Goal: Task Accomplishment & Management: Manage account settings

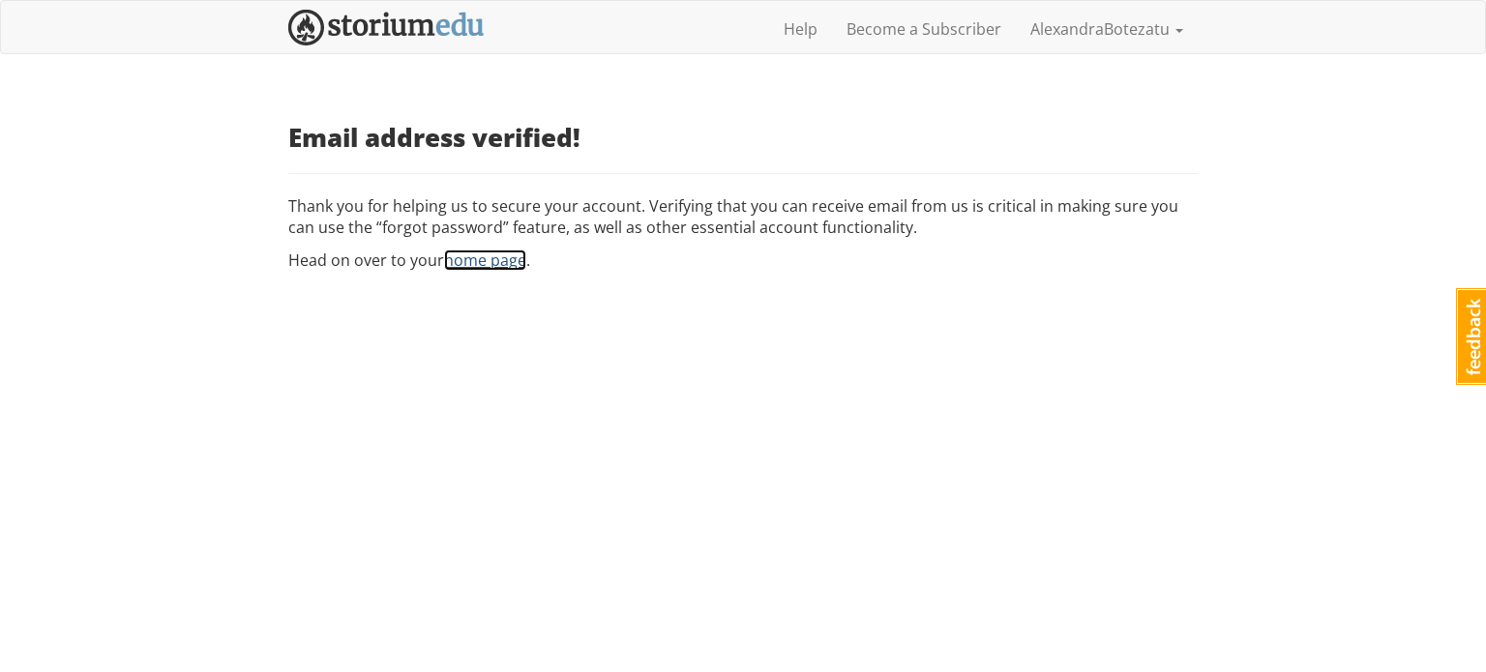
click at [449, 262] on link "home page" at bounding box center [485, 260] width 82 height 21
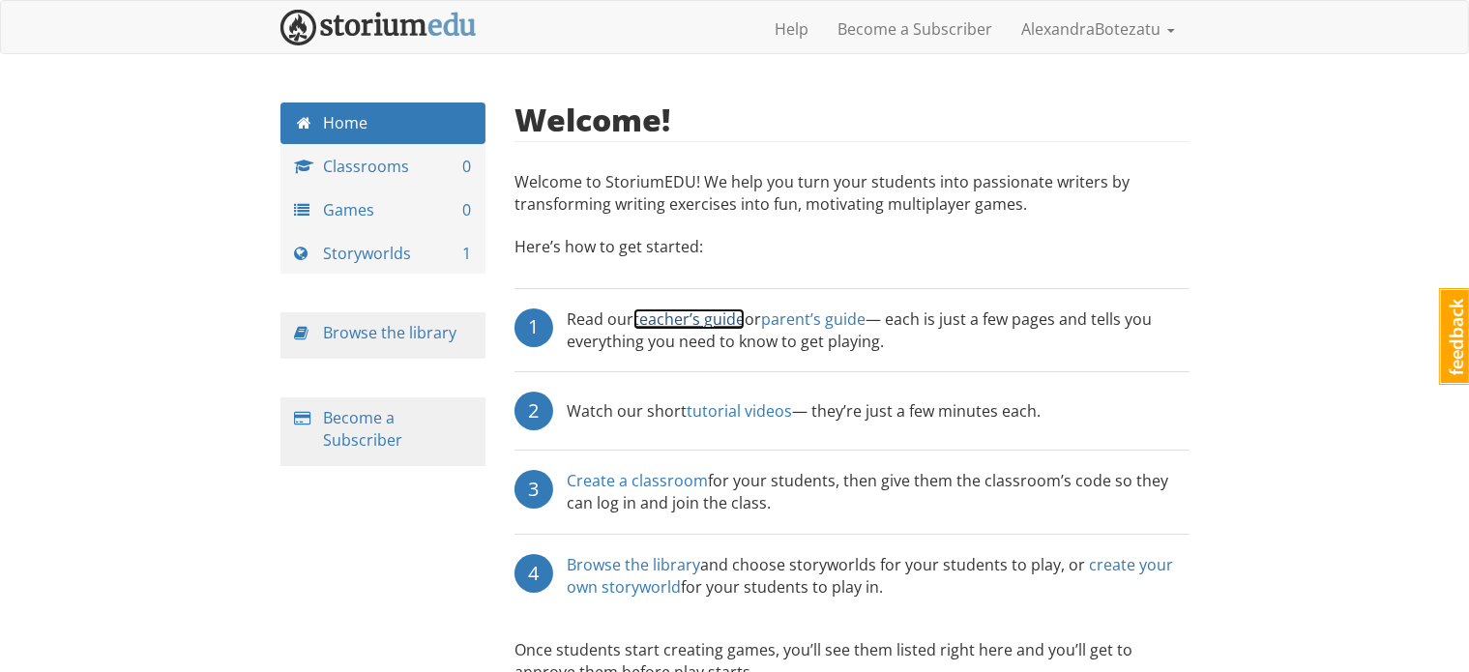
click at [704, 317] on link "teacher’s guide" at bounding box center [689, 319] width 111 height 21
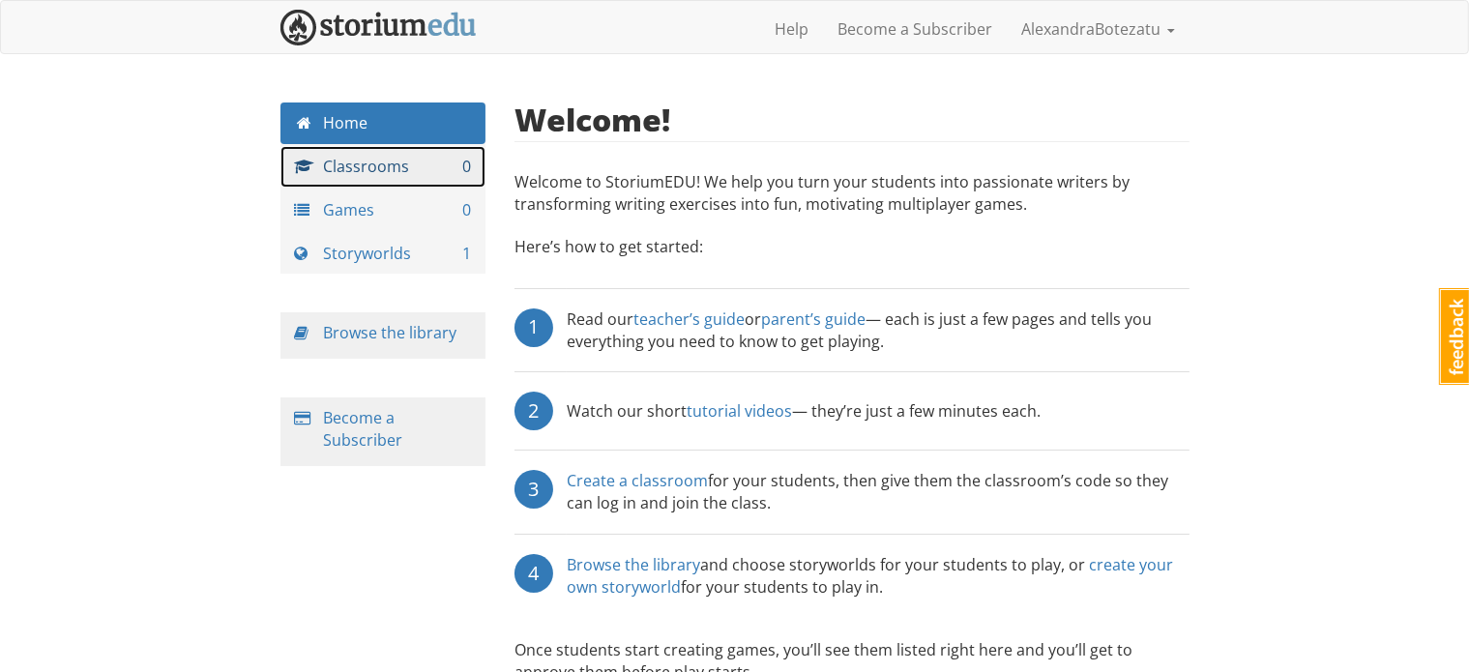
click at [358, 155] on link "Classrooms 0" at bounding box center [384, 167] width 206 height 42
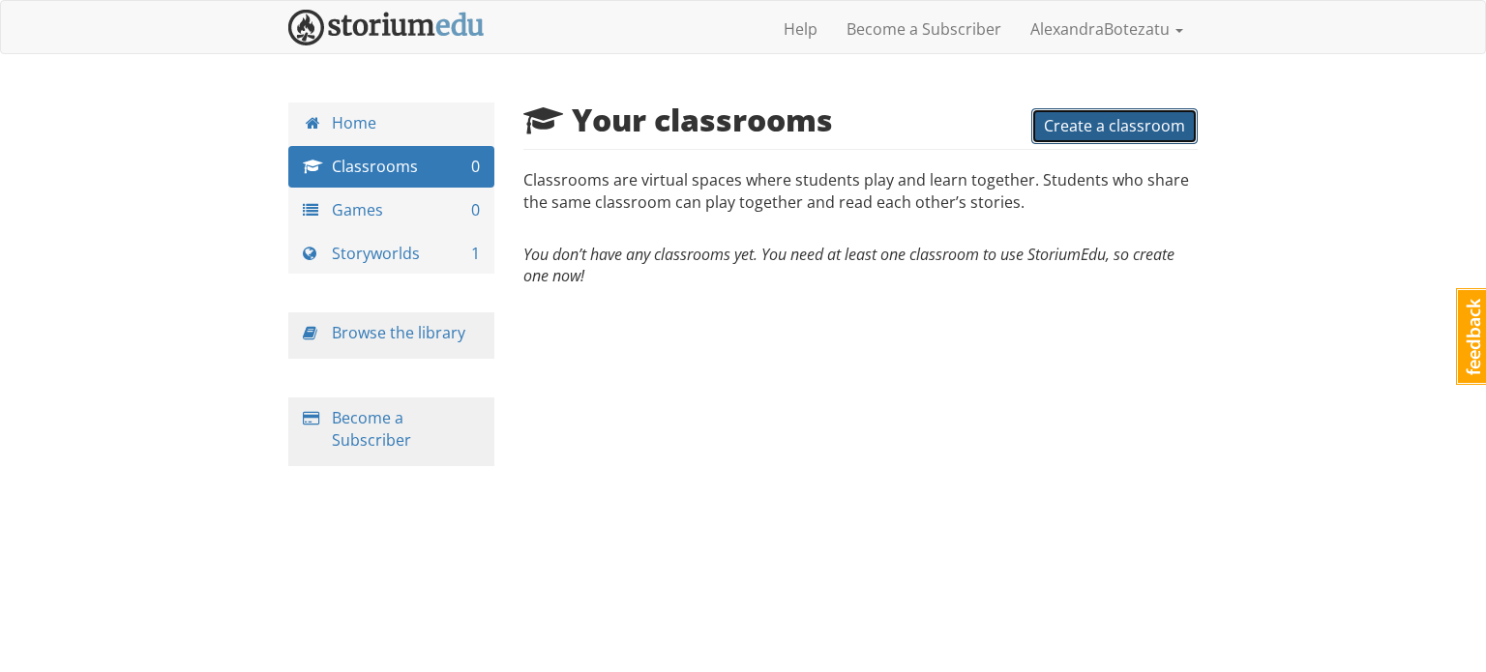
click at [1070, 116] on span "Create a classroom" at bounding box center [1114, 125] width 141 height 21
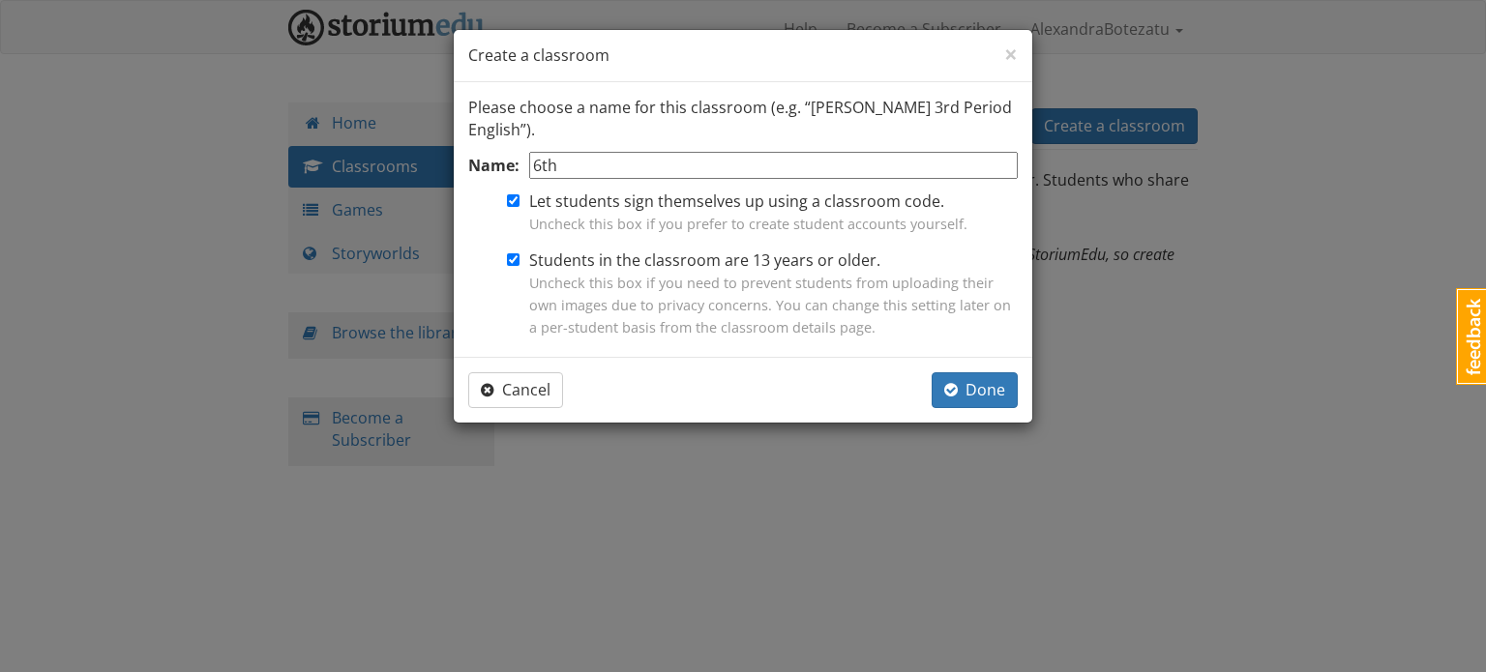
type input "6th"
click at [508, 260] on input "Students in the classroom are 13 years or older. Uncheck this box if you need t…" at bounding box center [513, 259] width 13 height 13
checkbox input "false"
click at [585, 169] on input "6th" at bounding box center [773, 166] width 489 height 28
type input "6th grade"
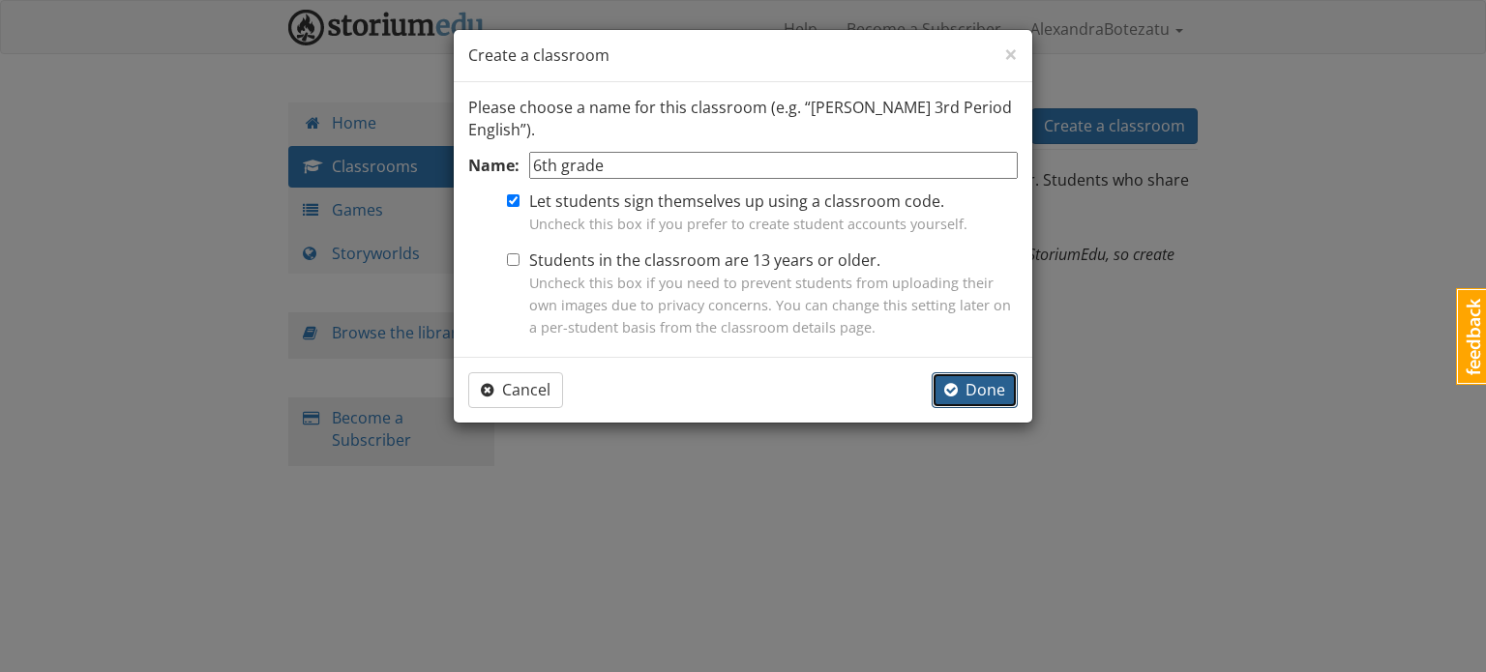
click at [983, 377] on button "Done" at bounding box center [975, 390] width 86 height 36
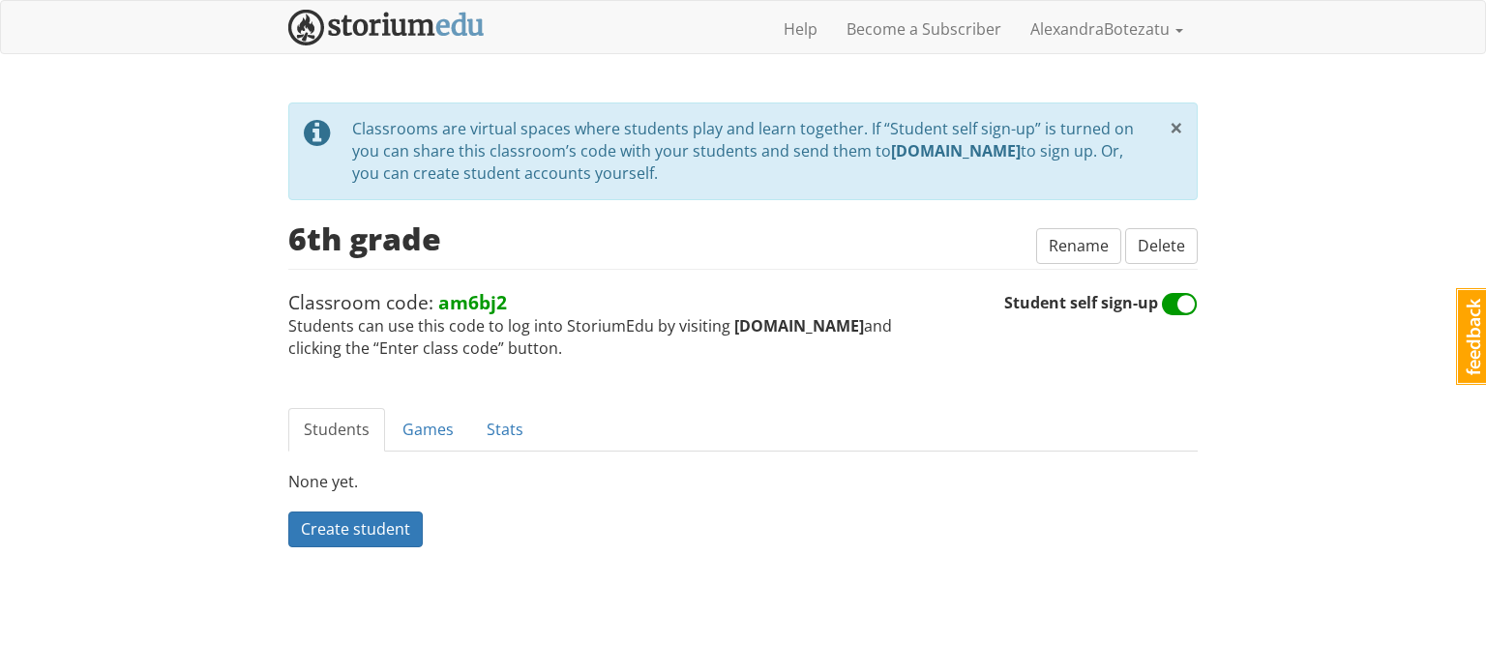
click at [1179, 135] on span "×" at bounding box center [1177, 127] width 14 height 32
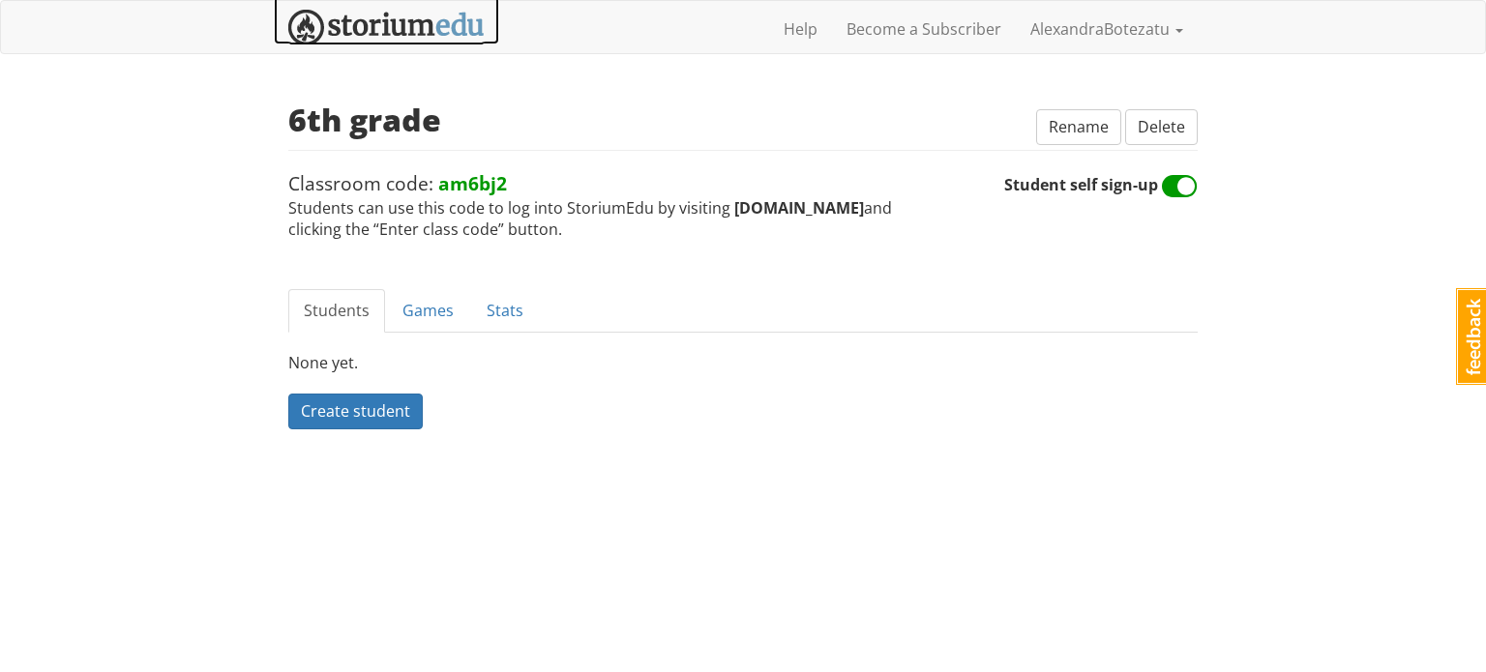
click at [447, 29] on img at bounding box center [386, 28] width 196 height 36
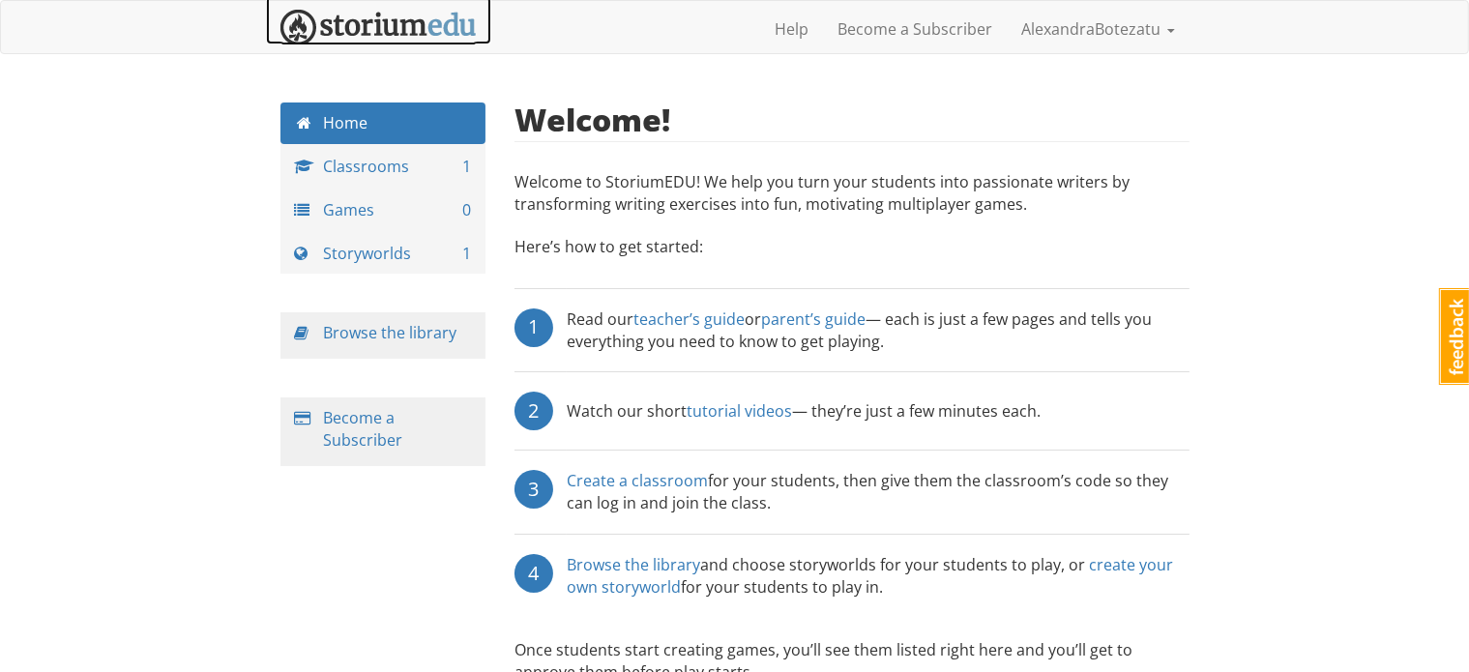
scroll to position [26, 0]
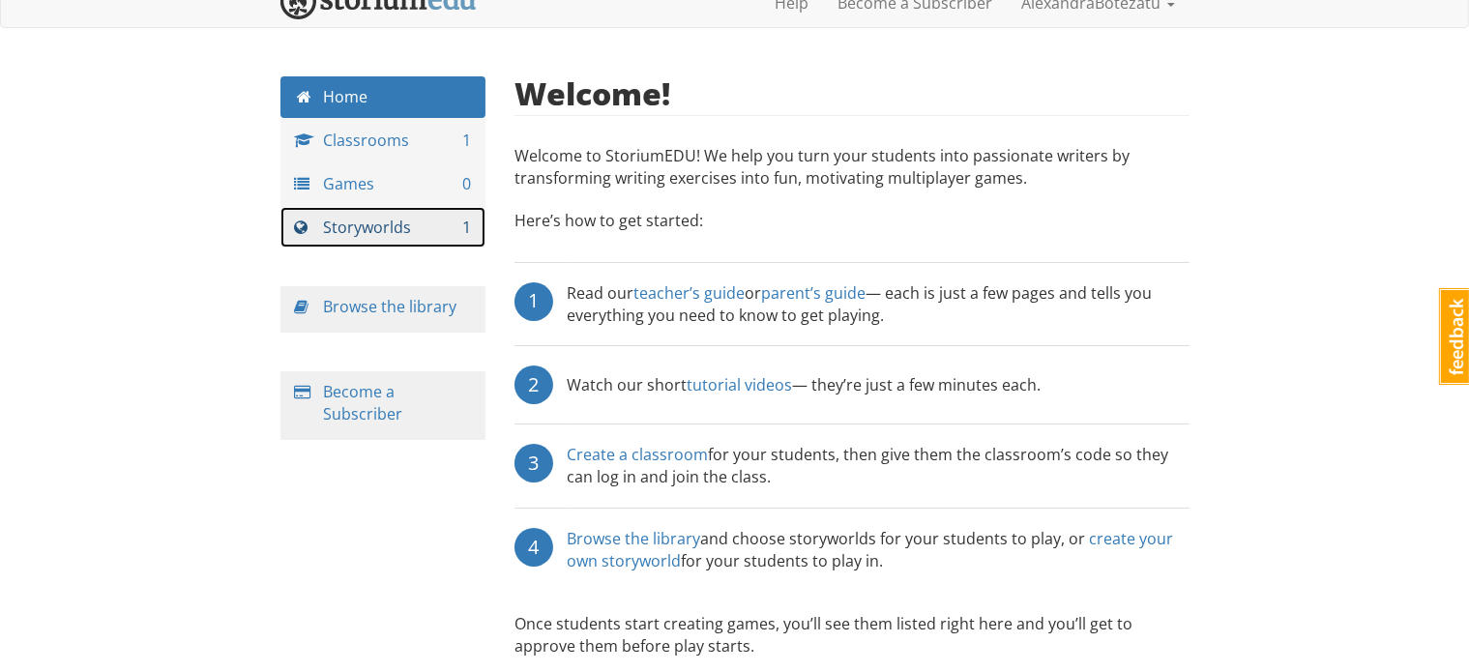
click at [391, 227] on link "Storyworlds 1" at bounding box center [384, 228] width 206 height 42
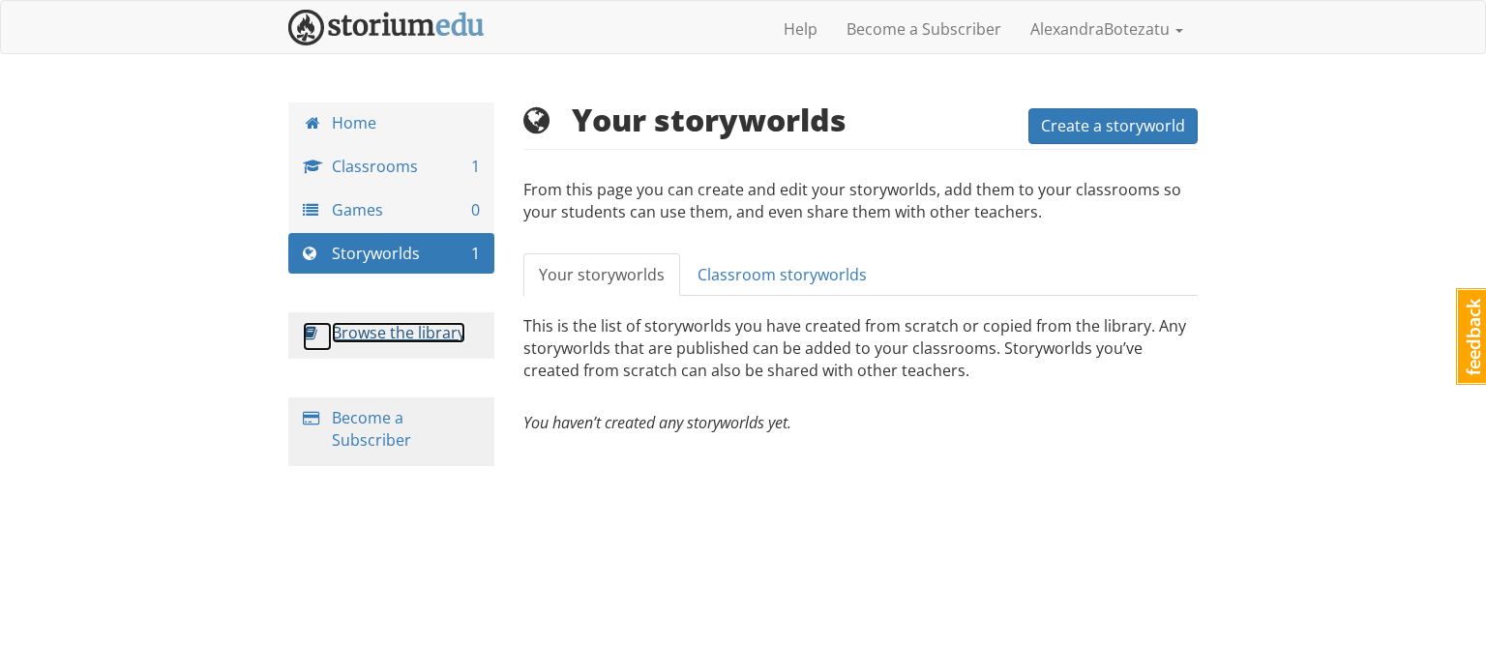
click at [400, 324] on link "Browse the library" at bounding box center [398, 332] width 133 height 21
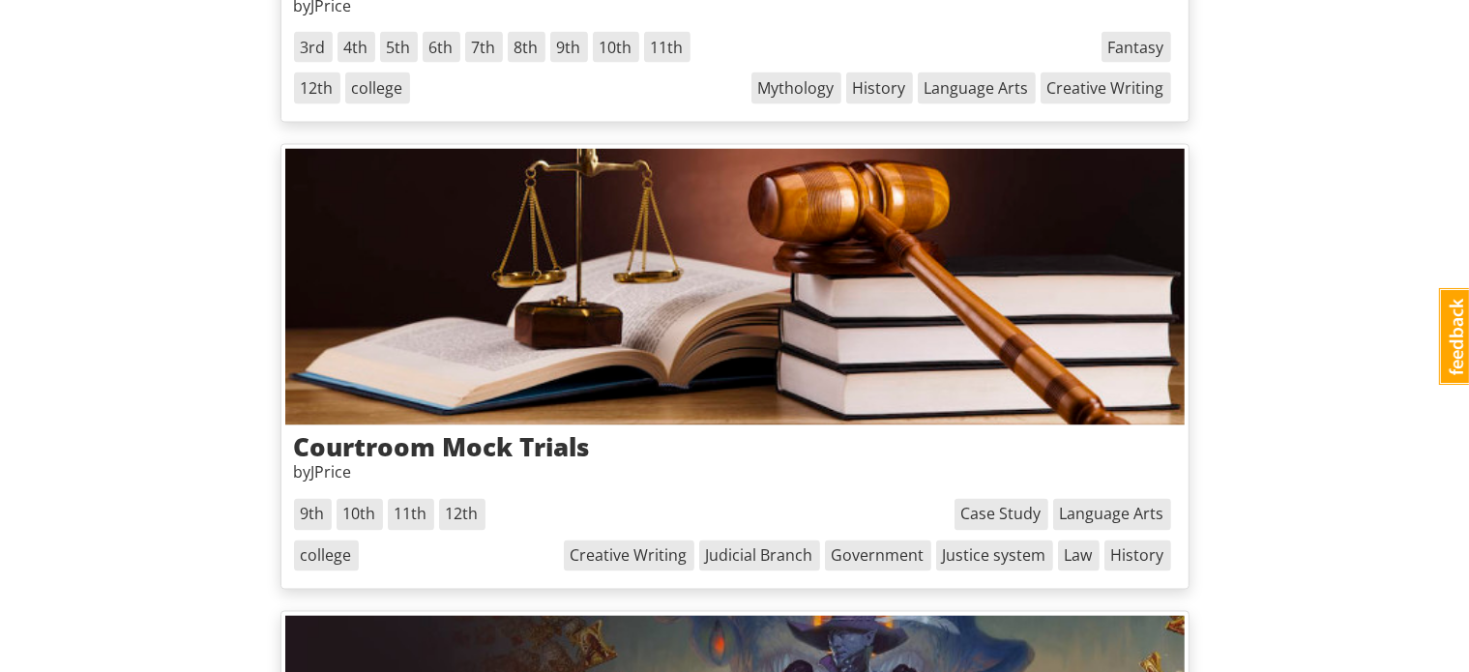
scroll to position [3330, 0]
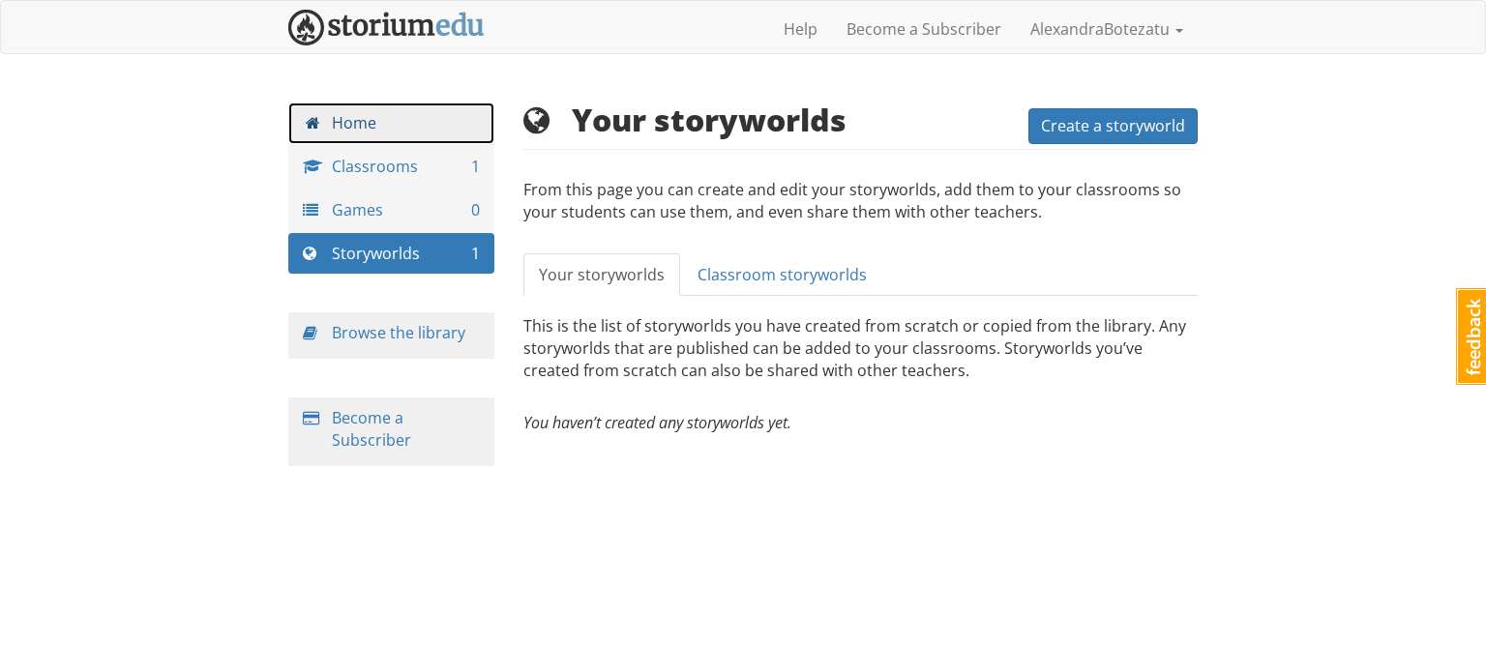
click at [363, 131] on link "Home" at bounding box center [391, 124] width 206 height 42
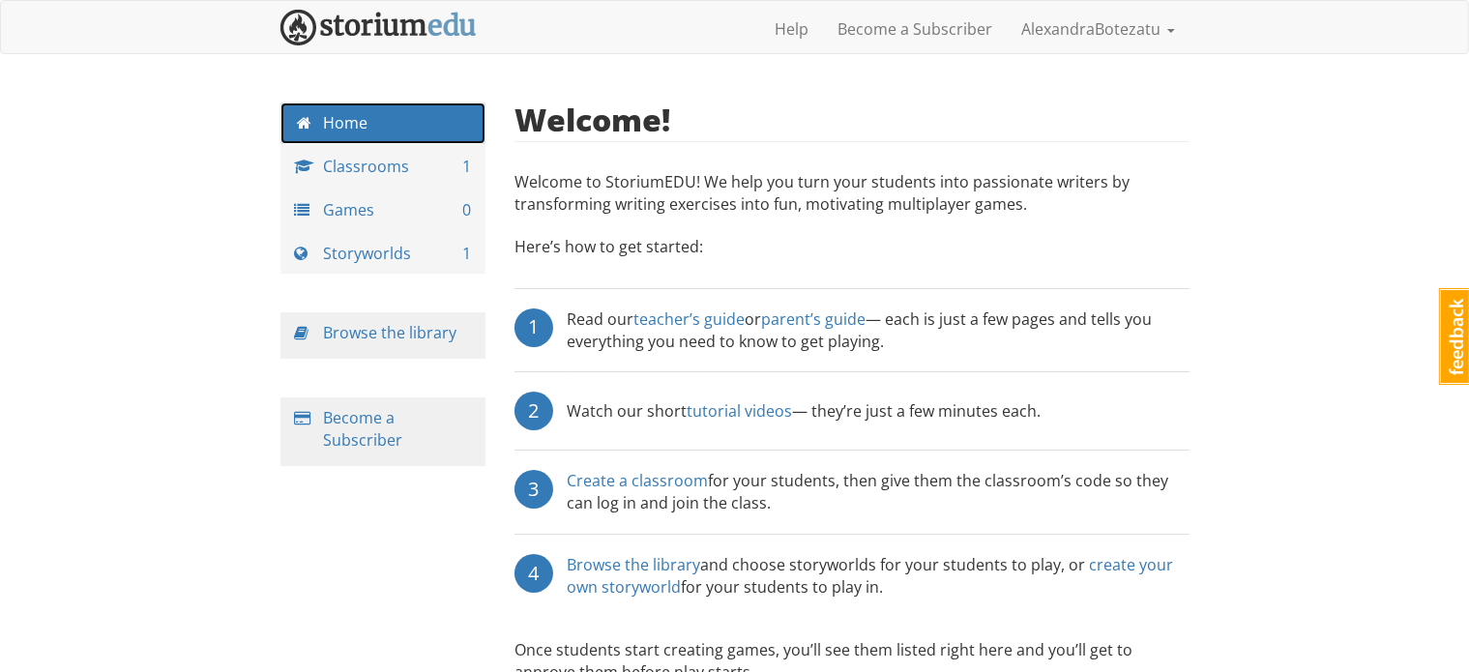
scroll to position [77, 0]
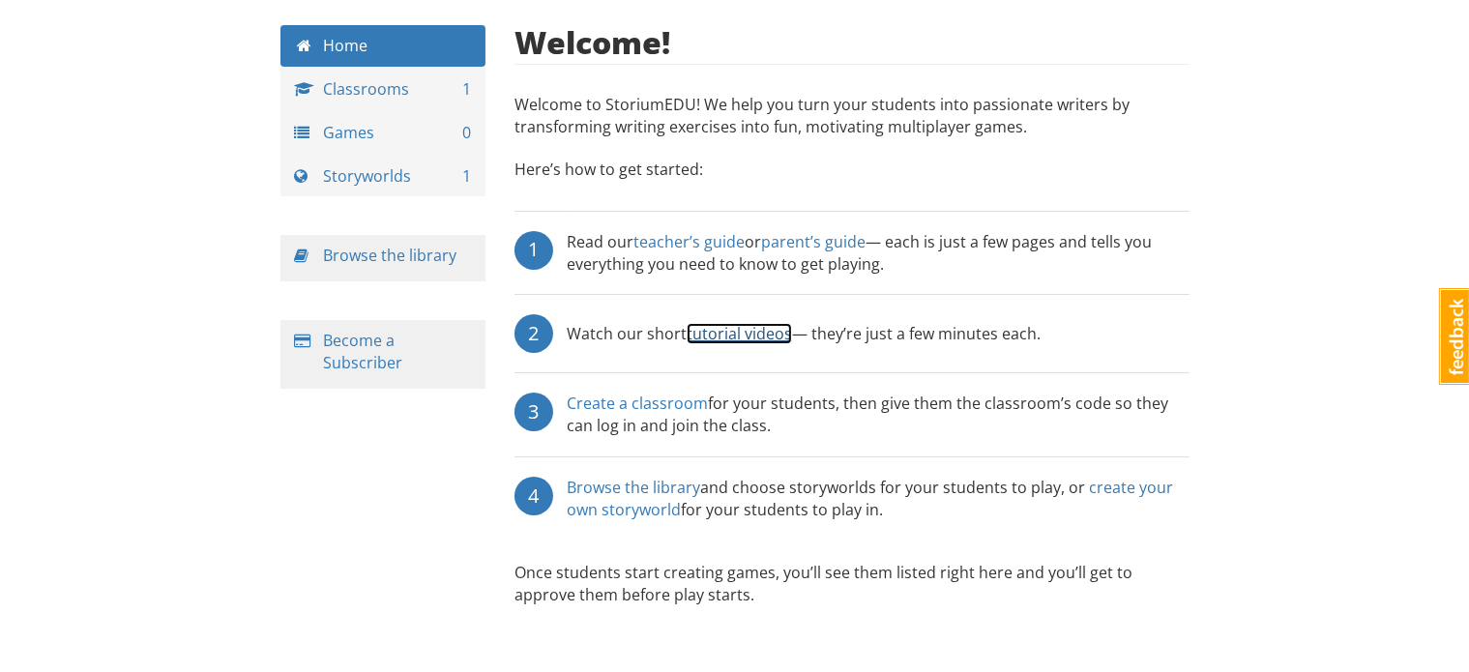
click at [720, 332] on link "tutorial videos" at bounding box center [739, 333] width 105 height 21
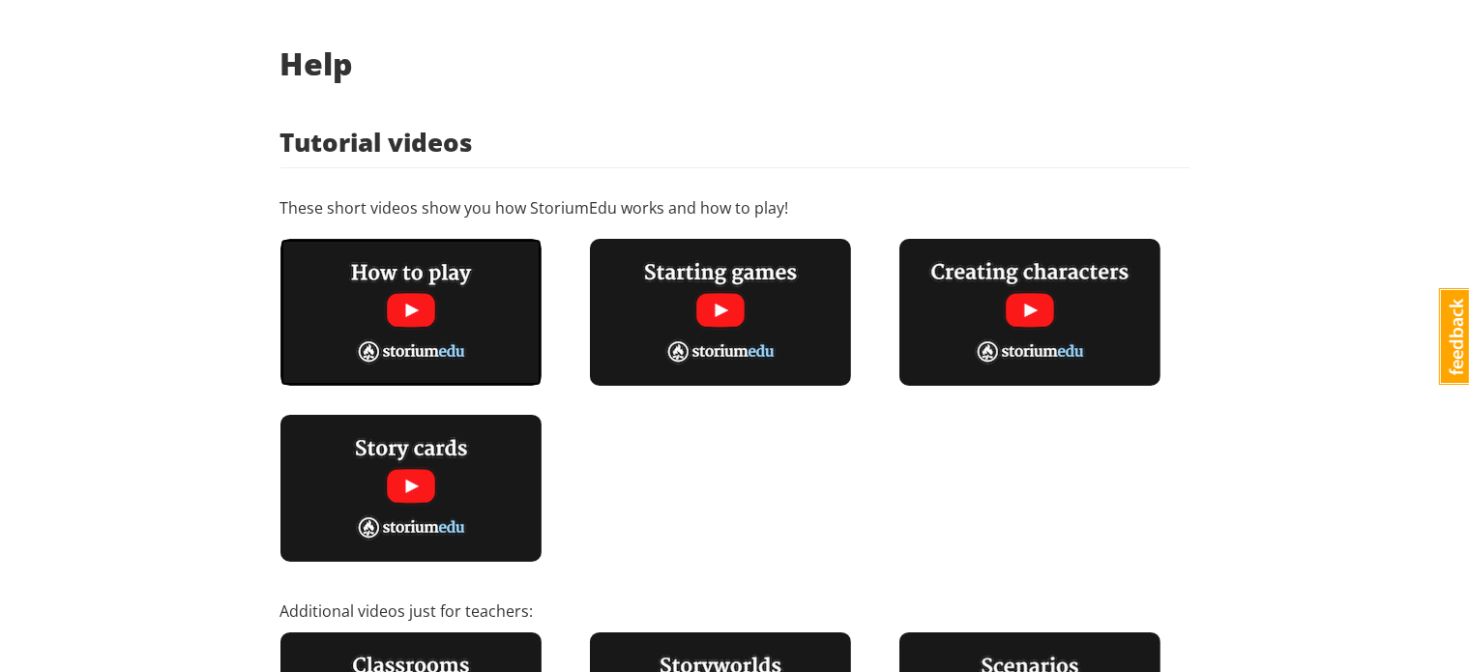
click at [425, 322] on img at bounding box center [411, 312] width 261 height 147
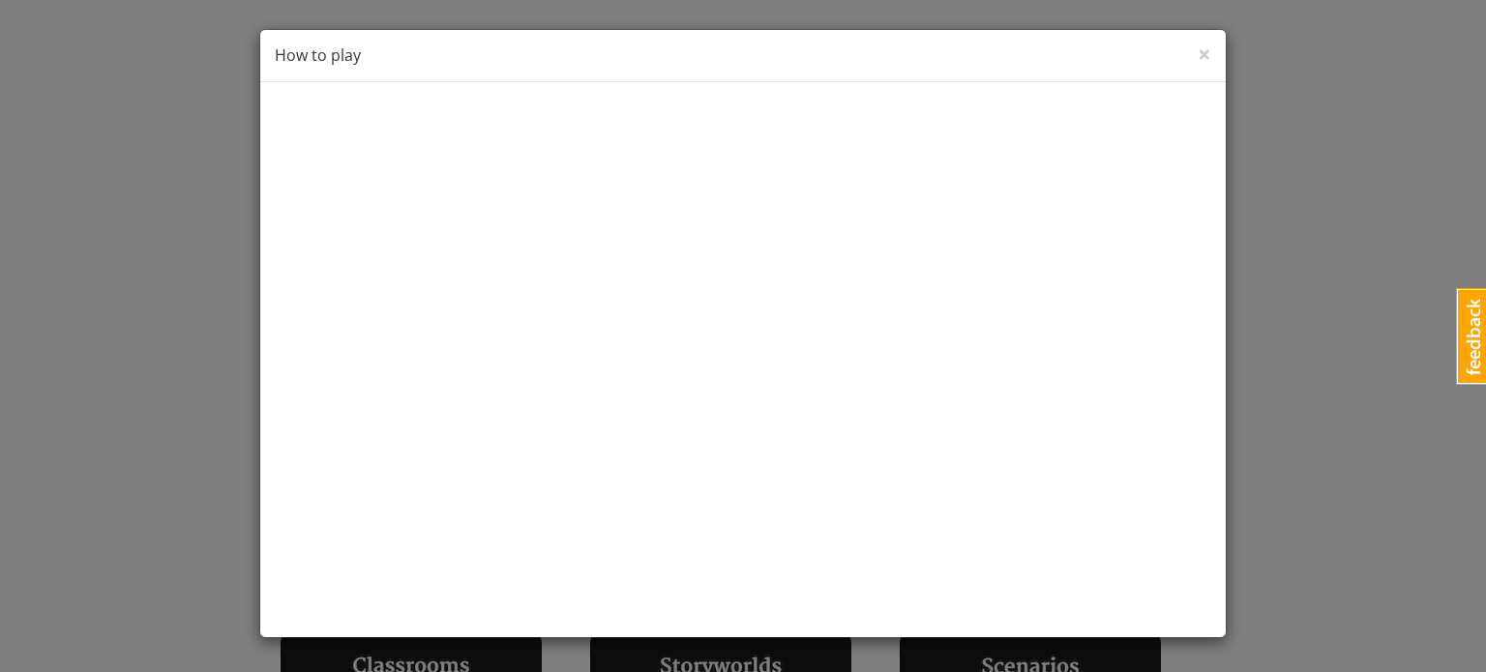
click at [1289, 340] on div "× Close How to play" at bounding box center [743, 336] width 1486 height 672
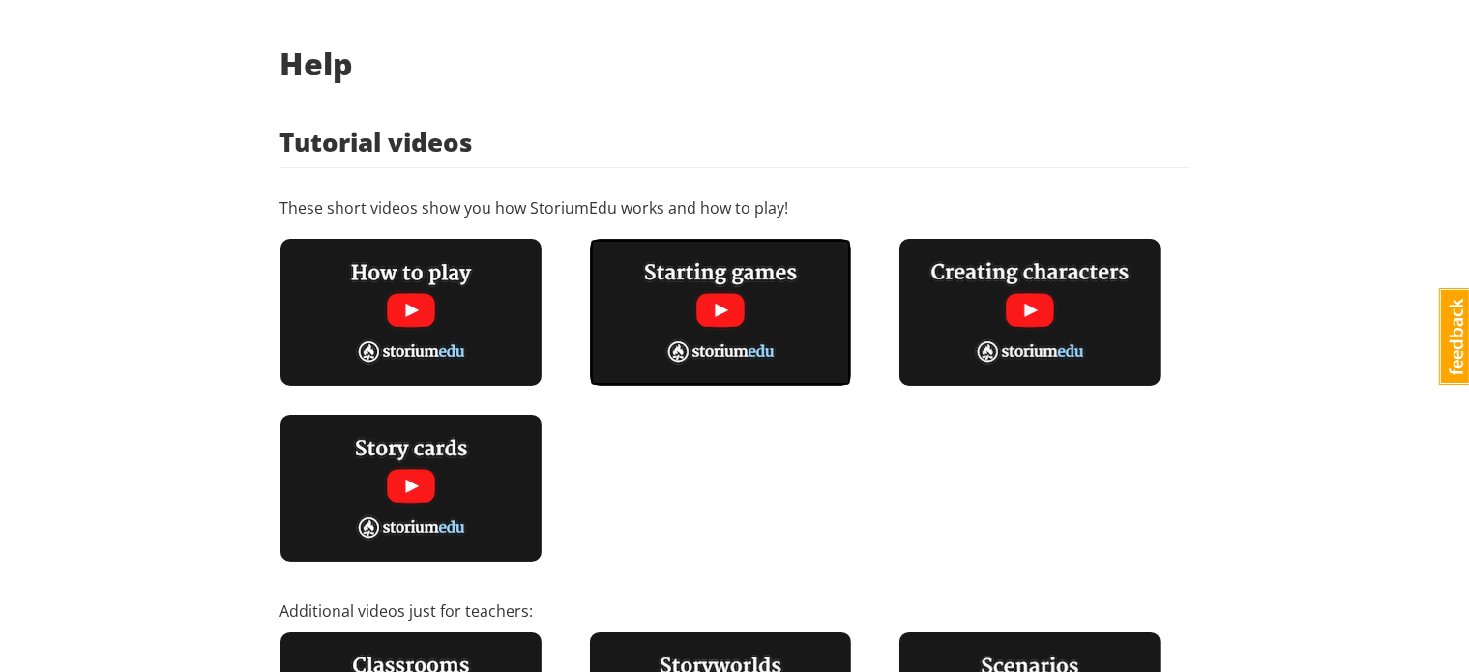
click at [755, 316] on img at bounding box center [720, 312] width 261 height 147
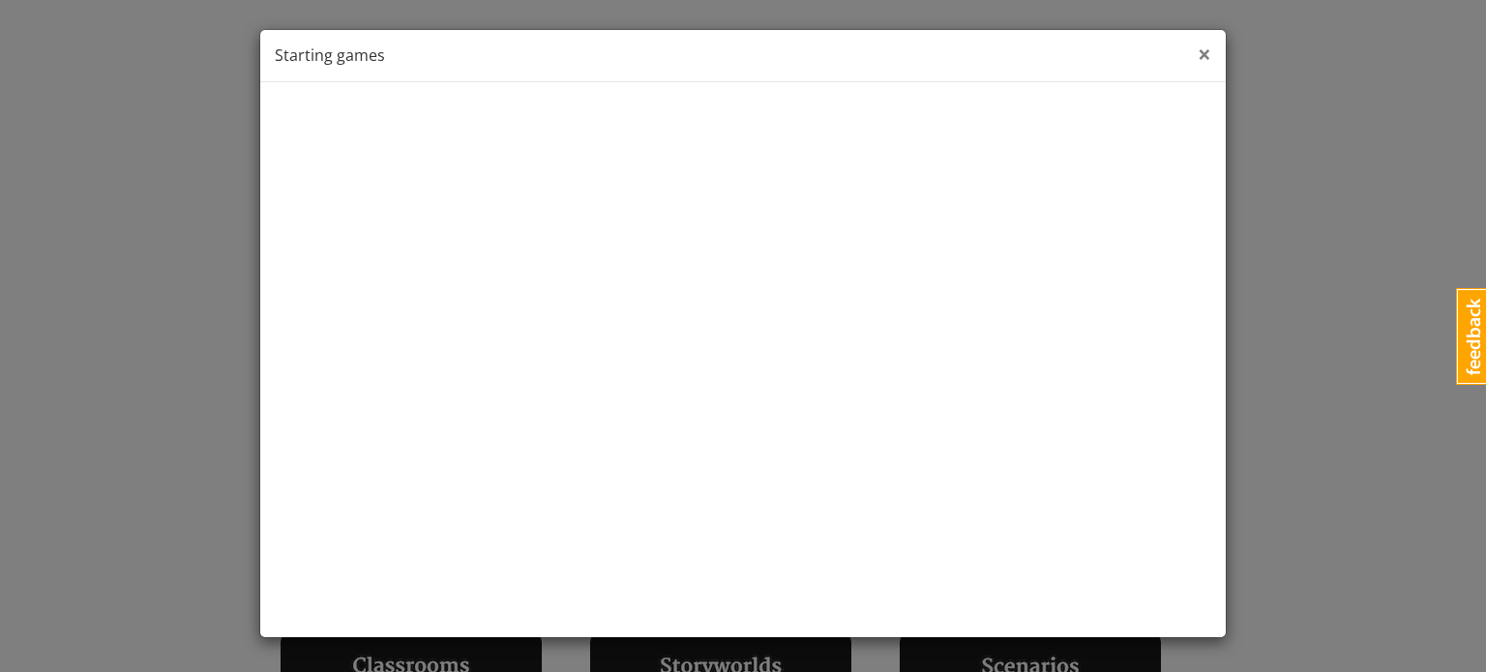
click at [1205, 51] on span "×" at bounding box center [1205, 54] width 14 height 32
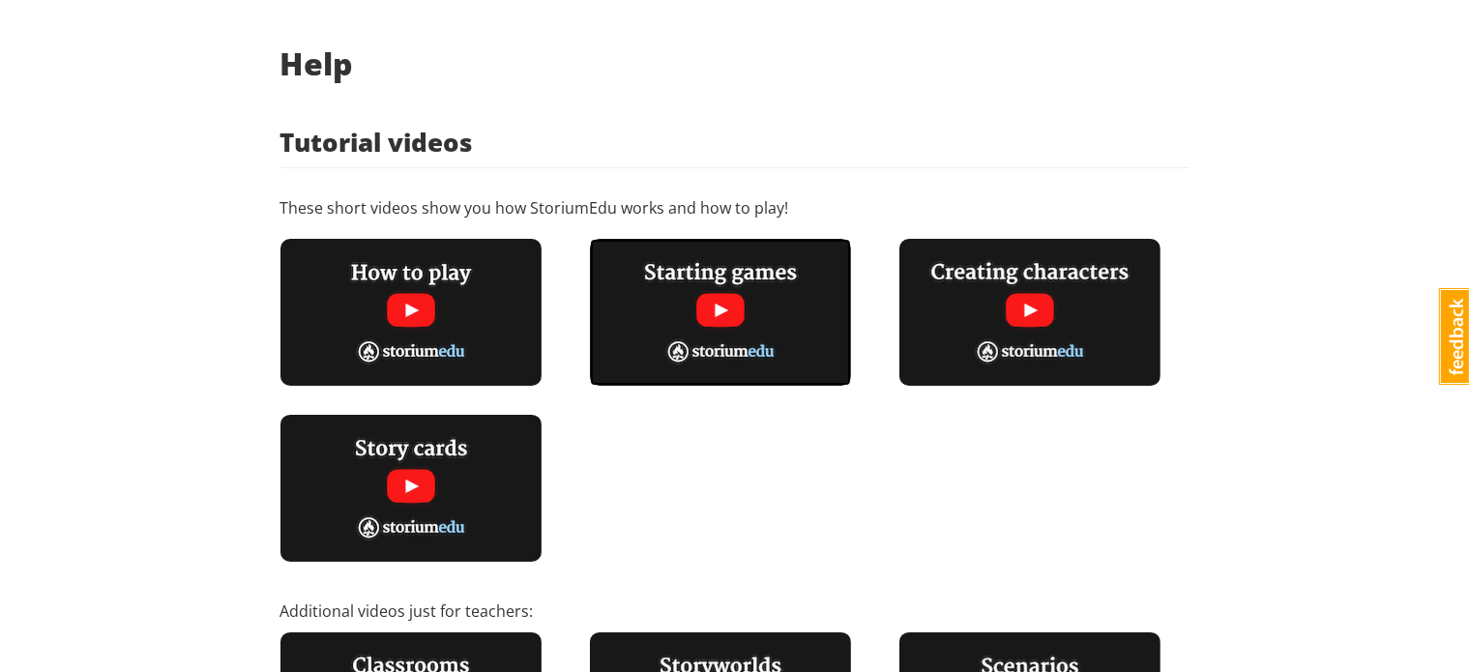
scroll to position [111, 0]
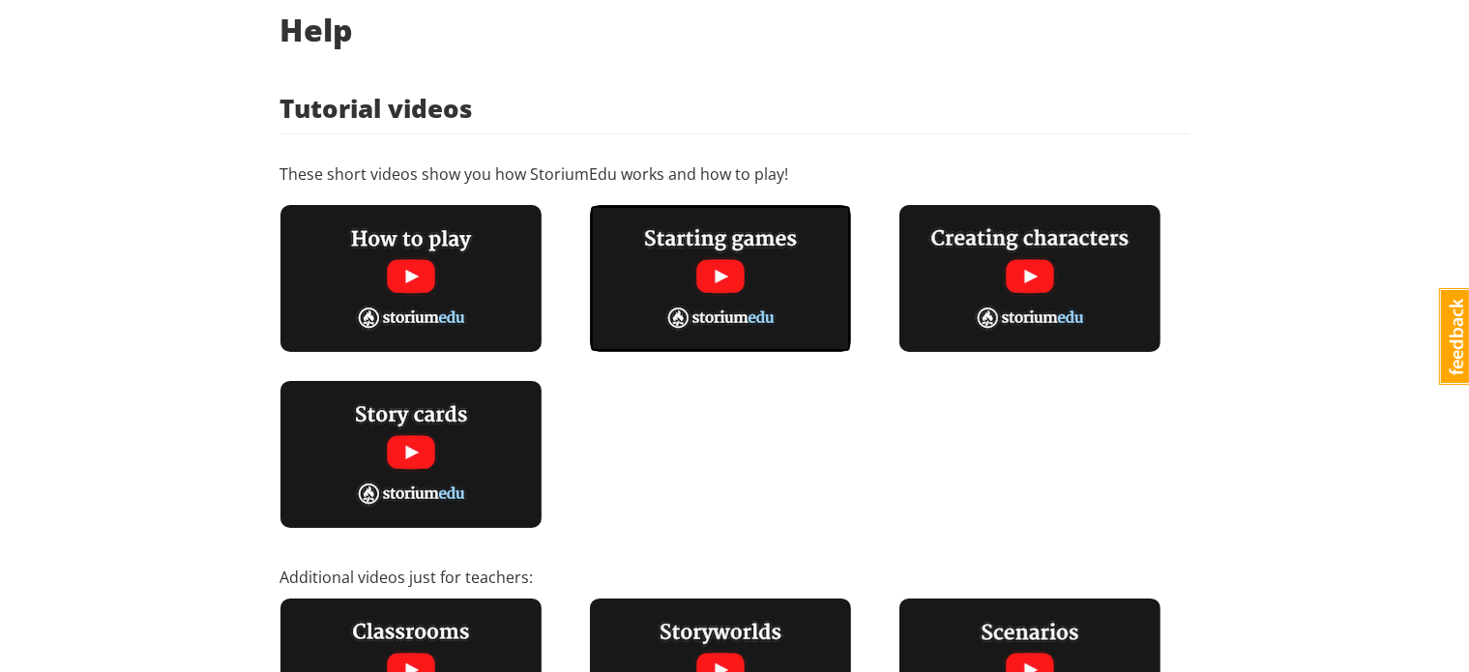
click at [755, 262] on img at bounding box center [720, 278] width 261 height 147
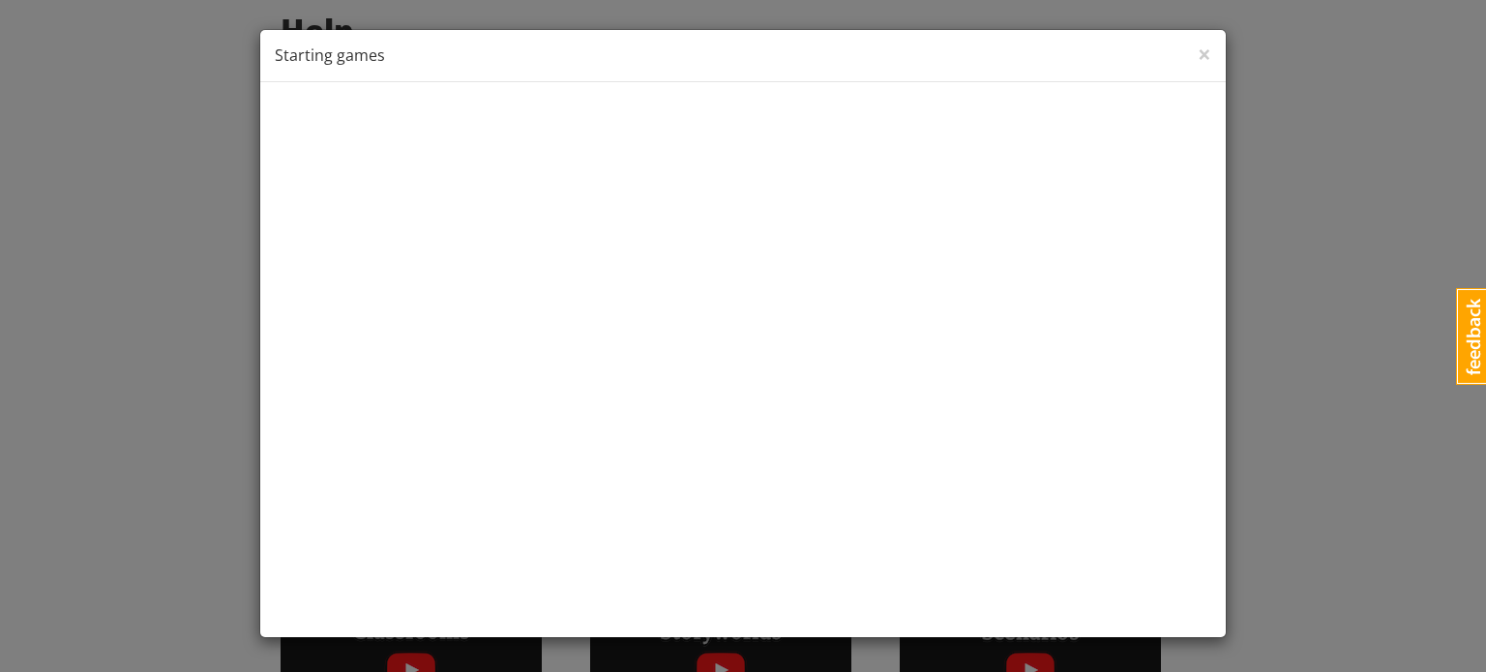
drag, startPoint x: 1348, startPoint y: 269, endPoint x: 1306, endPoint y: 301, distance: 53.2
click at [1348, 269] on div "× Close Starting games" at bounding box center [743, 336] width 1486 height 672
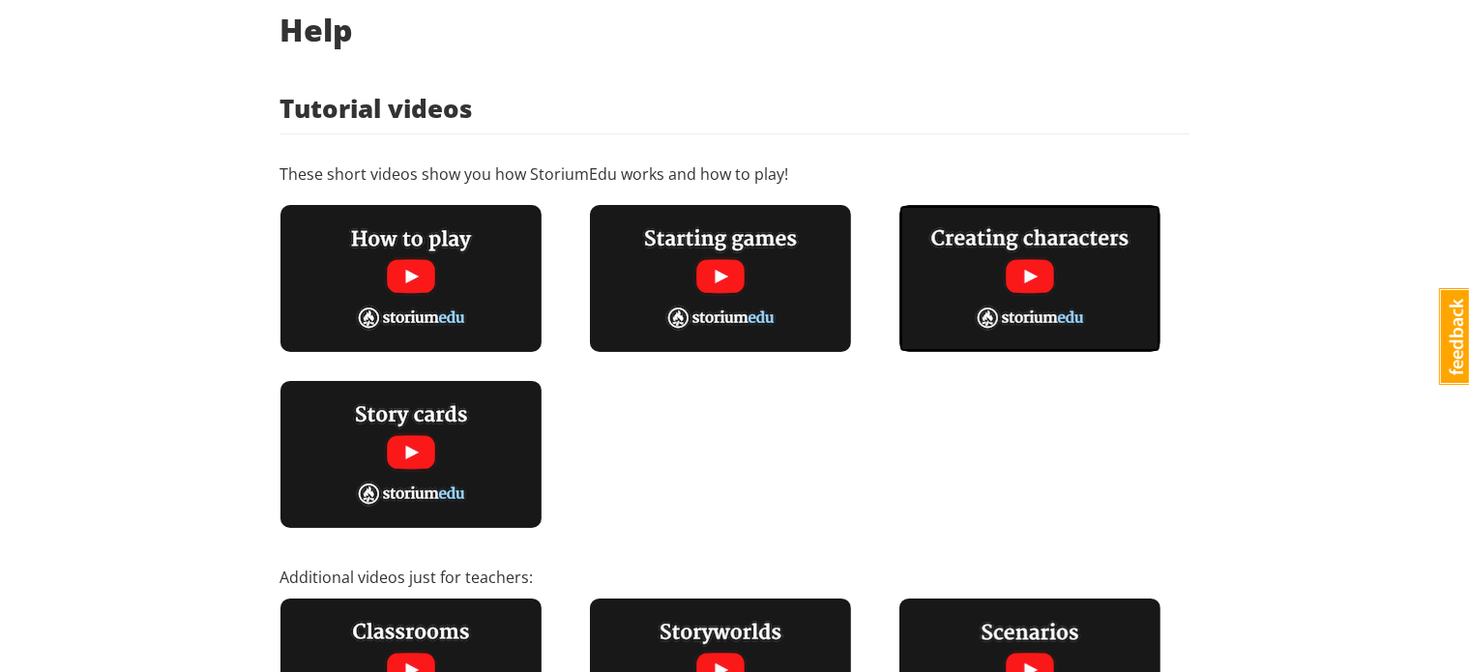
click at [1052, 283] on img at bounding box center [1030, 278] width 261 height 147
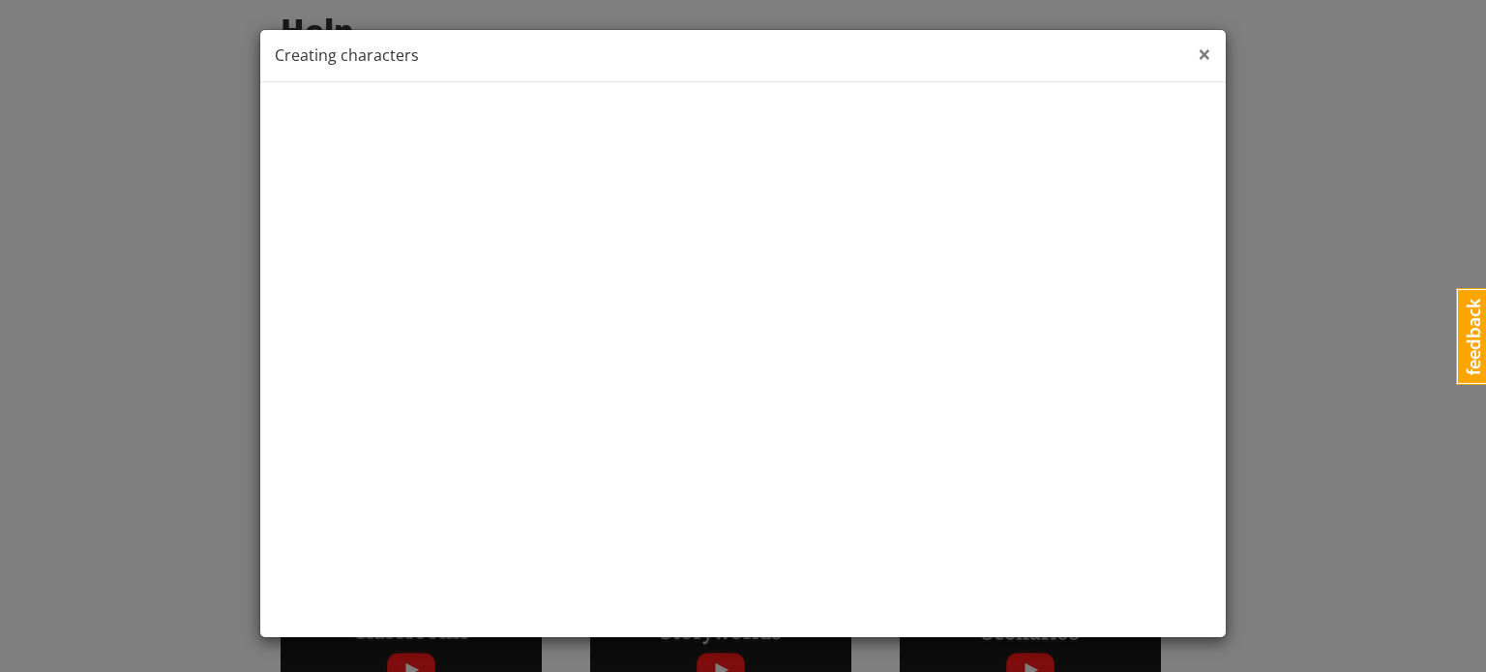
click at [1203, 52] on span "×" at bounding box center [1205, 54] width 14 height 32
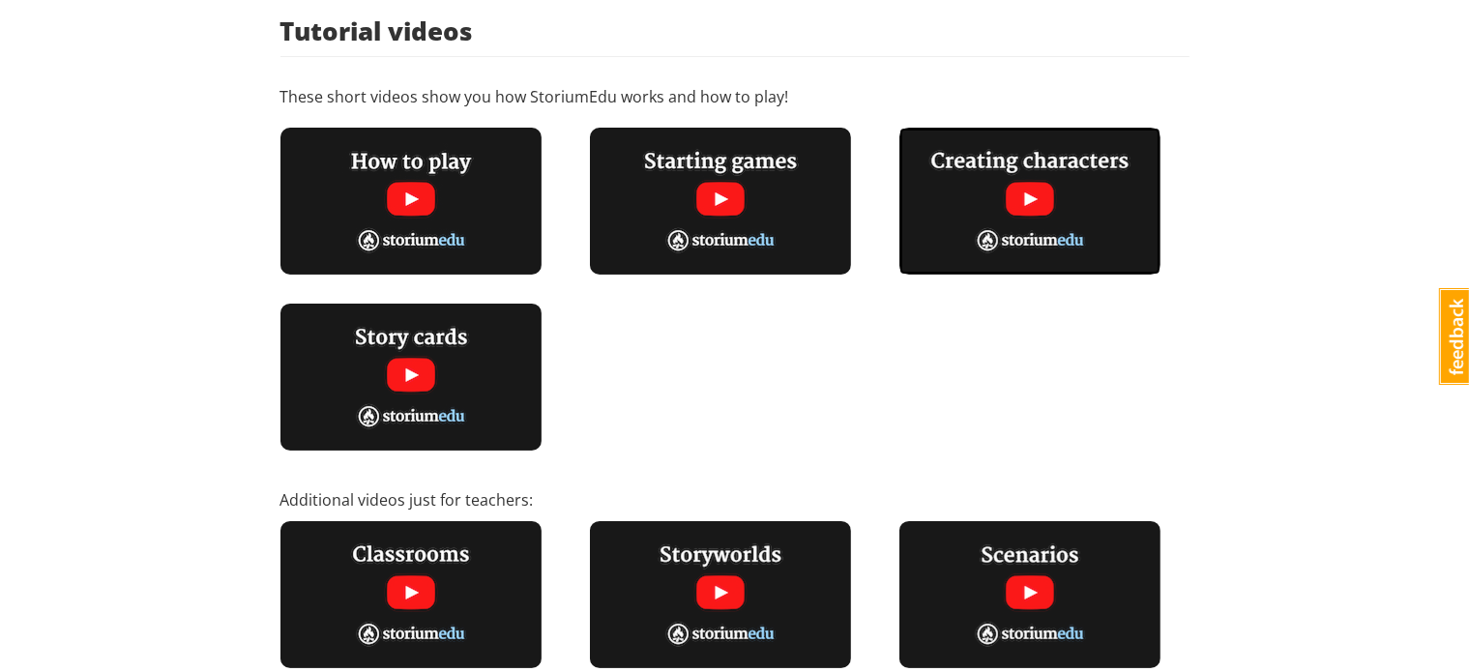
scroll to position [158, 0]
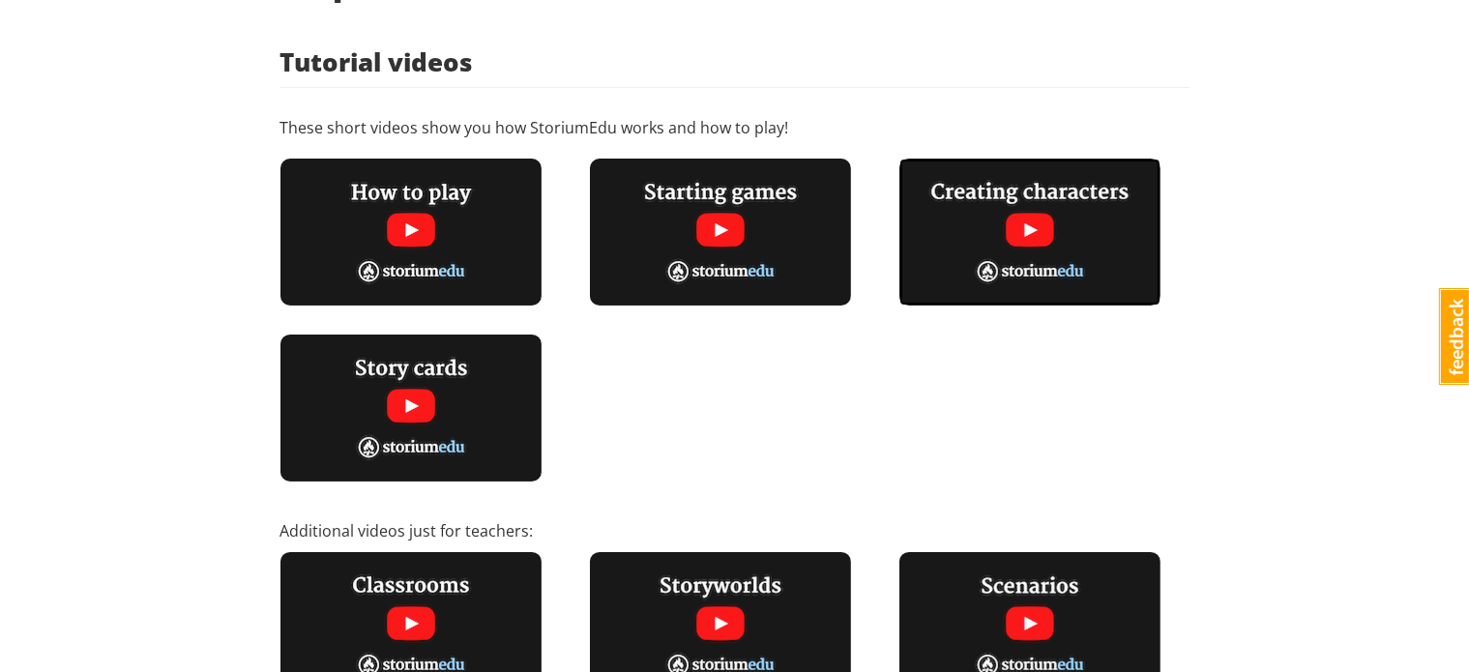
click at [1052, 204] on img at bounding box center [1030, 232] width 261 height 147
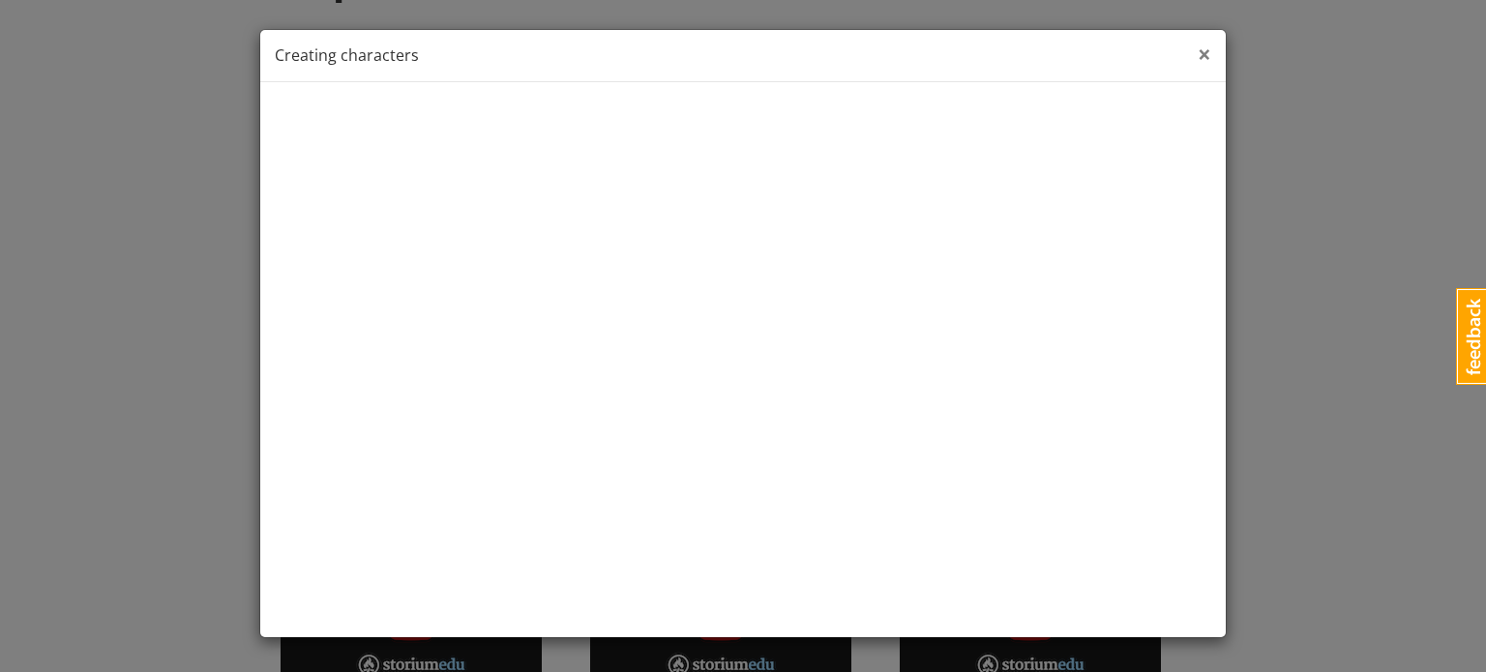
click at [1205, 59] on span "×" at bounding box center [1205, 54] width 14 height 32
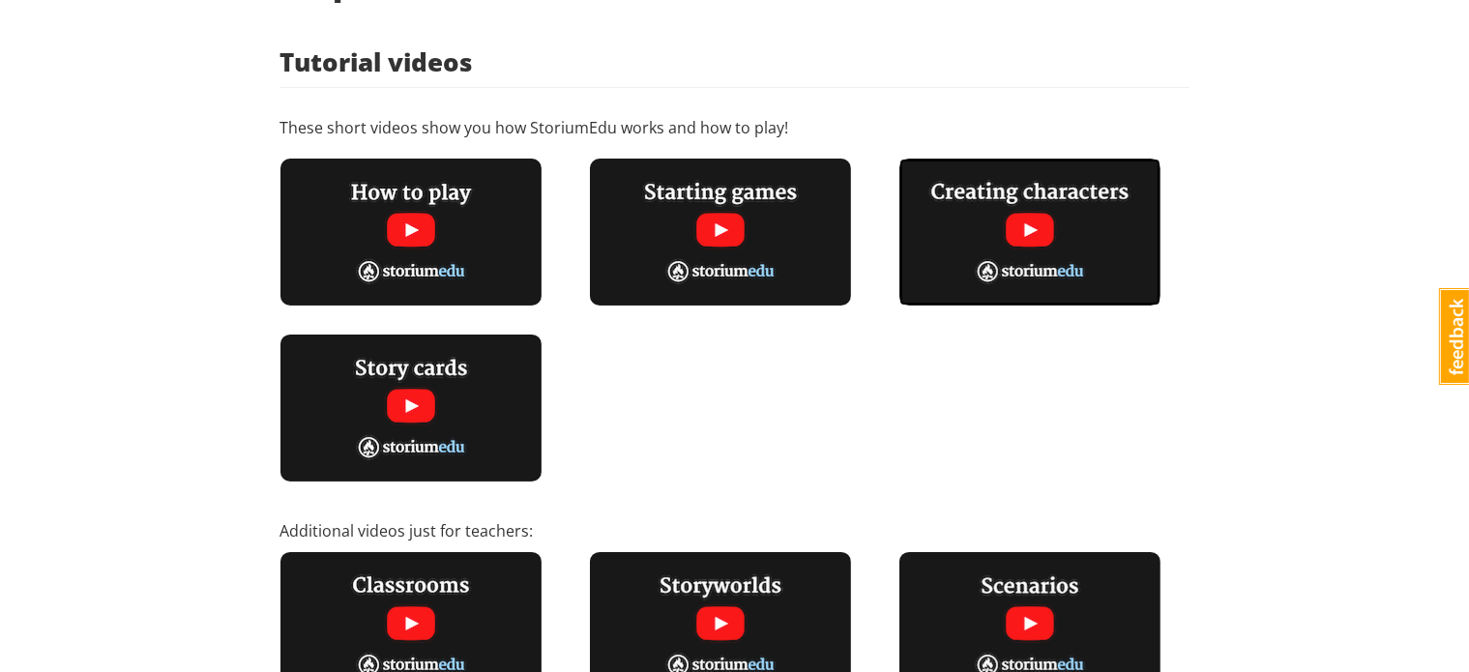
click at [1068, 215] on img at bounding box center [1030, 232] width 261 height 147
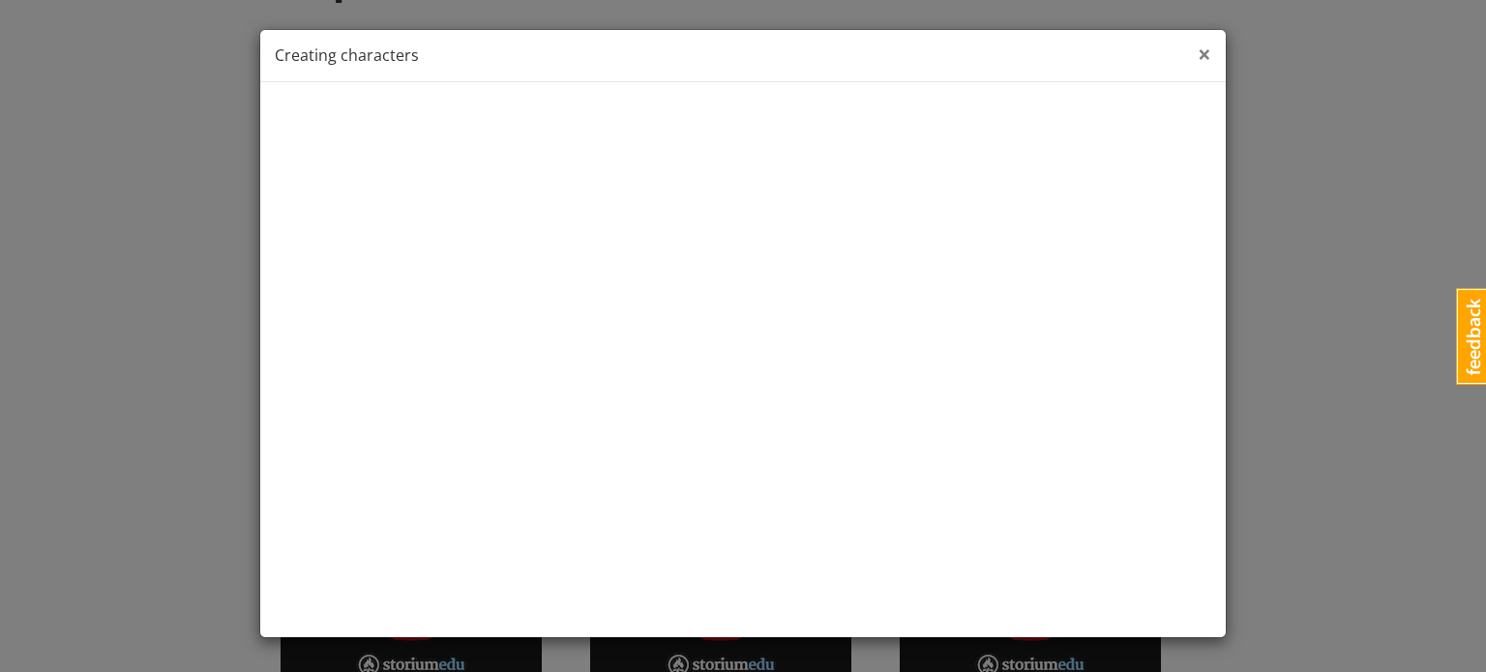
click at [1201, 63] on span "×" at bounding box center [1205, 54] width 14 height 32
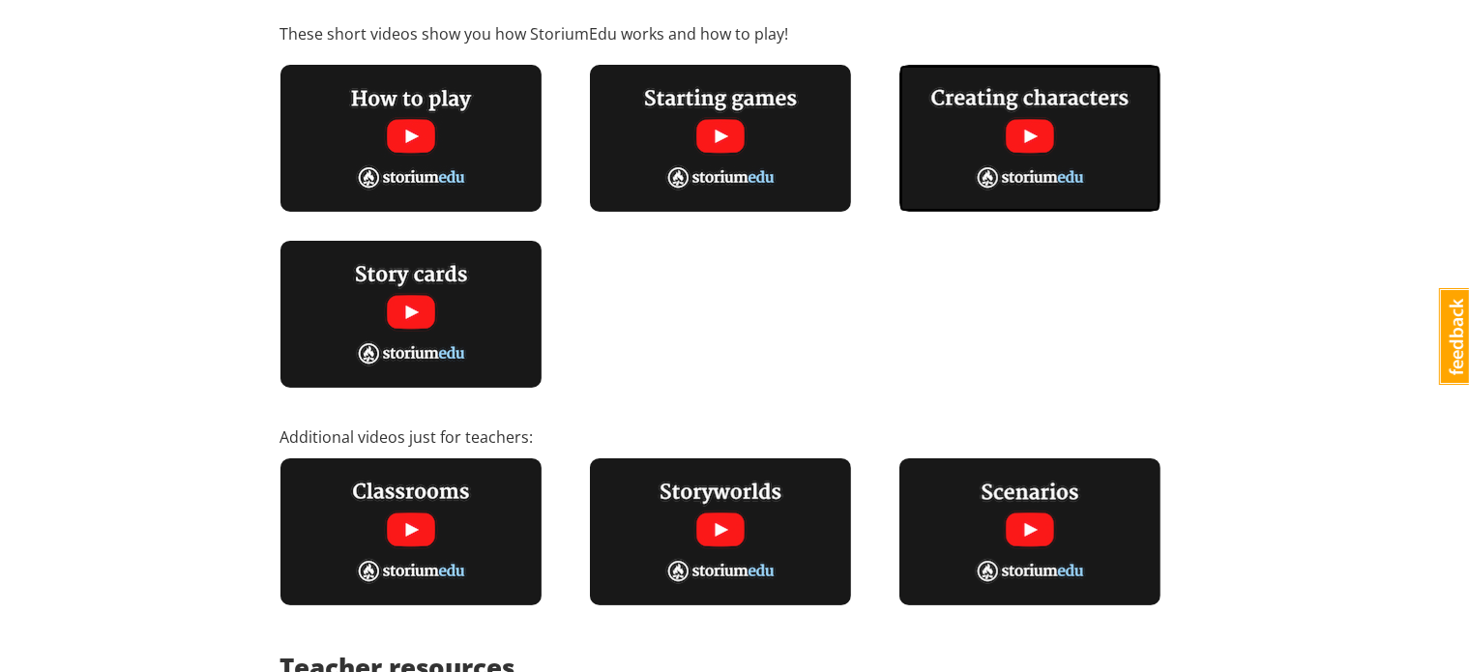
scroll to position [251, 0]
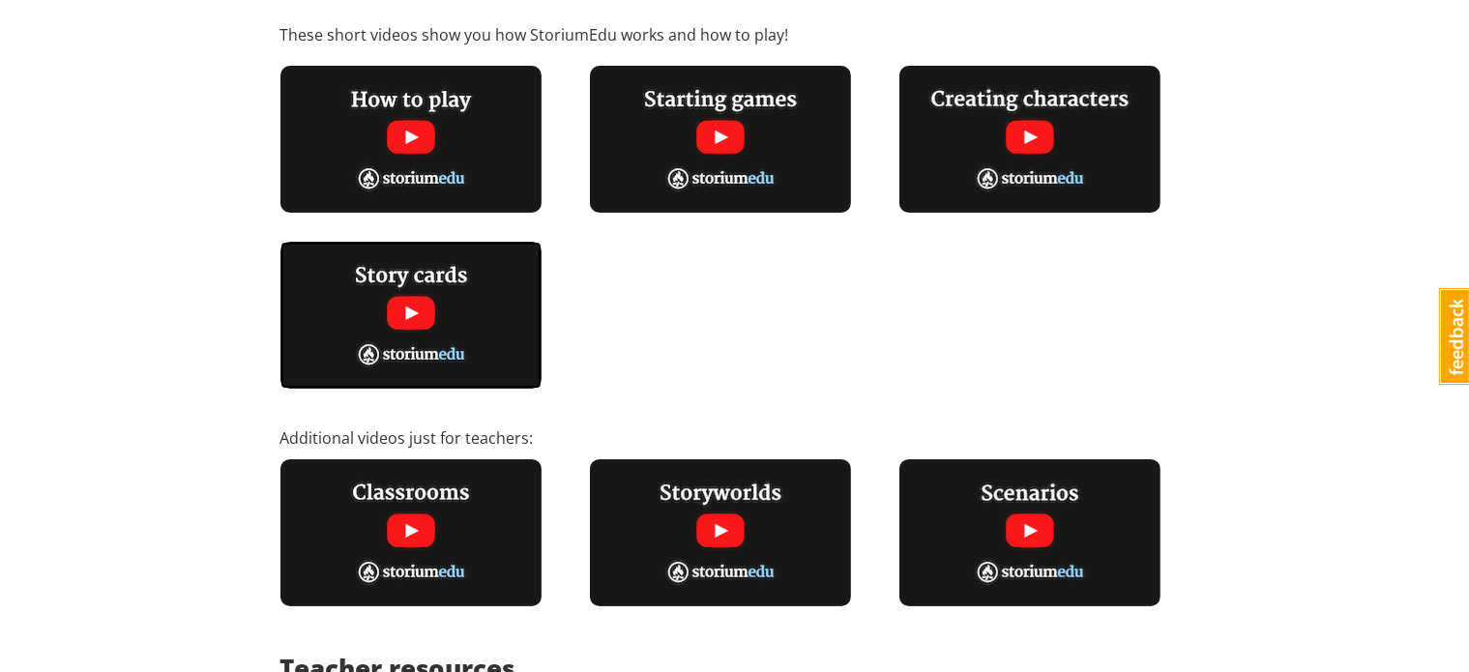
click at [410, 323] on img at bounding box center [411, 315] width 261 height 147
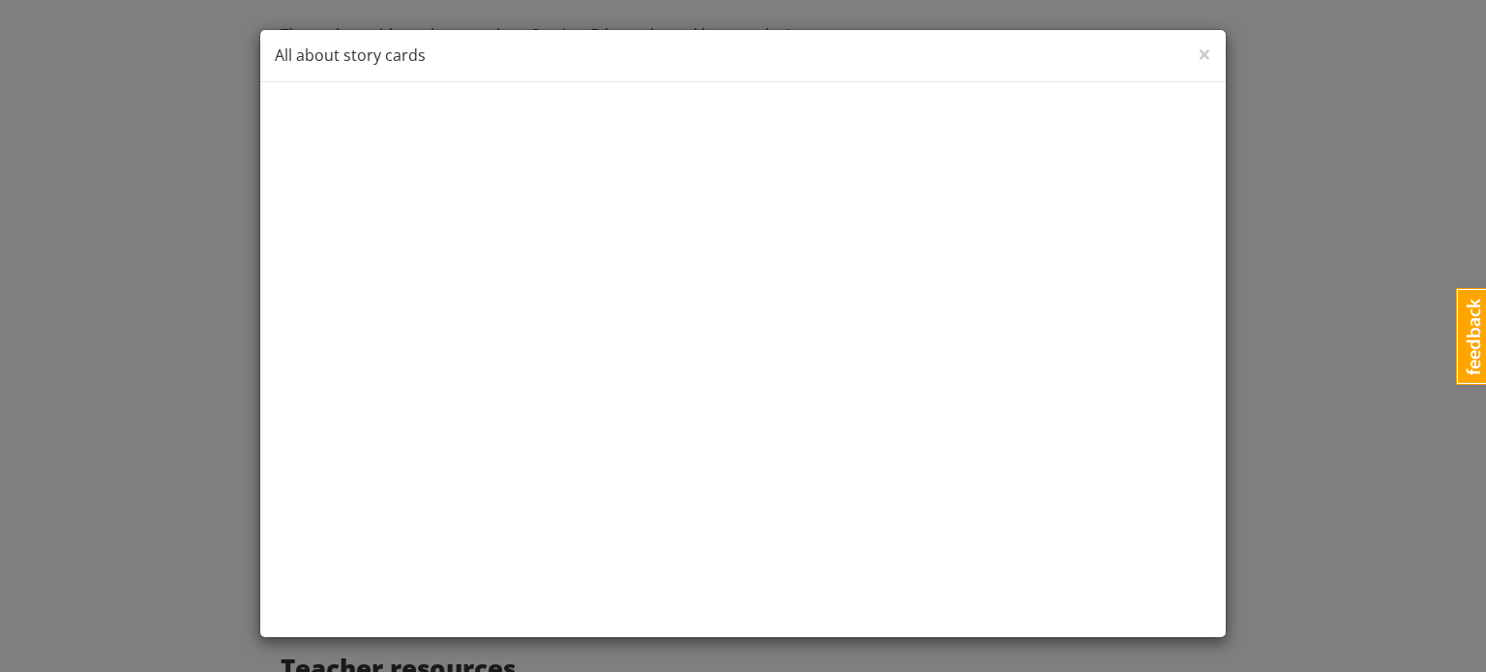
click at [1349, 396] on div "× Close All about story cards" at bounding box center [743, 336] width 1486 height 672
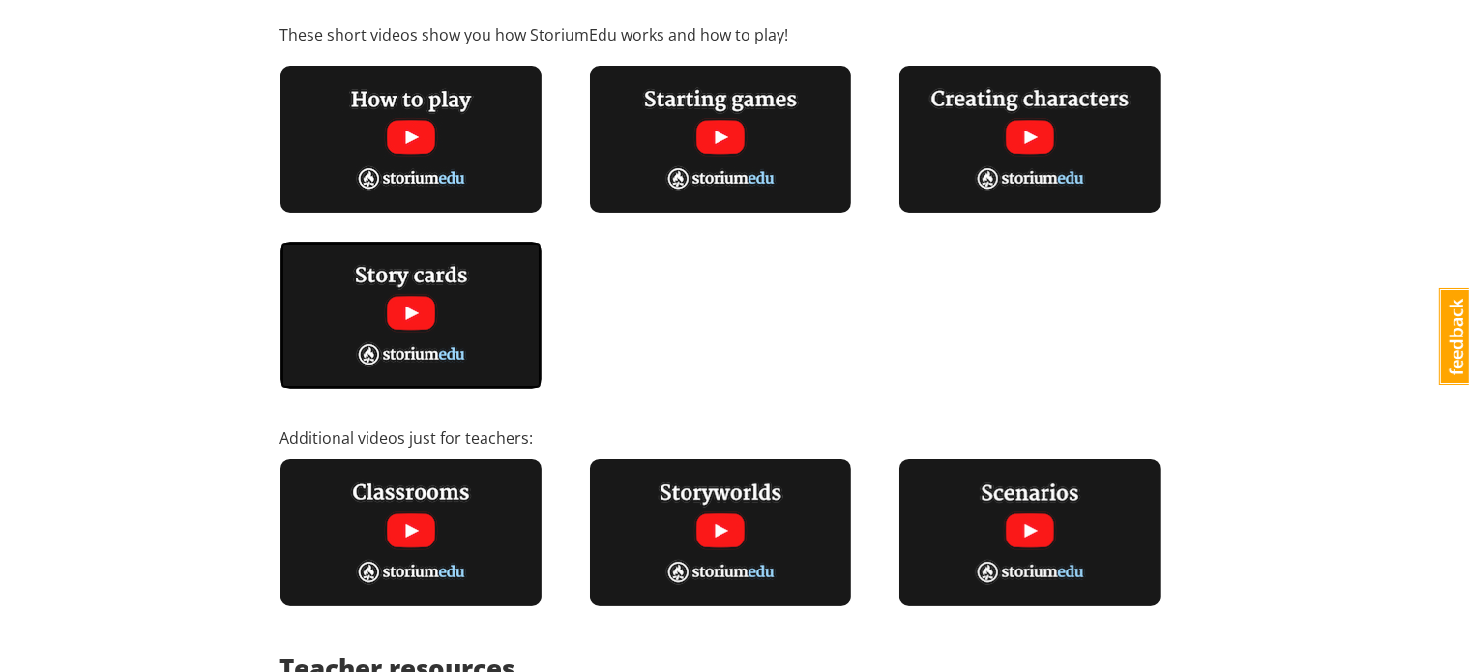
scroll to position [401, 0]
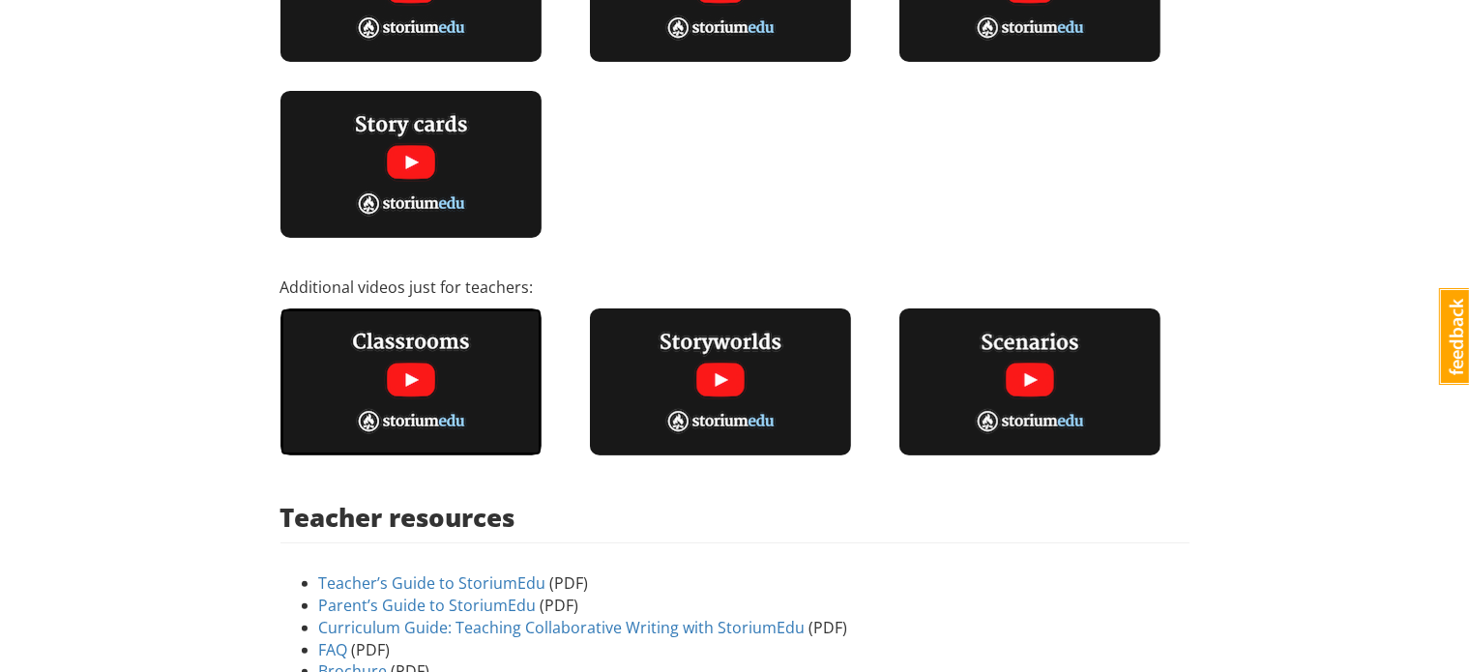
click at [429, 383] on img at bounding box center [411, 382] width 261 height 147
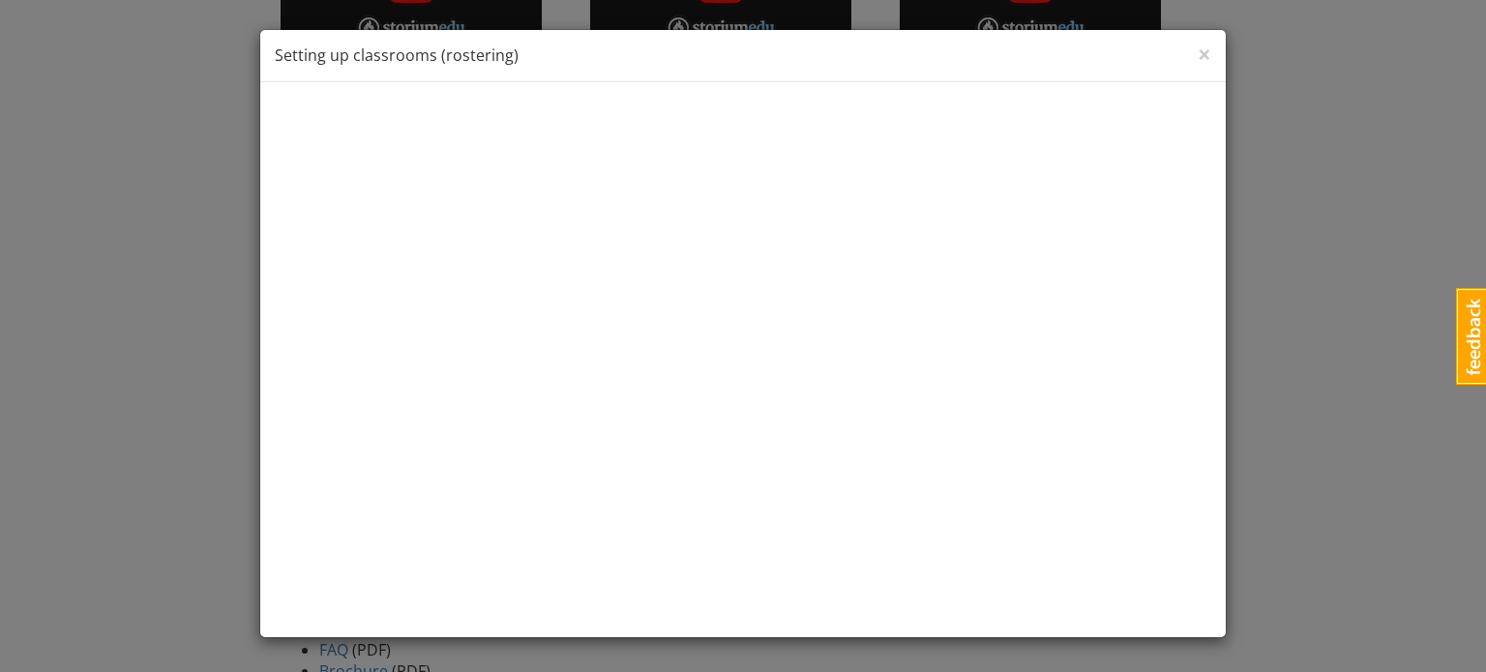
click at [1284, 166] on div "× Close Setting up classrooms (rostering)" at bounding box center [743, 336] width 1486 height 672
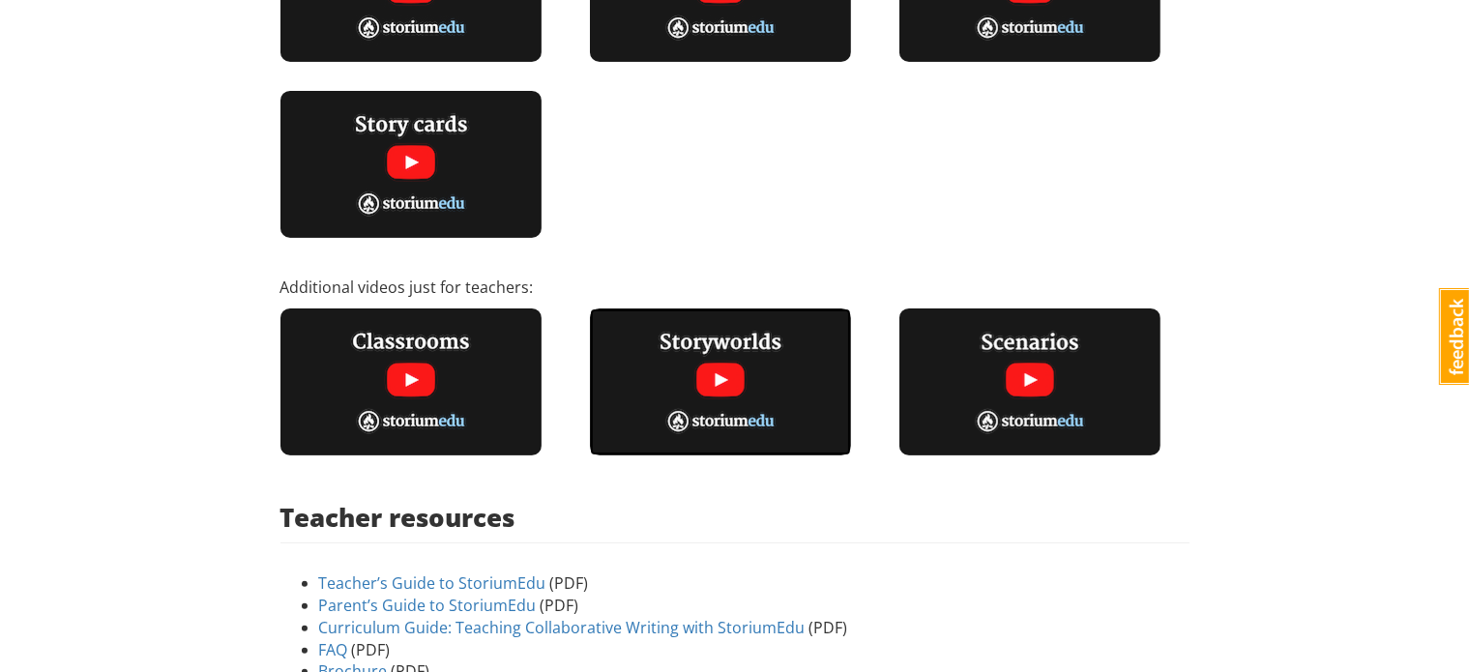
click at [743, 379] on img at bounding box center [720, 382] width 261 height 147
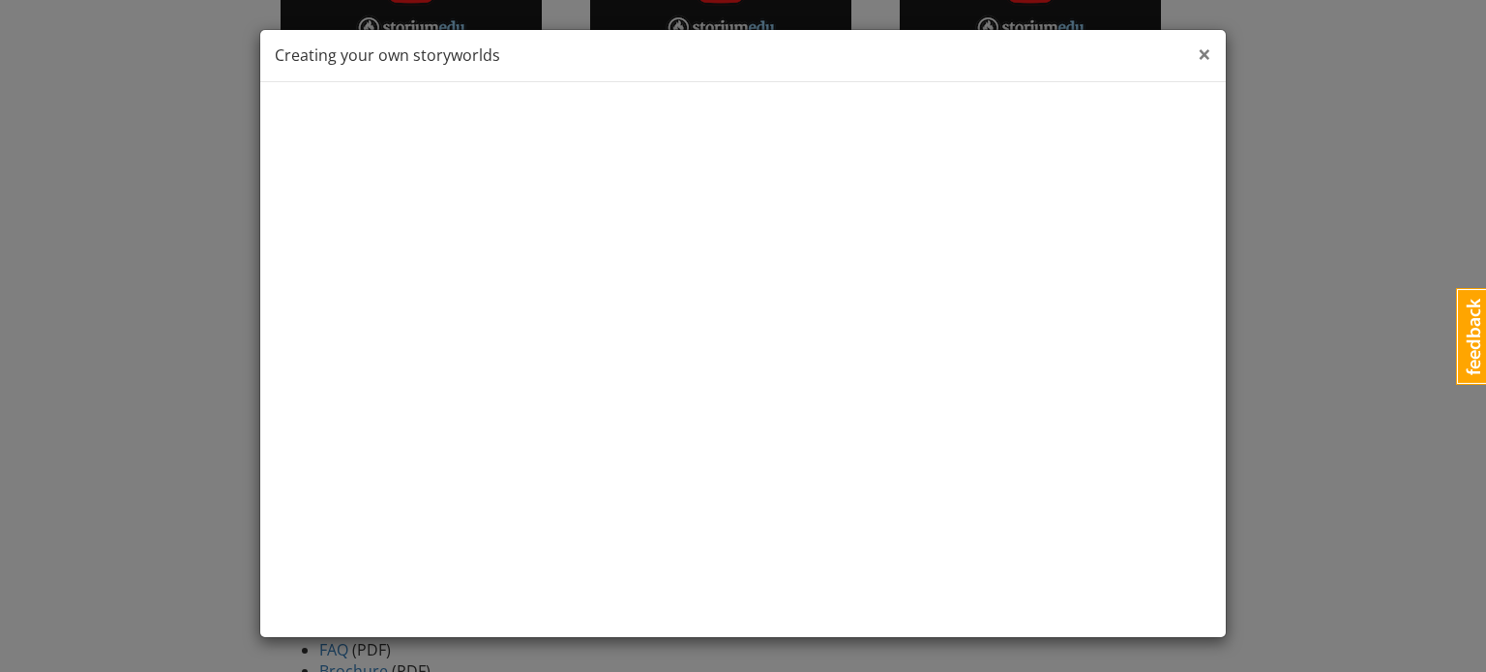
click at [1202, 54] on span "×" at bounding box center [1205, 54] width 14 height 32
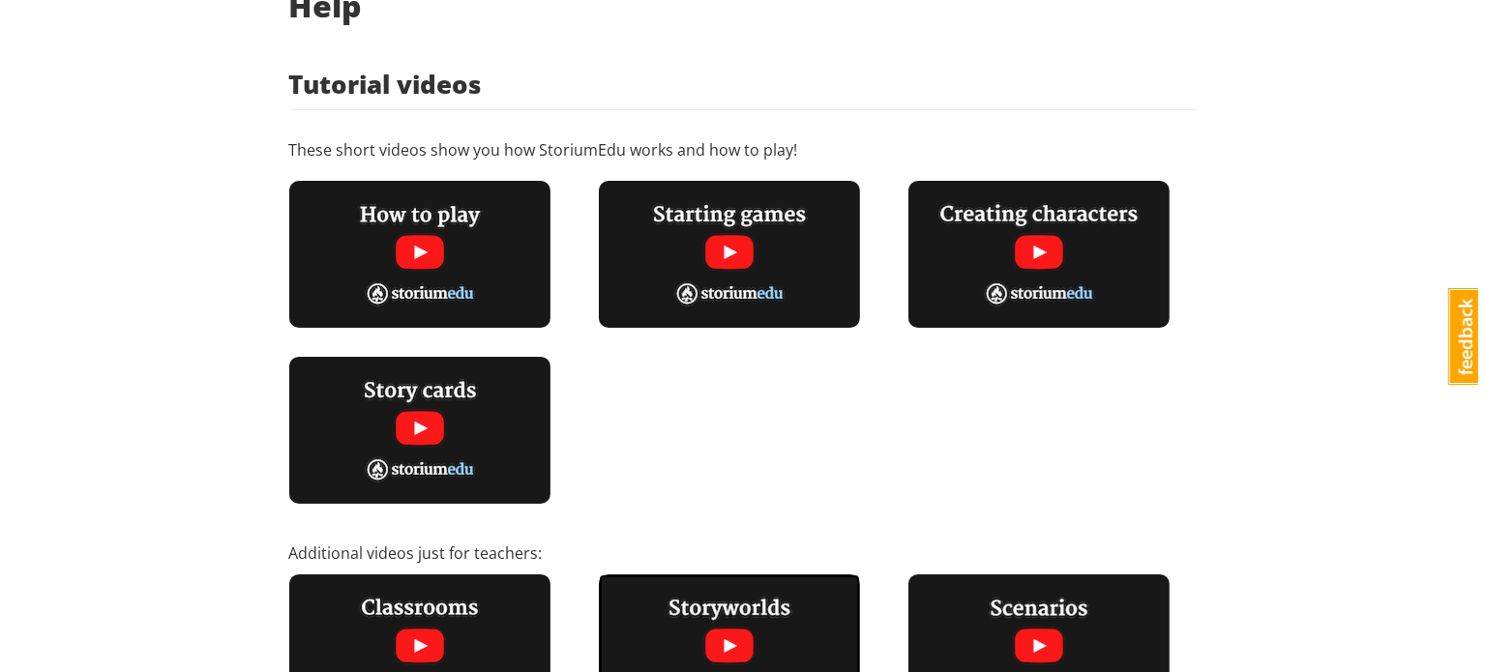
scroll to position [369, 0]
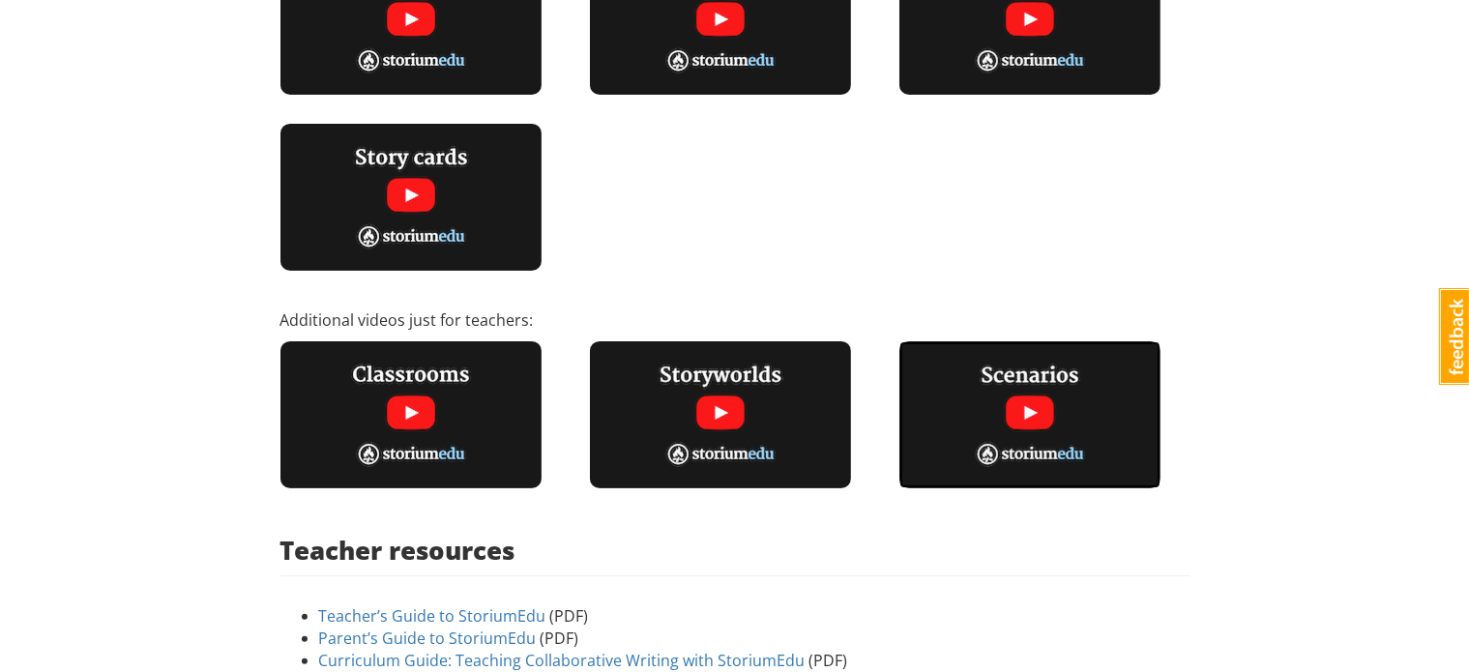
click at [1049, 437] on img at bounding box center [1030, 414] width 261 height 147
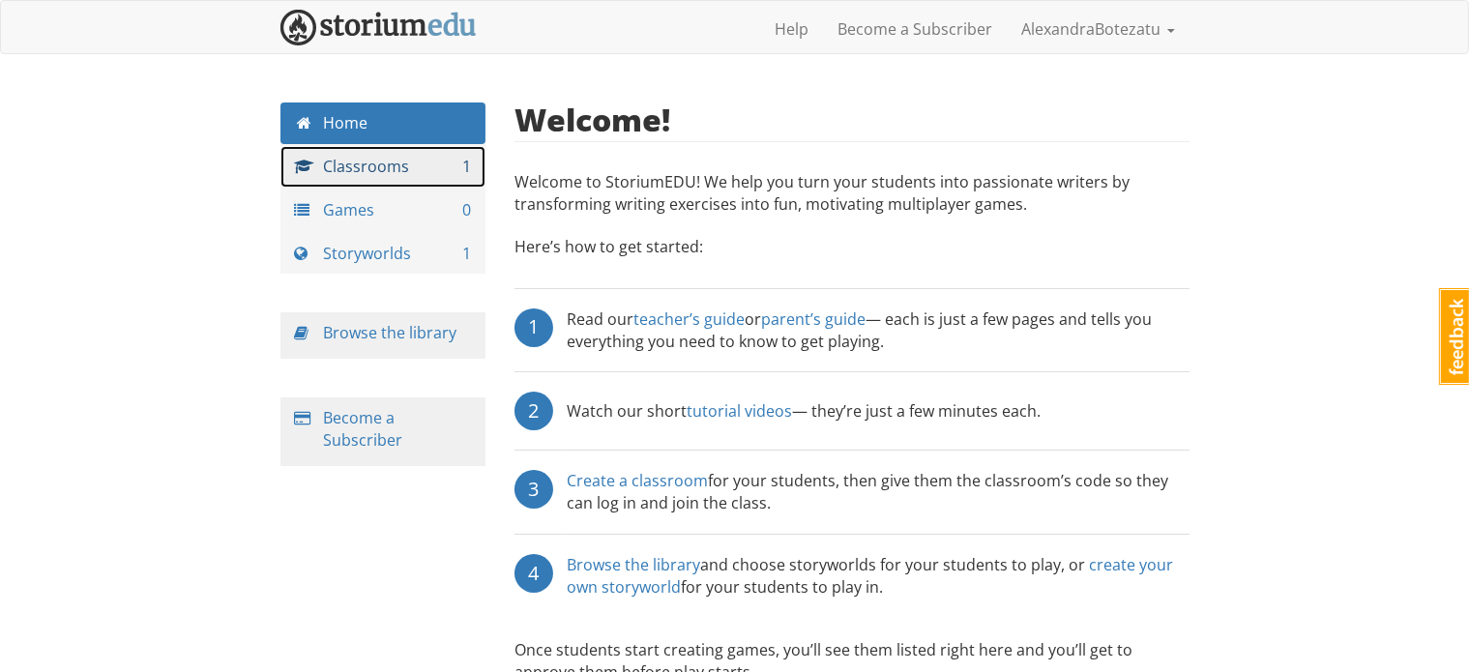
click at [376, 177] on link "Classrooms 1" at bounding box center [384, 167] width 206 height 42
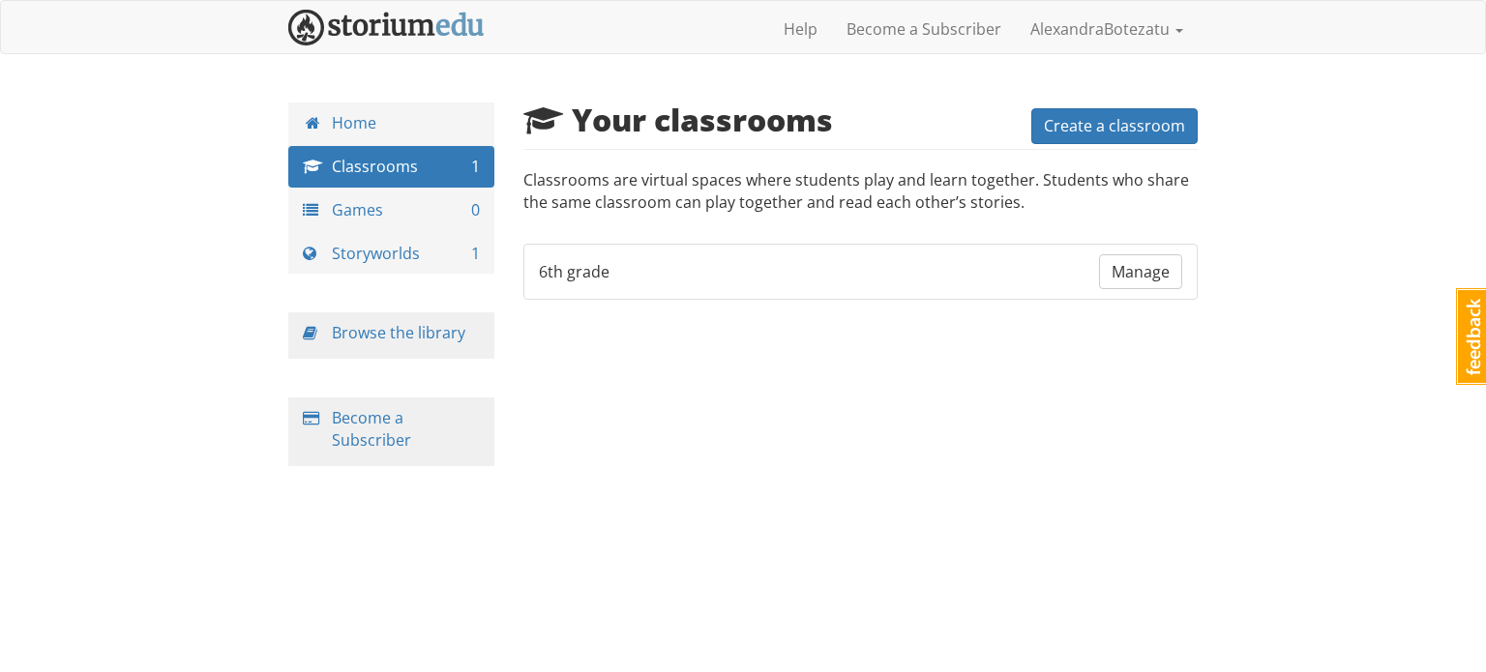
click at [654, 274] on li "6th grade Manage" at bounding box center [860, 272] width 675 height 57
click at [569, 292] on li "6th grade Manage" at bounding box center [860, 272] width 675 height 57
click at [1153, 266] on span "Manage" at bounding box center [1140, 271] width 58 height 21
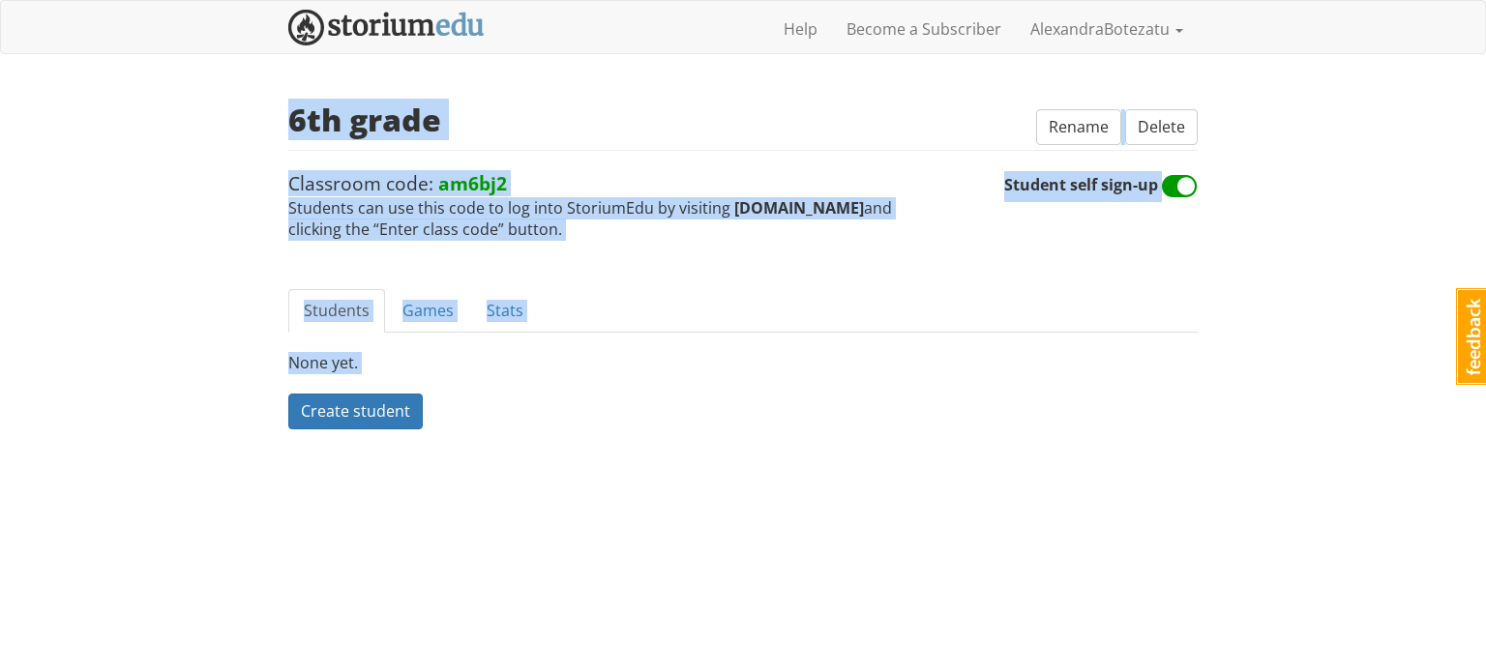
click at [937, 214] on span "Classroom code: am6bj2 Students can use this code to log into StoriumEdu by vis…" at bounding box center [646, 205] width 716 height 71
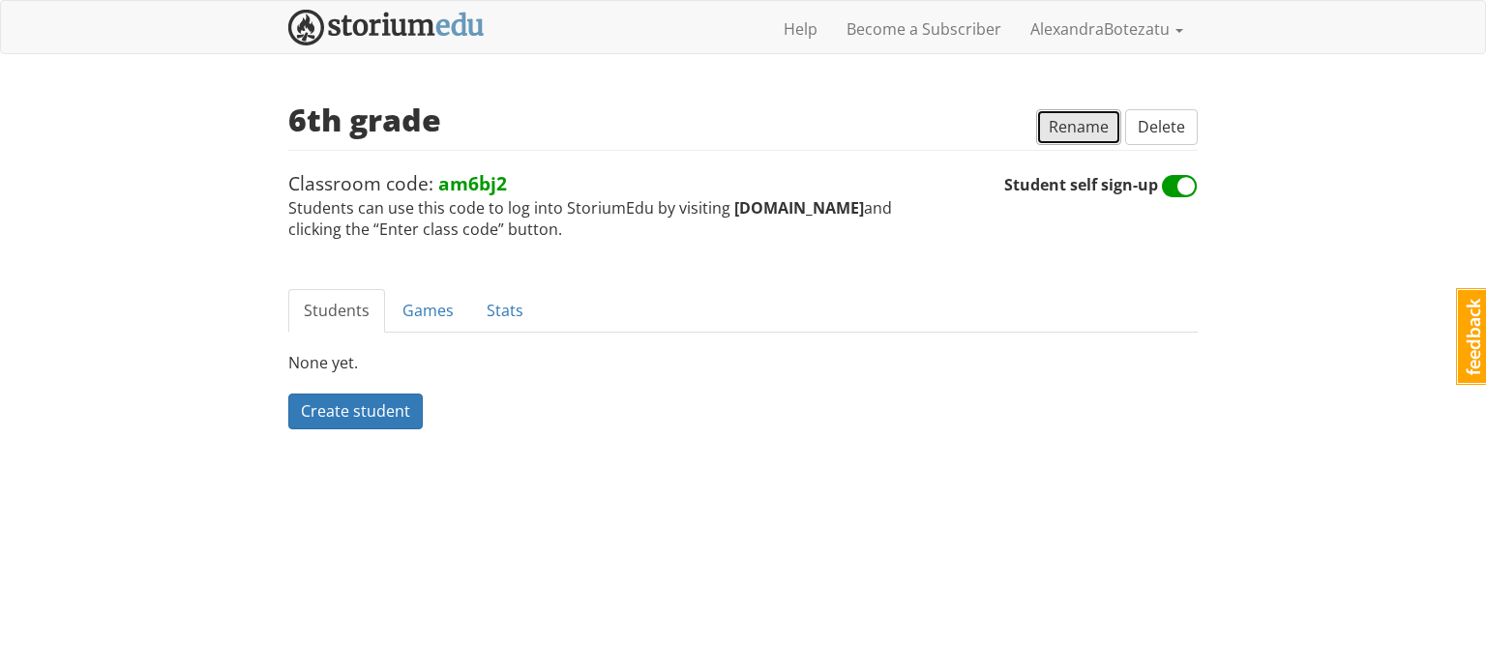
click at [1079, 128] on span "Rename" at bounding box center [1079, 126] width 60 height 21
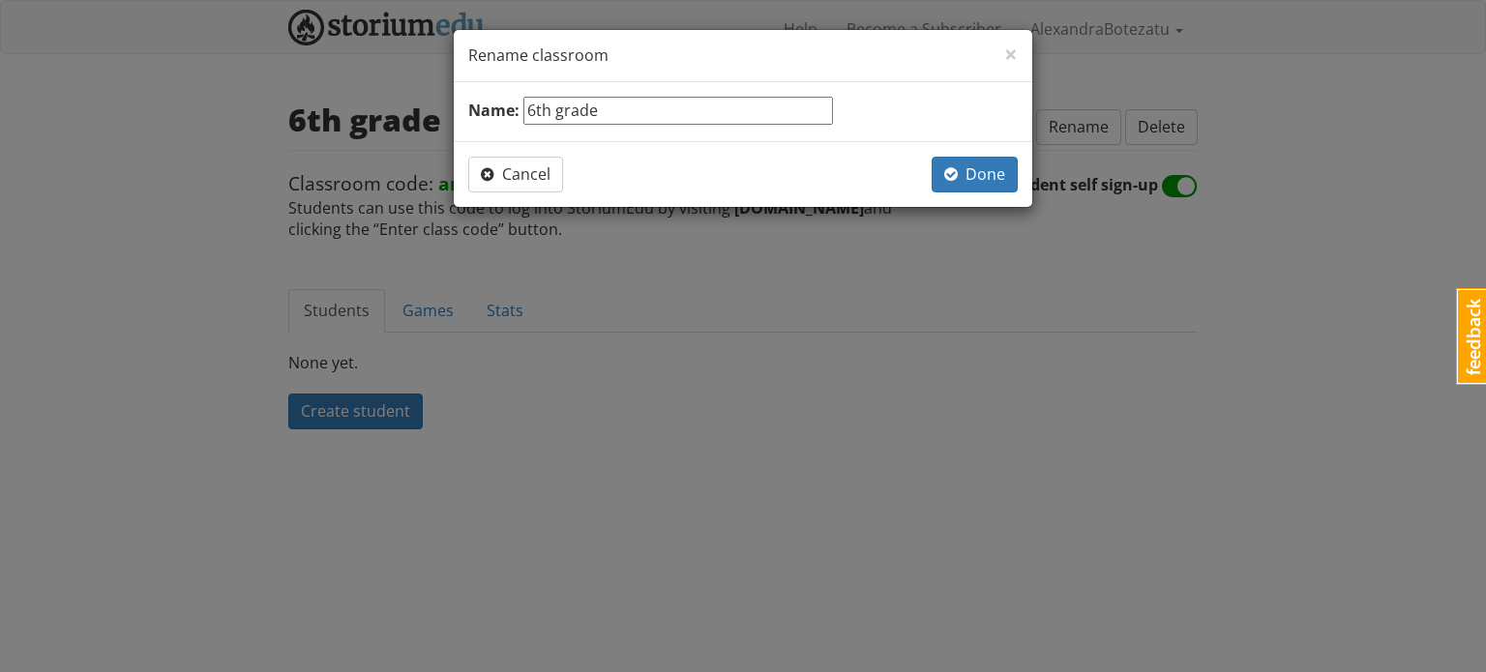
drag, startPoint x: 619, startPoint y: 111, endPoint x: 534, endPoint y: 115, distance: 85.2
click at [534, 115] on input "6th grade" at bounding box center [678, 111] width 310 height 28
type input "6"
type input "6TH GRADE"
click at [981, 173] on span "Done" at bounding box center [974, 173] width 61 height 21
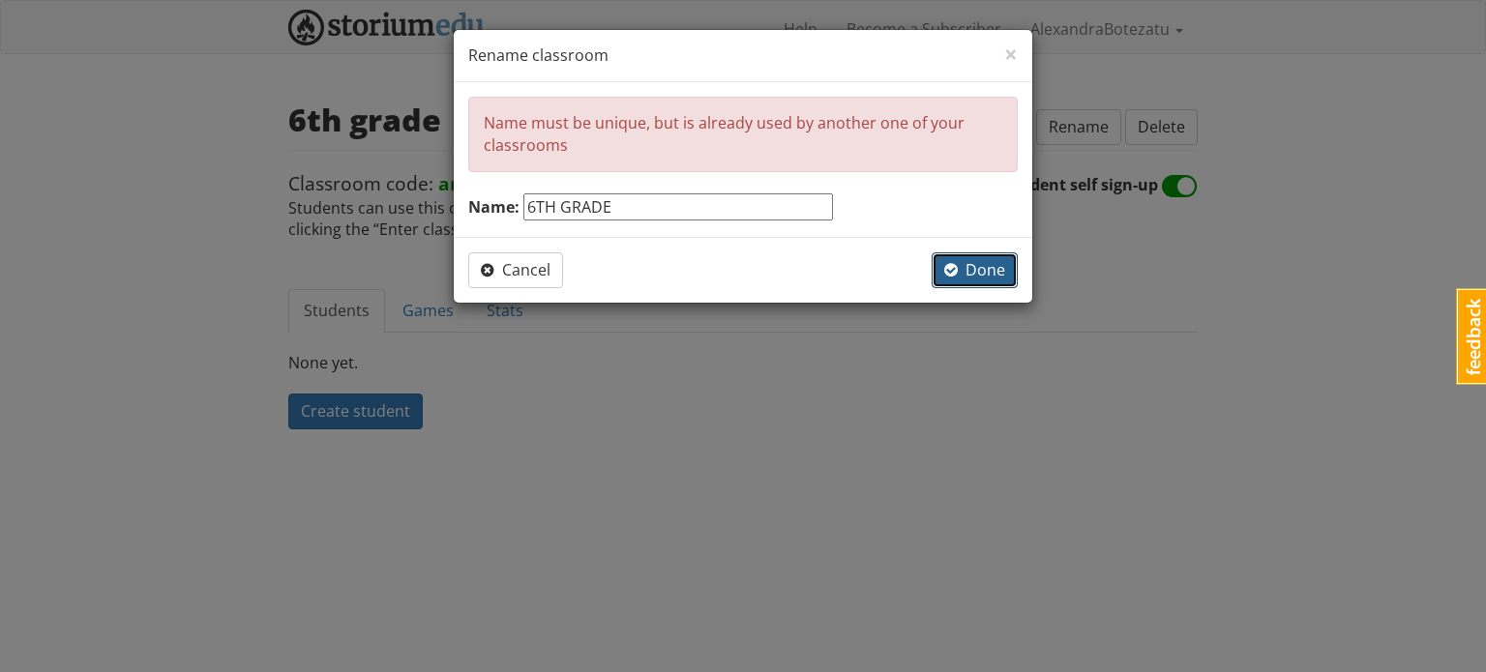
click at [982, 266] on span "Done" at bounding box center [974, 269] width 61 height 21
click at [1011, 52] on span "×" at bounding box center [1011, 54] width 14 height 32
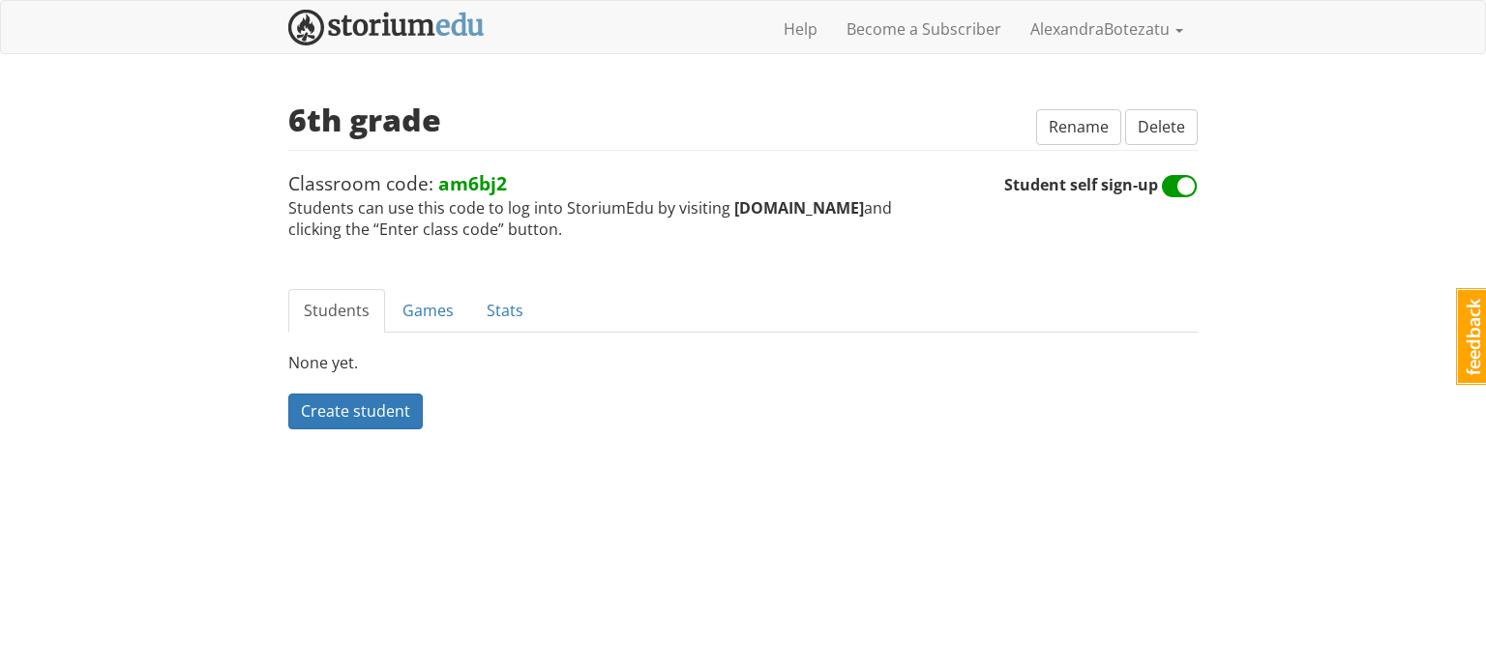
click at [762, 170] on span "Classroom code: am6bj2 Students can use this code to log into StoriumEdu by vis…" at bounding box center [646, 205] width 716 height 71
click at [419, 316] on link "Games" at bounding box center [428, 311] width 82 height 44
click at [355, 404] on span "Create a game" at bounding box center [353, 410] width 105 height 21
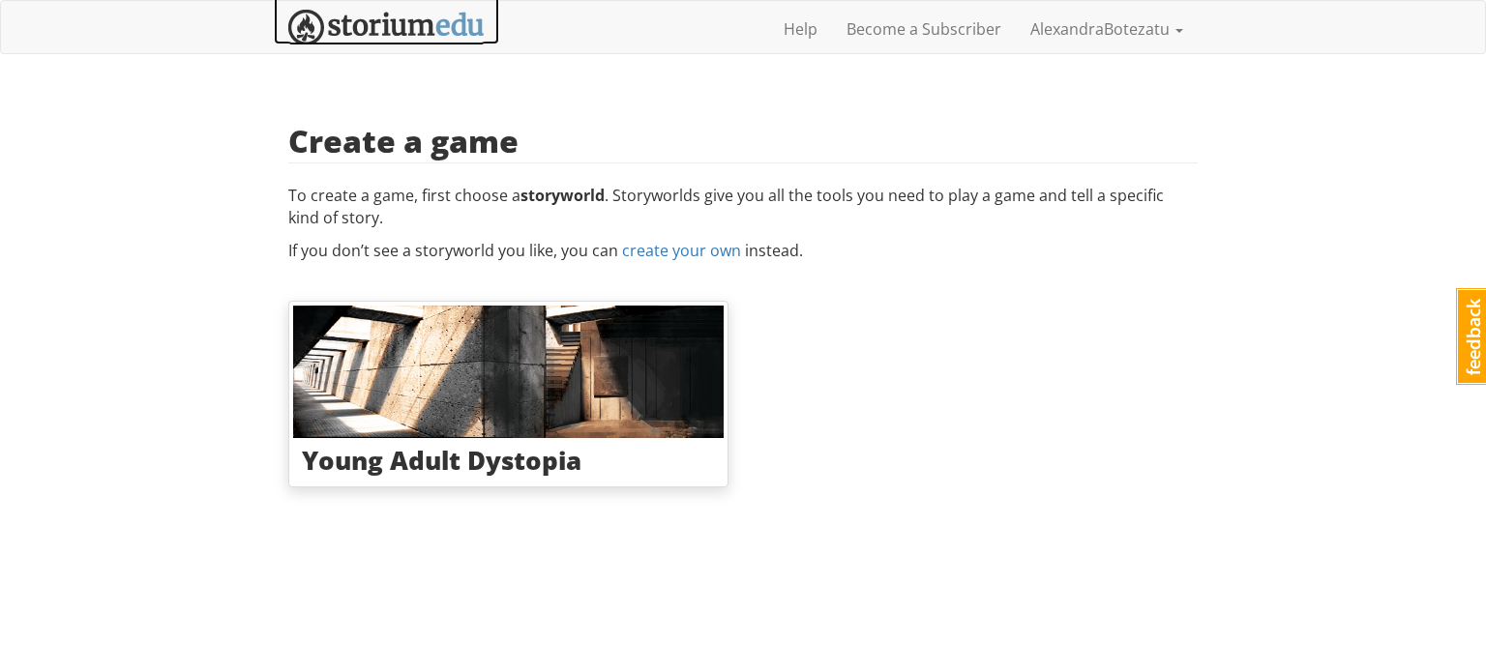
click at [392, 21] on img at bounding box center [386, 28] width 196 height 36
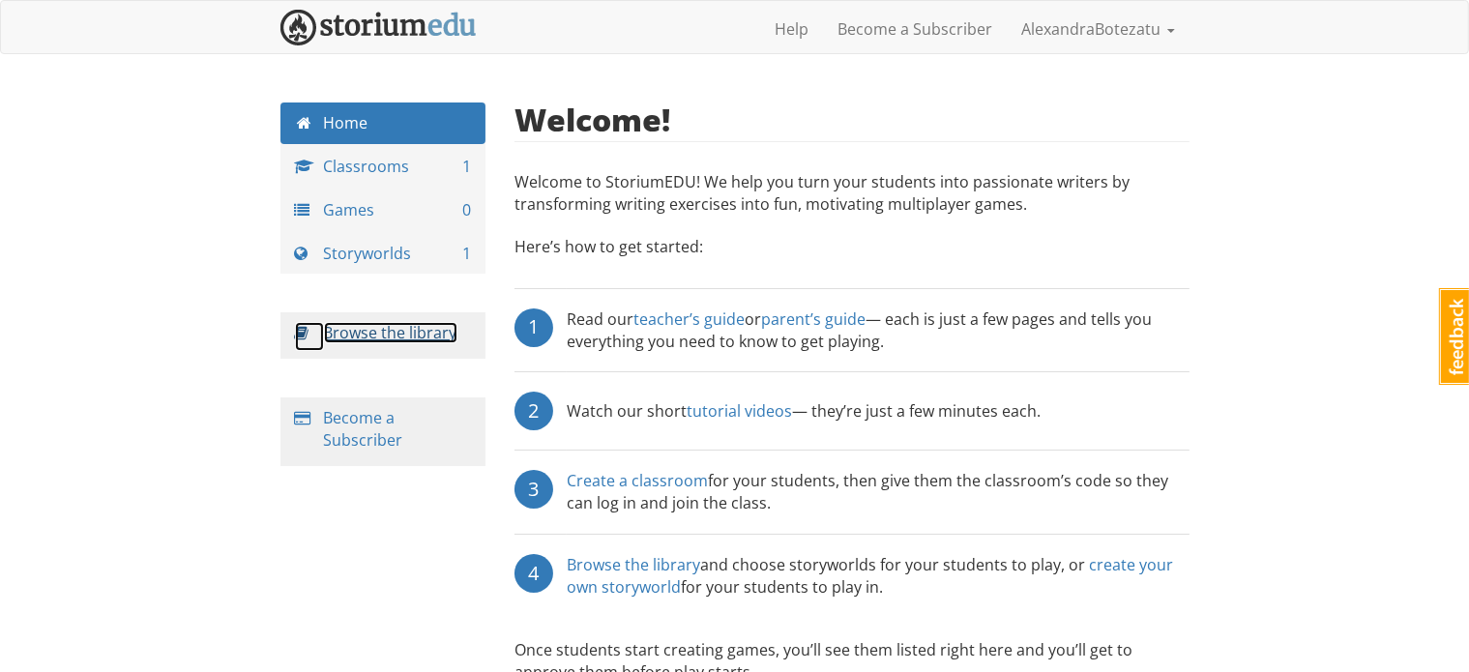
click at [391, 340] on link "Browse the library" at bounding box center [390, 332] width 133 height 21
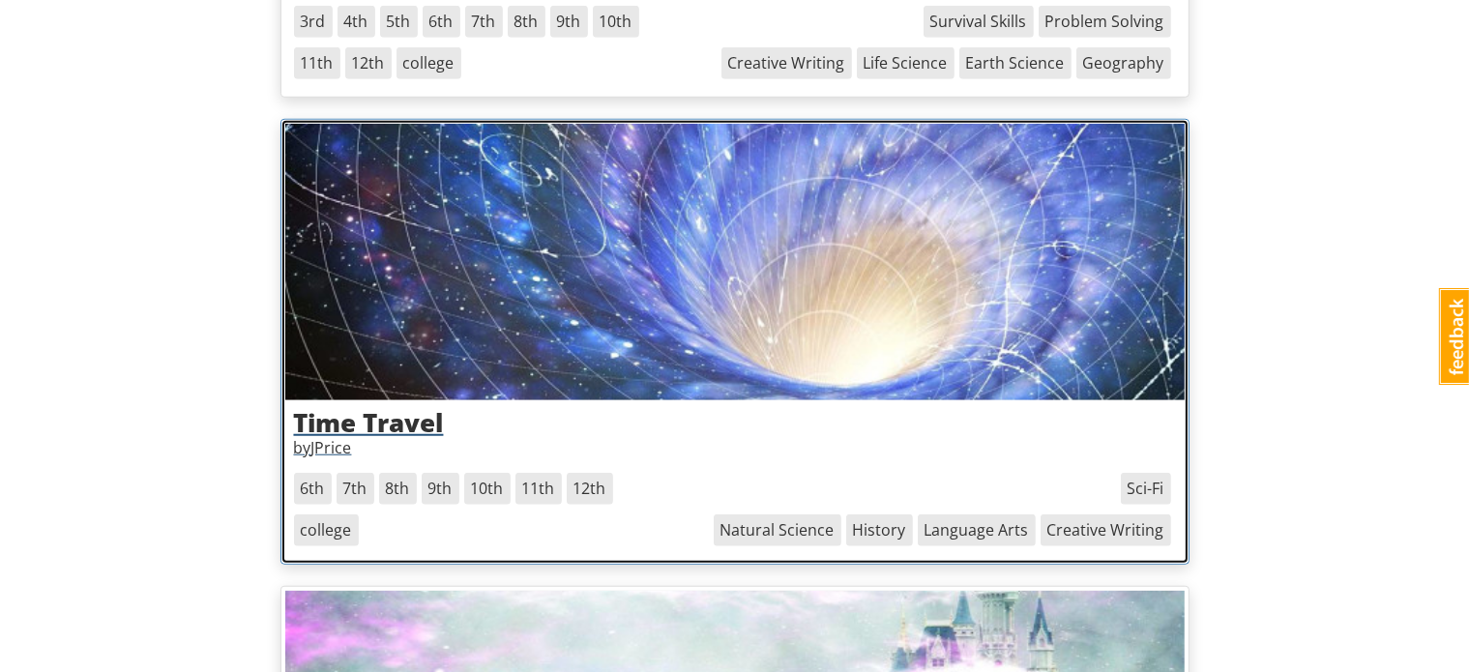
scroll to position [1567, 0]
click at [709, 259] on img at bounding box center [735, 261] width 900 height 277
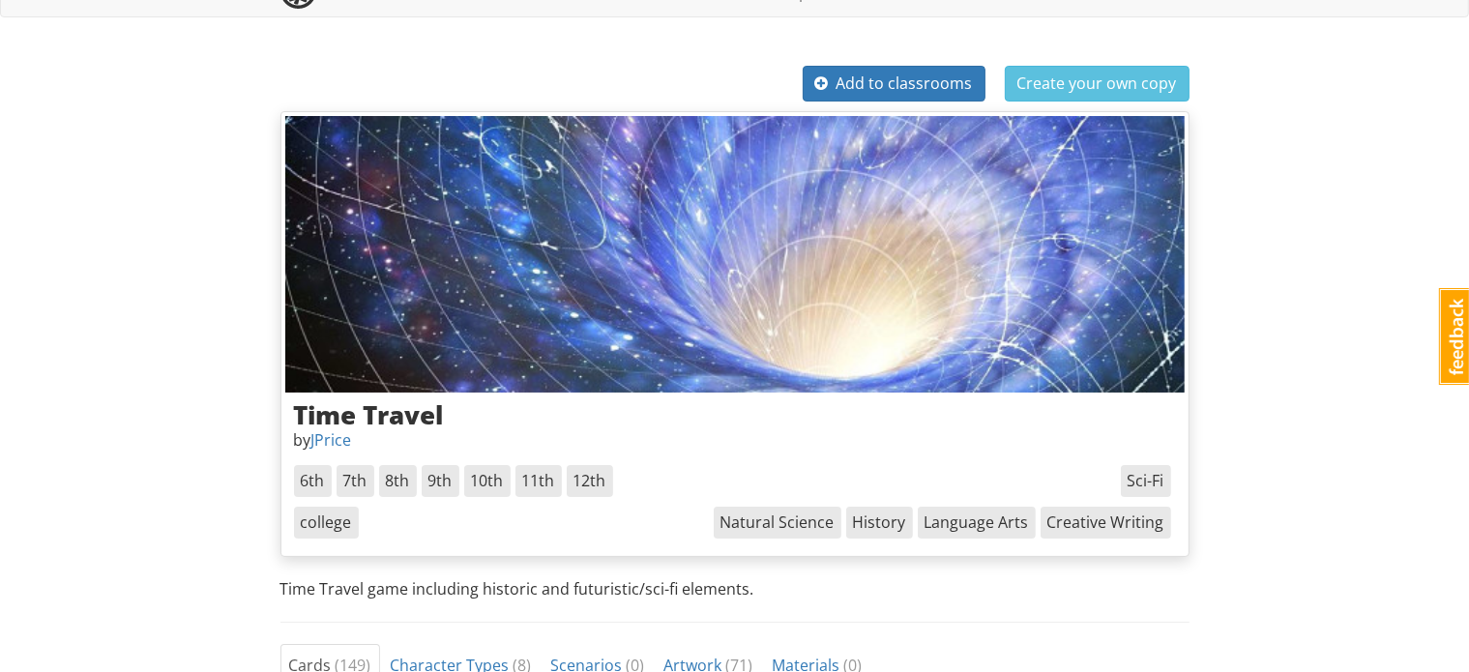
scroll to position [35, 0]
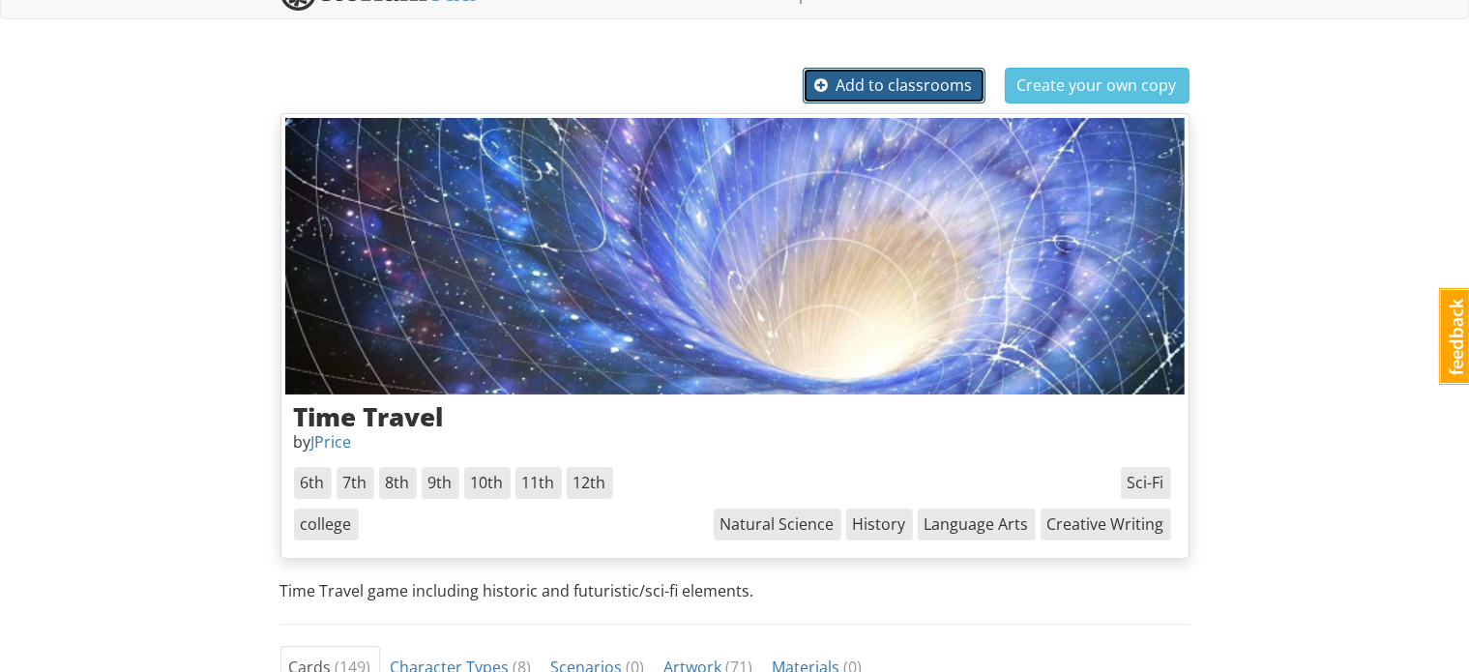
click at [944, 76] on span "Add to classrooms" at bounding box center [894, 84] width 158 height 21
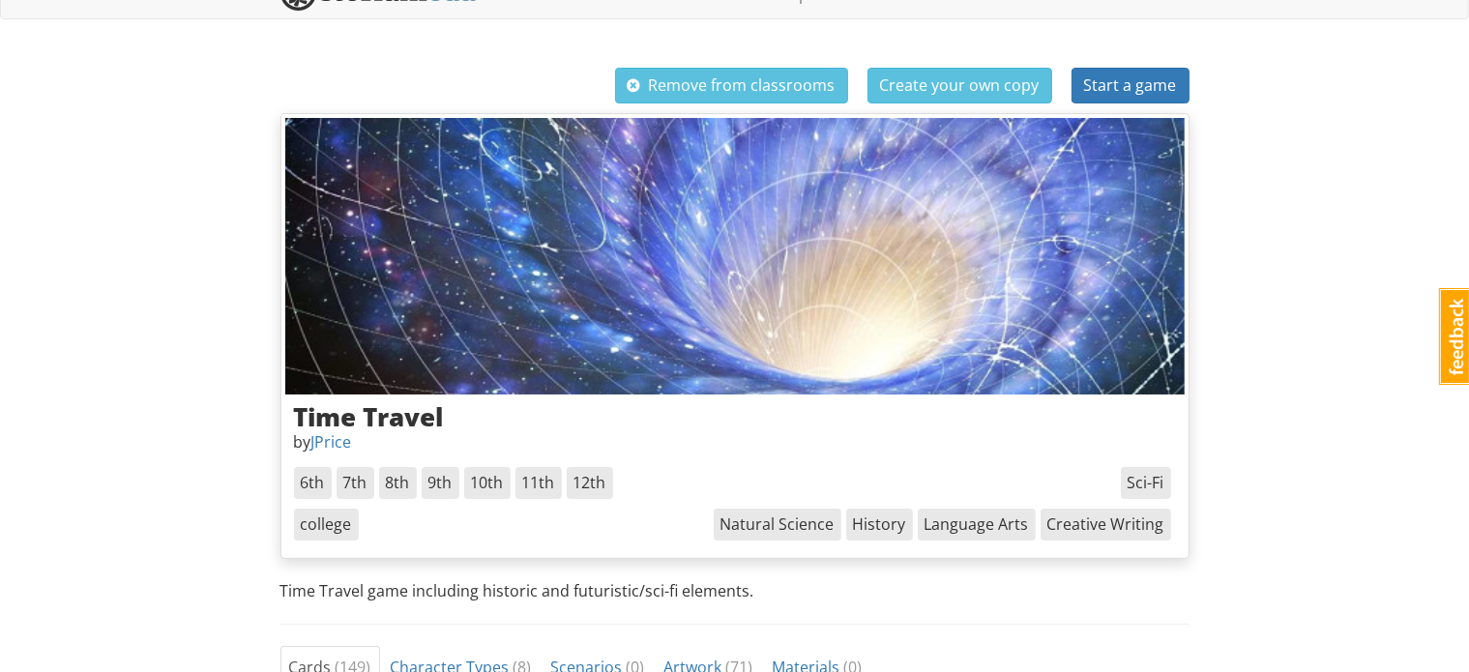
scroll to position [0, 0]
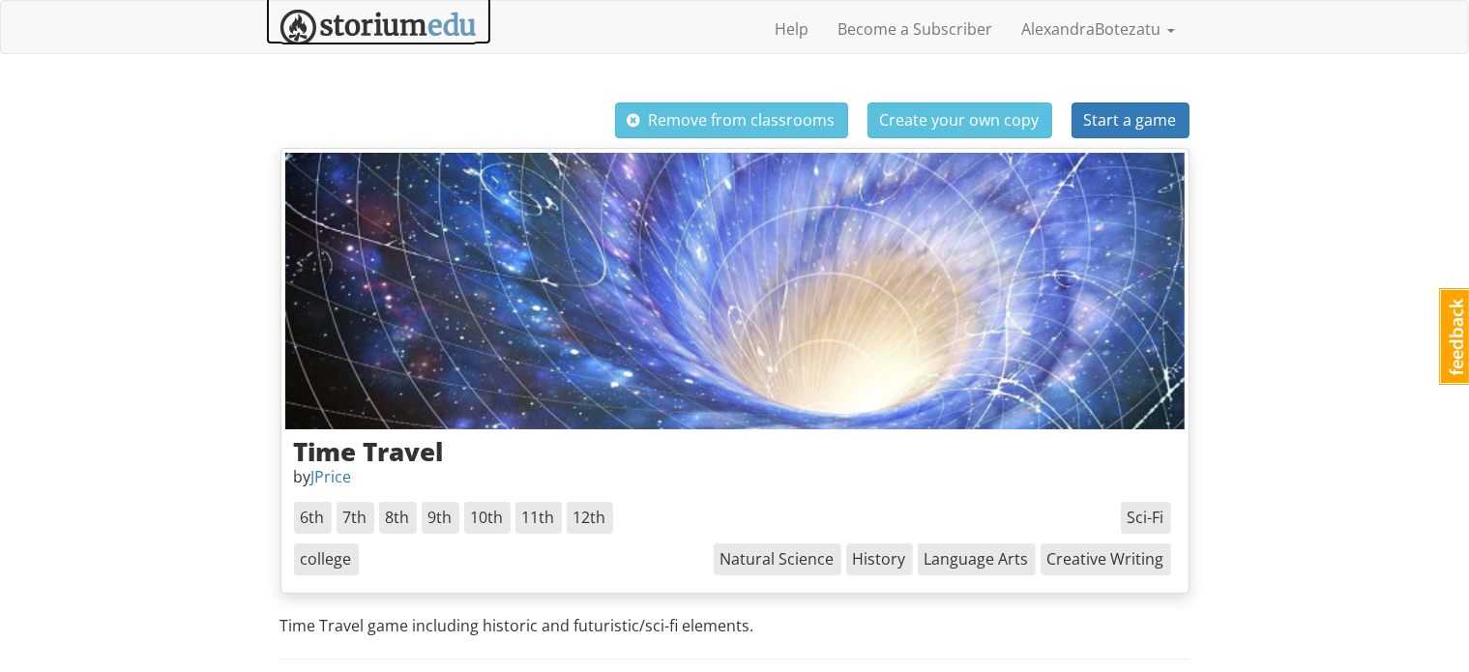
click at [358, 23] on img at bounding box center [379, 28] width 196 height 36
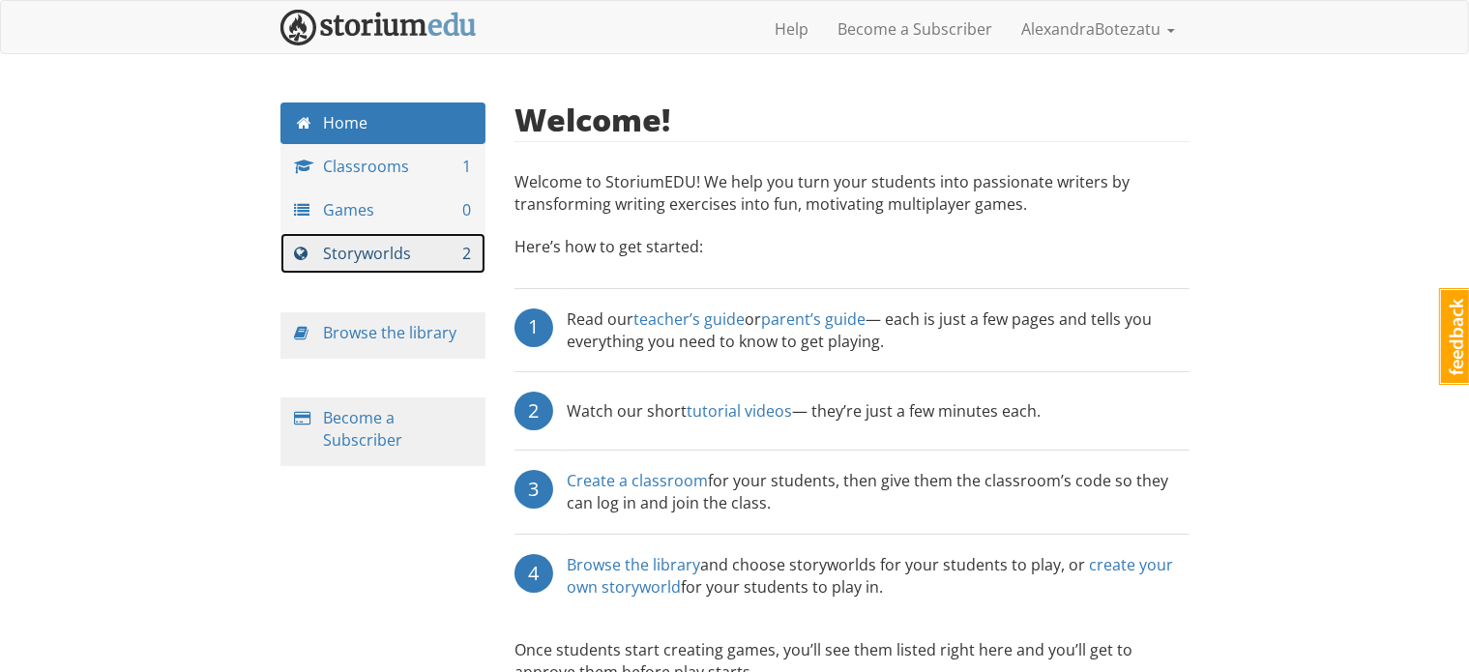
click at [383, 254] on link "Storyworlds 2" at bounding box center [384, 254] width 206 height 42
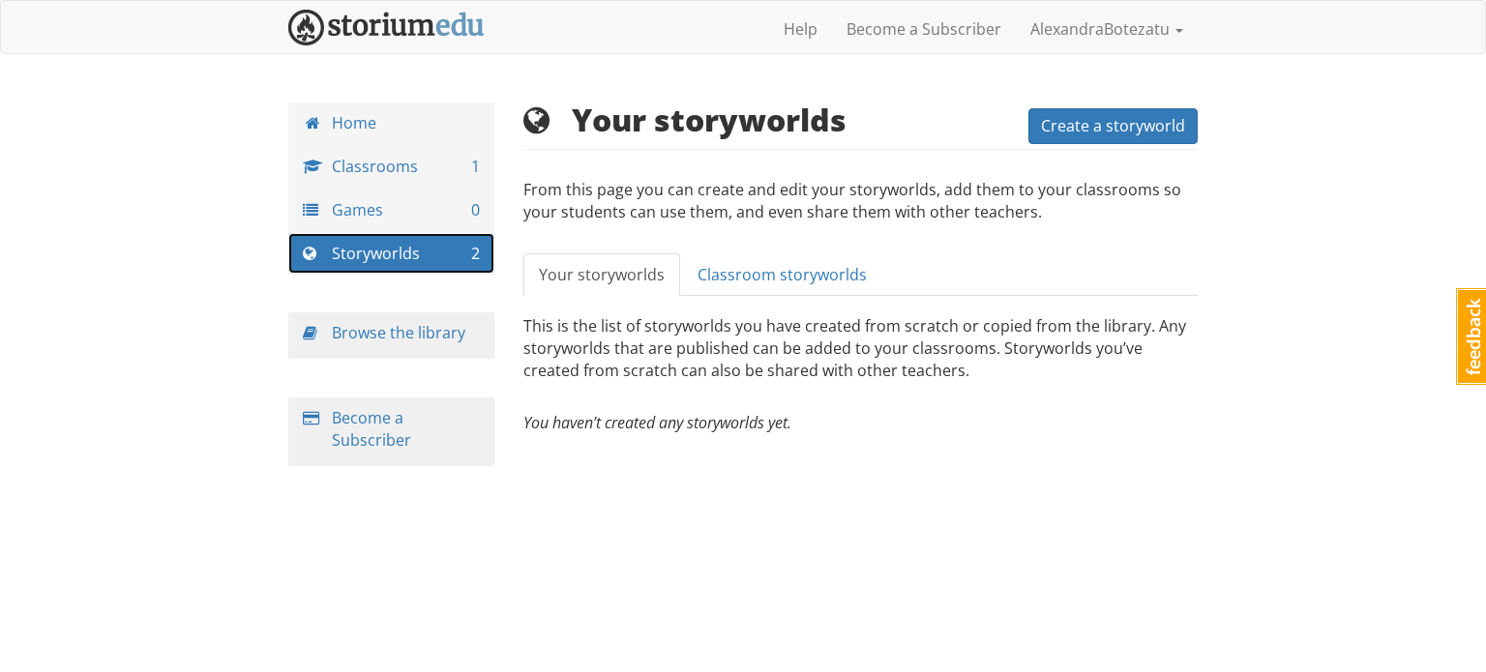
click at [389, 239] on link "Storyworlds 2" at bounding box center [391, 254] width 206 height 42
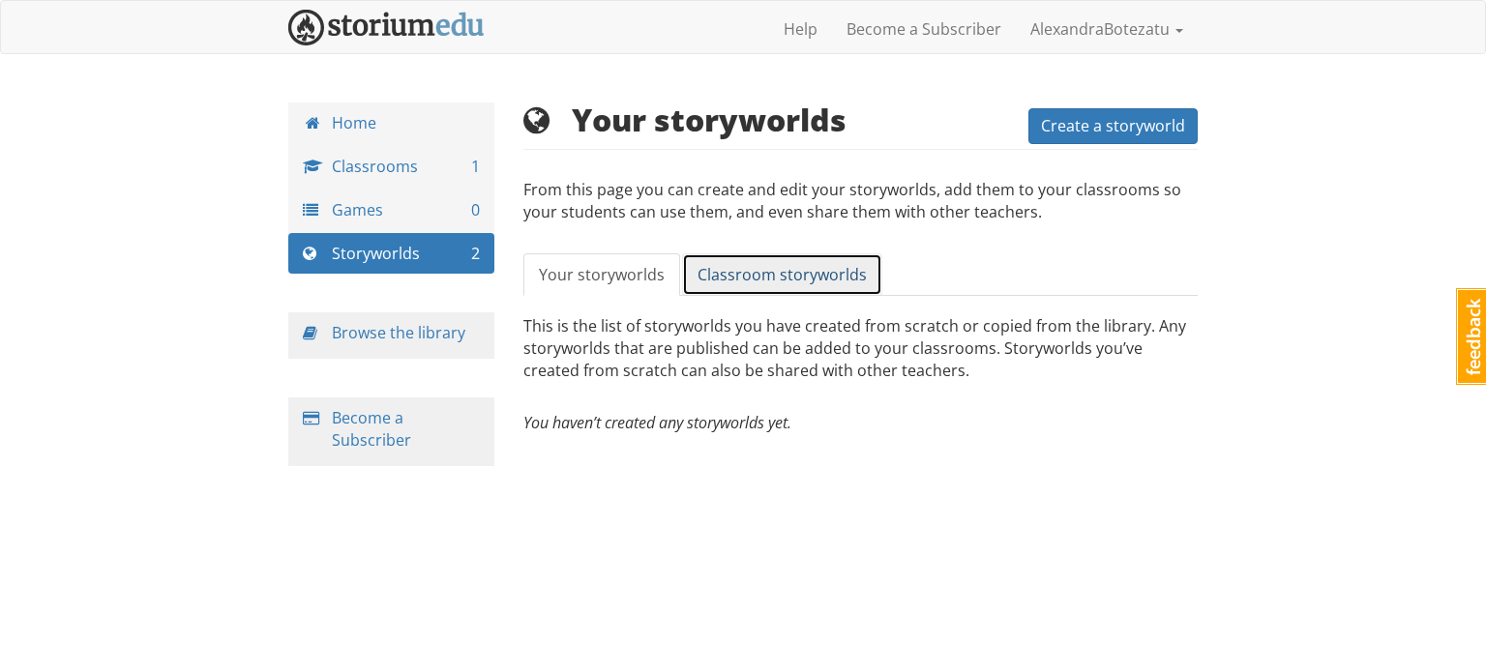
click at [782, 270] on span "Classroom storyworlds" at bounding box center [781, 274] width 169 height 21
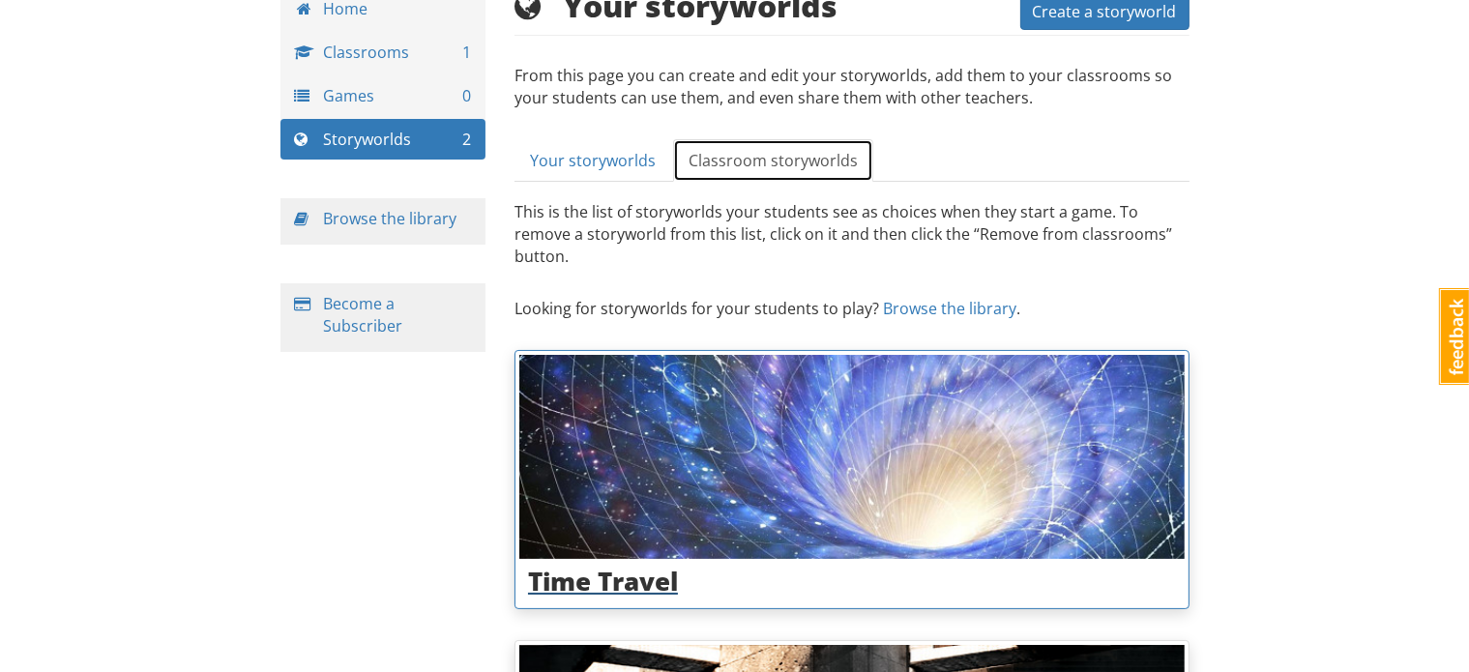
scroll to position [110, 0]
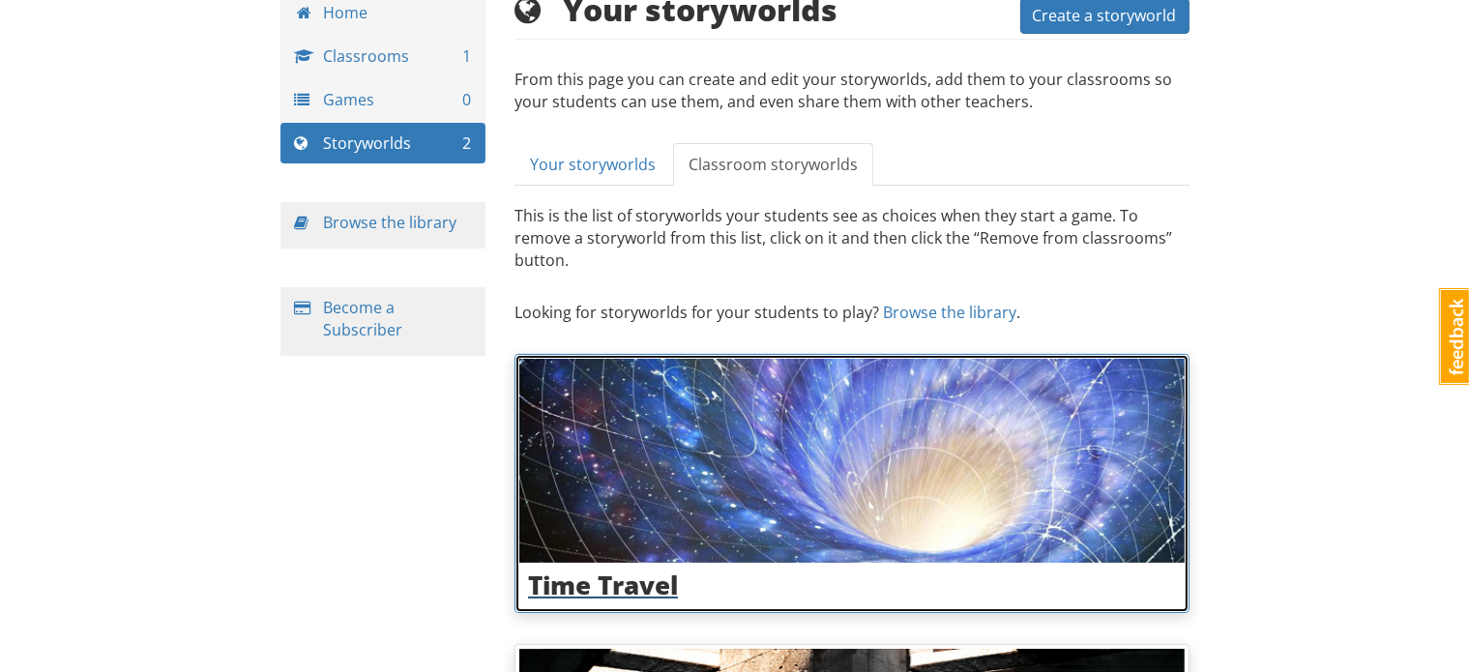
click at [696, 386] on img at bounding box center [852, 461] width 666 height 205
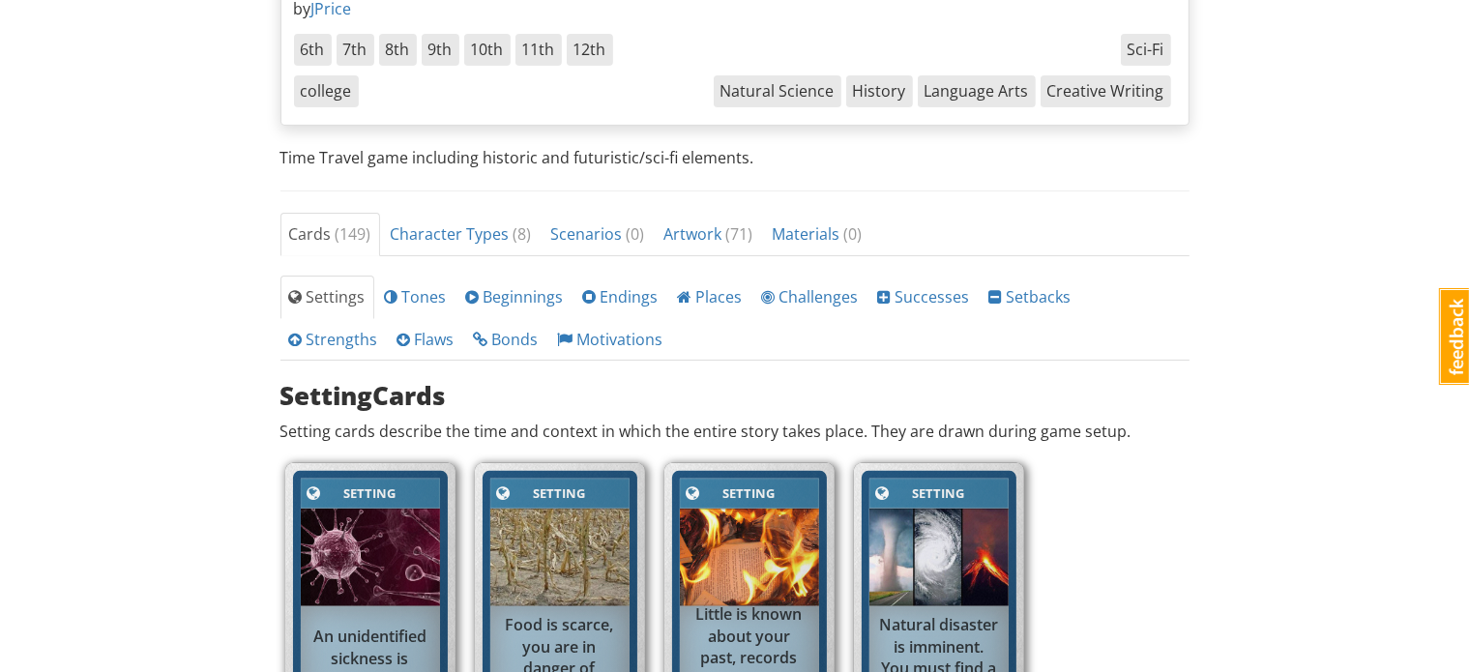
scroll to position [467, 0]
click at [534, 304] on span "Beginnings" at bounding box center [515, 297] width 98 height 21
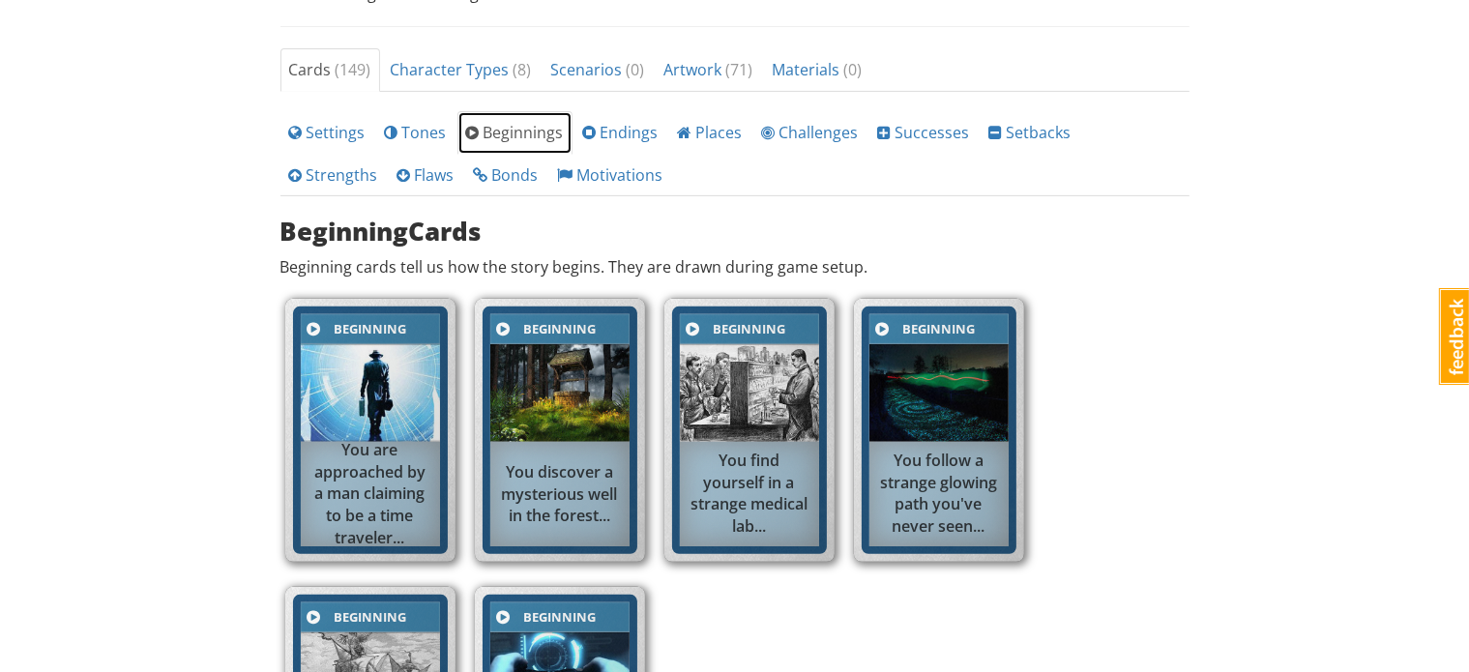
scroll to position [564, 0]
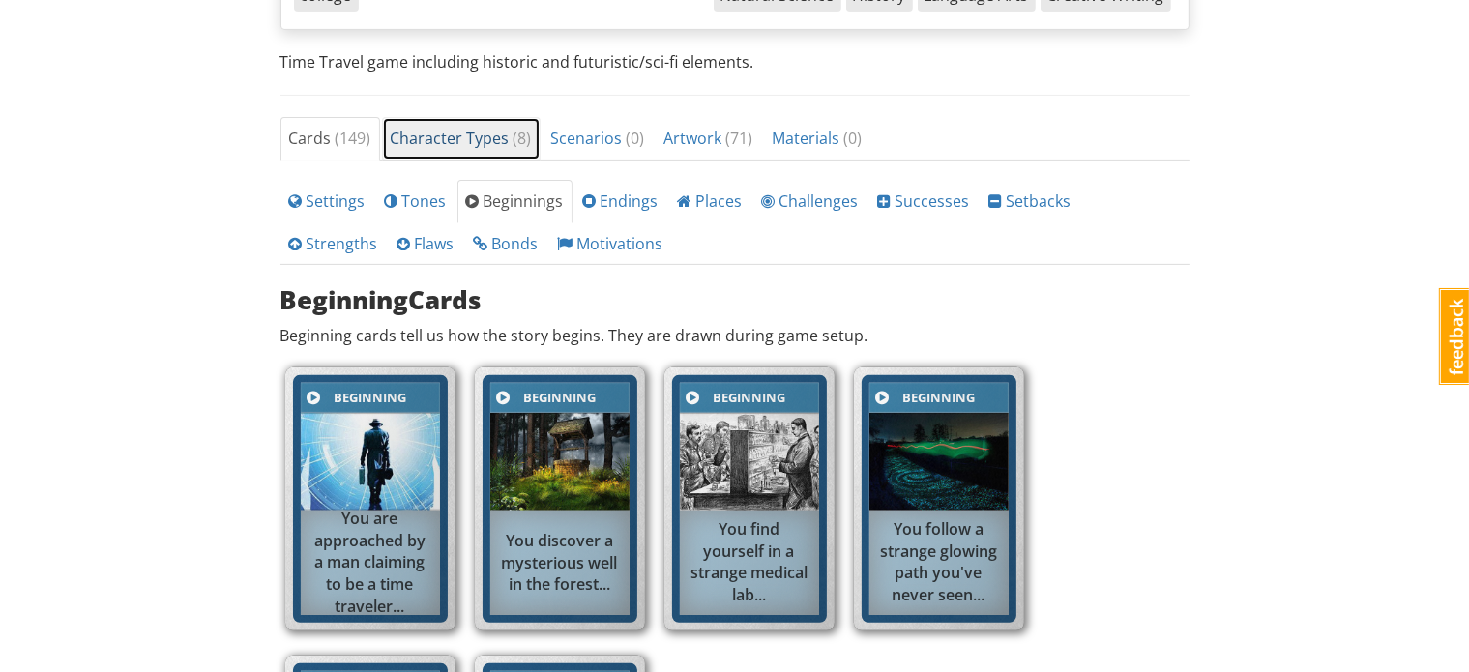
click at [457, 142] on span "Character Types ( 8 )" at bounding box center [461, 138] width 141 height 21
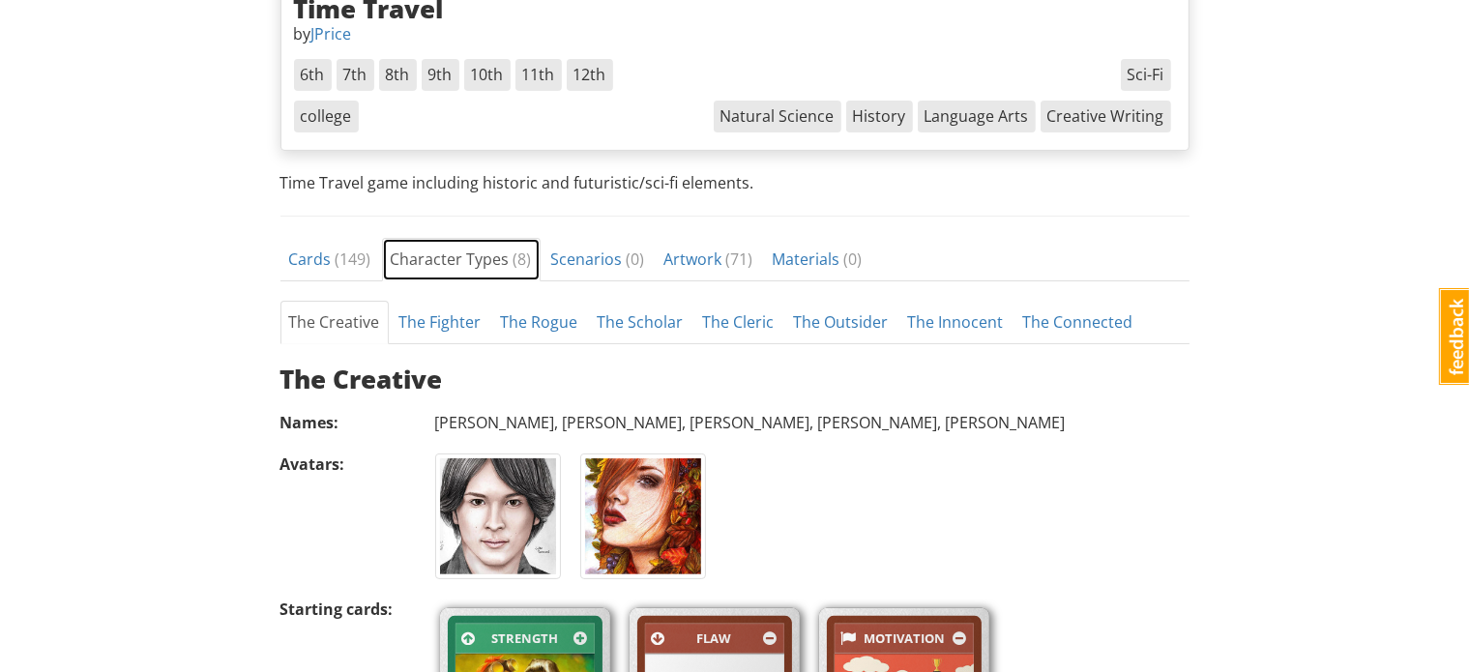
scroll to position [437, 0]
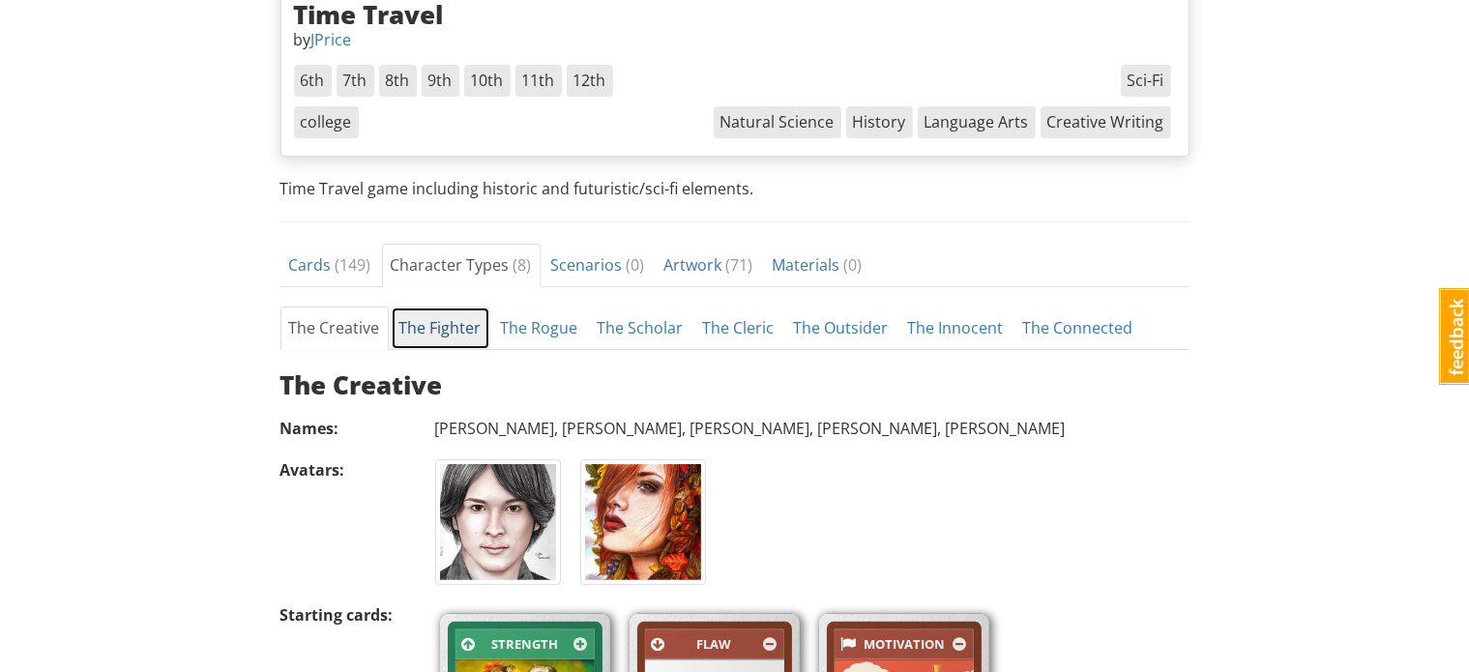
click at [462, 330] on link "The Fighter" at bounding box center [441, 329] width 100 height 44
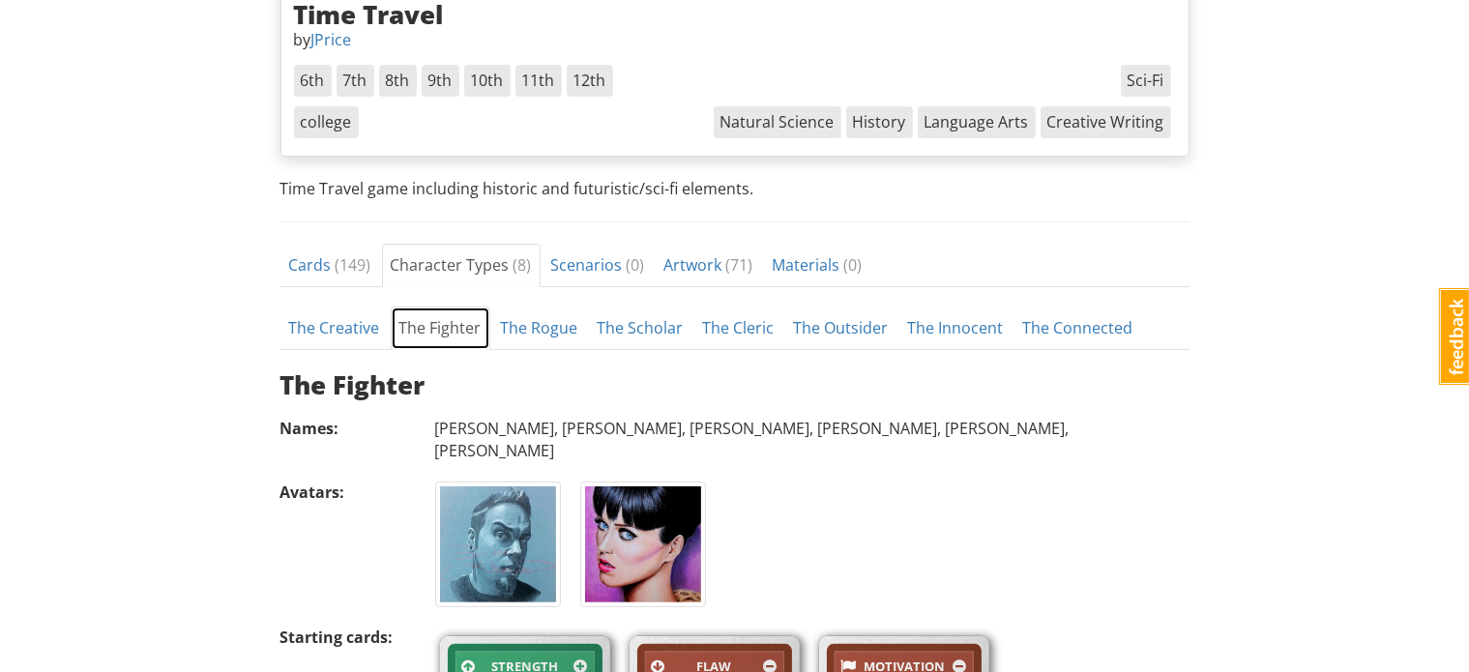
scroll to position [527, 0]
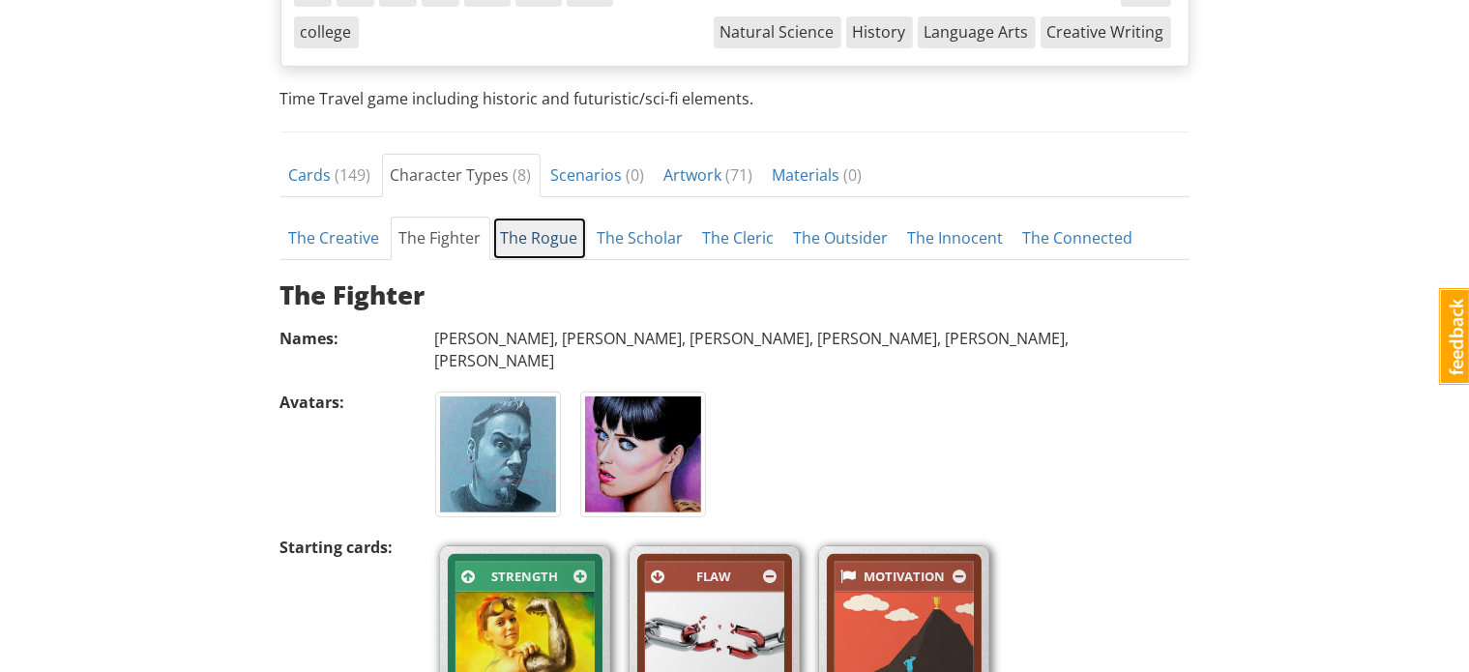
click at [516, 232] on link "The Rogue" at bounding box center [539, 239] width 95 height 44
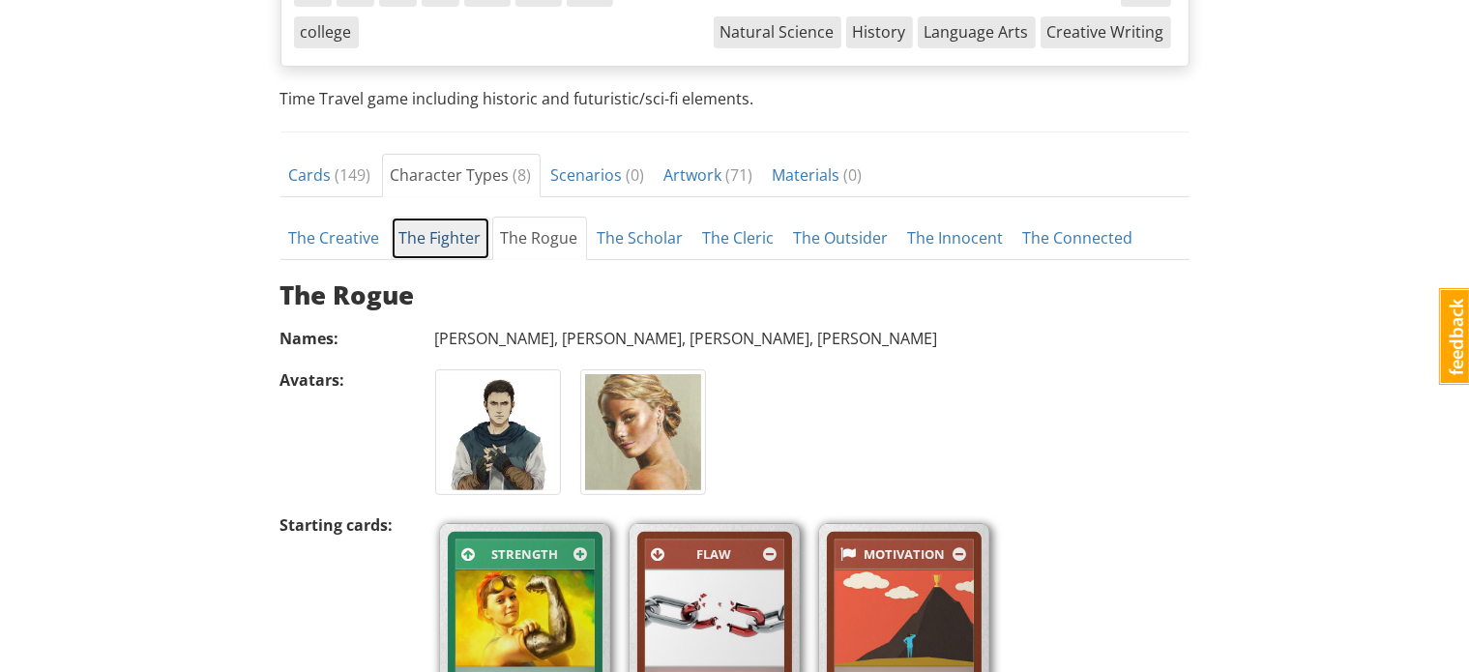
click at [459, 232] on link "The Fighter" at bounding box center [441, 239] width 100 height 44
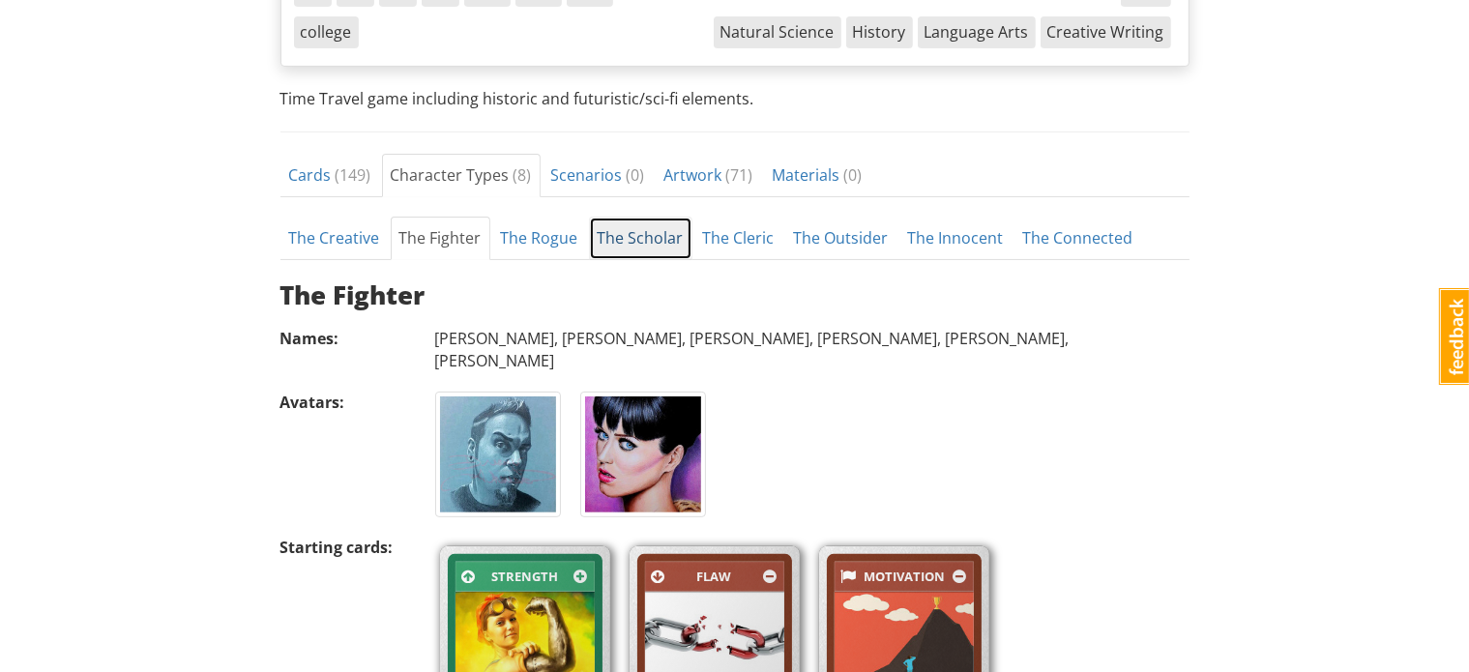
click at [660, 220] on link "The Scholar" at bounding box center [641, 239] width 104 height 44
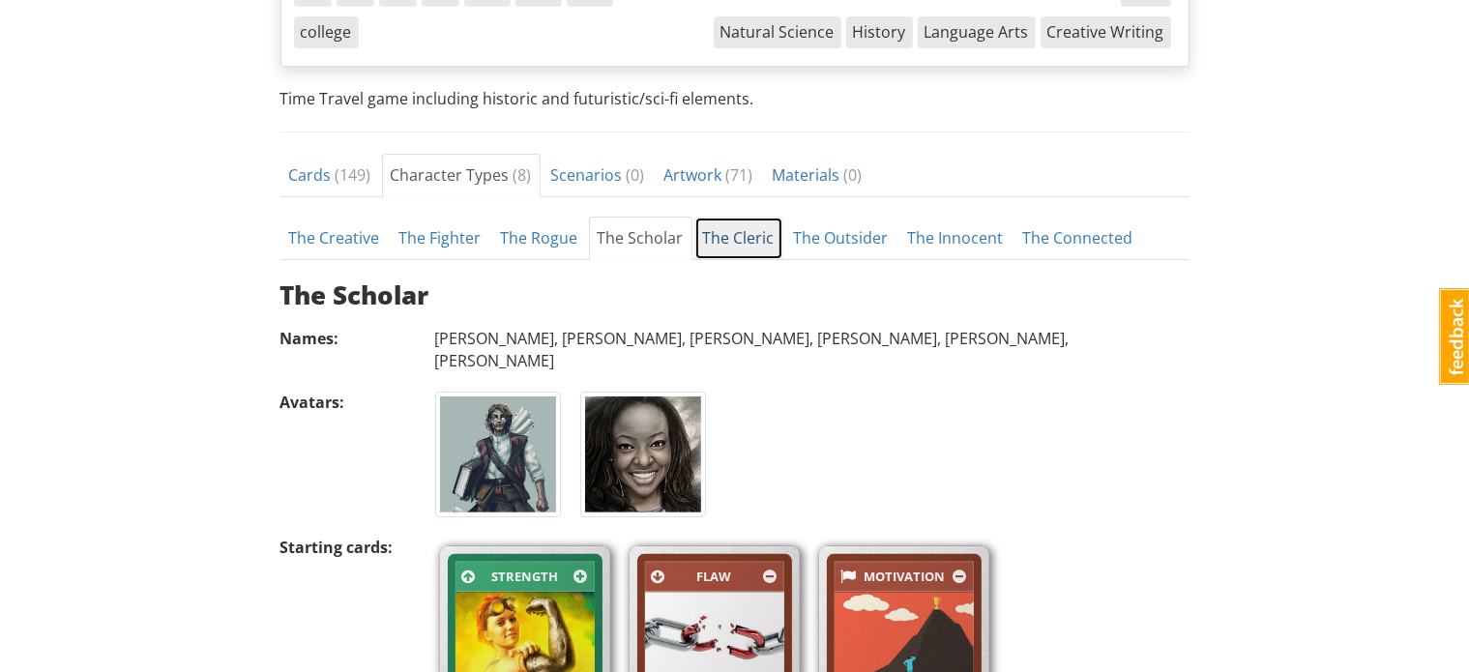
click at [735, 221] on link "The Cleric" at bounding box center [739, 239] width 89 height 44
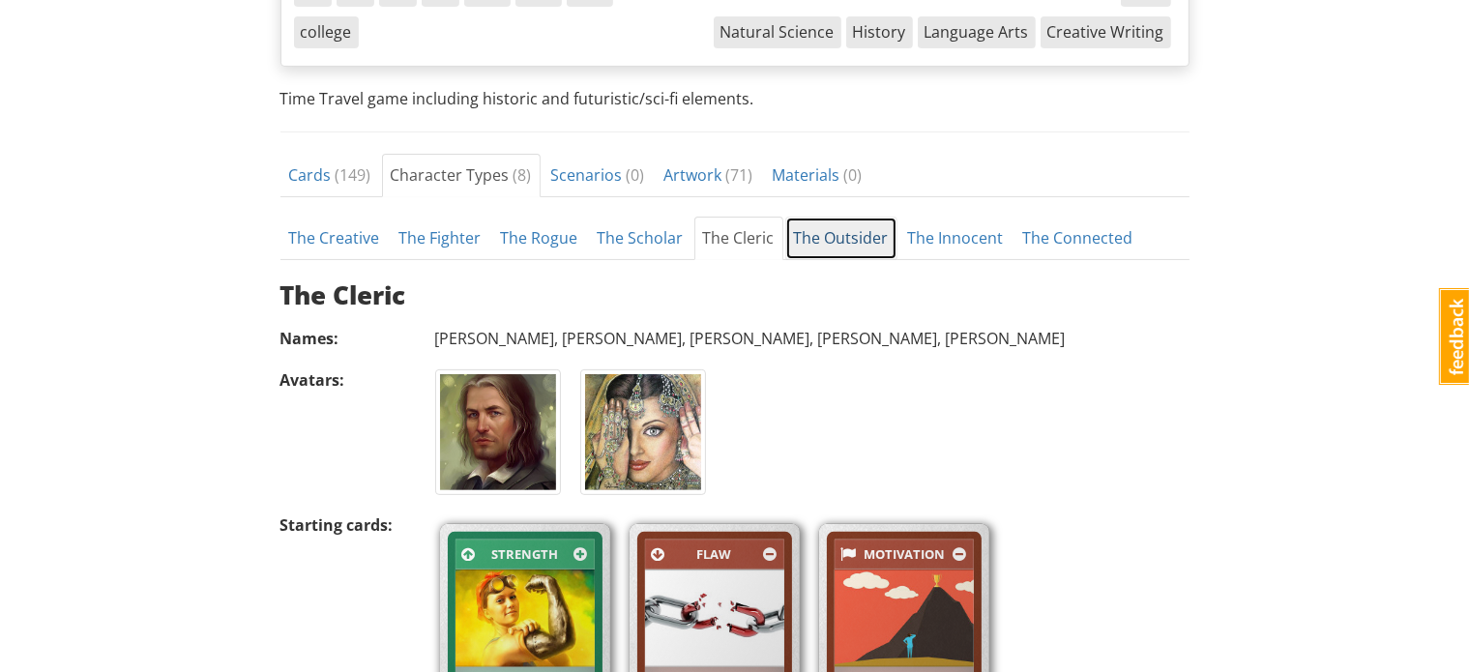
click at [850, 230] on link "The Outsider" at bounding box center [841, 239] width 112 height 44
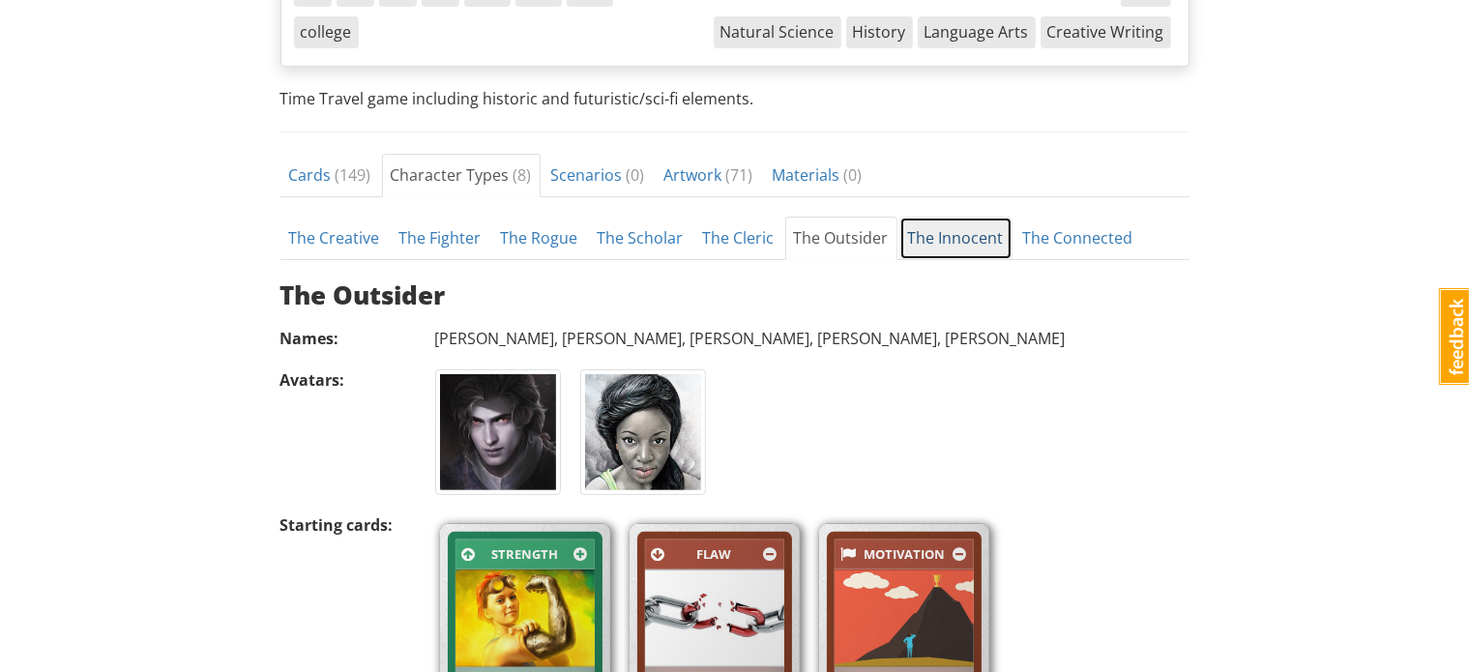
click at [964, 237] on link "The Innocent" at bounding box center [956, 239] width 113 height 44
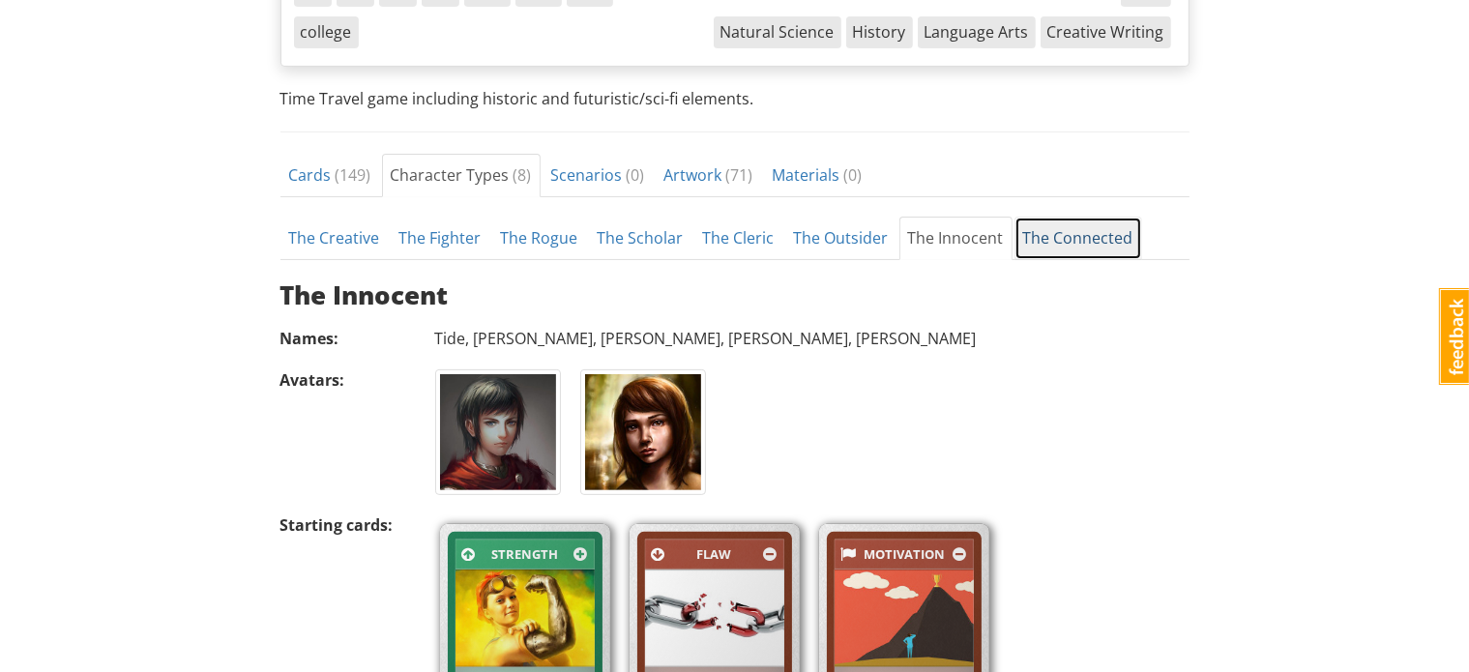
click at [1043, 230] on link "The Connected" at bounding box center [1079, 239] width 128 height 44
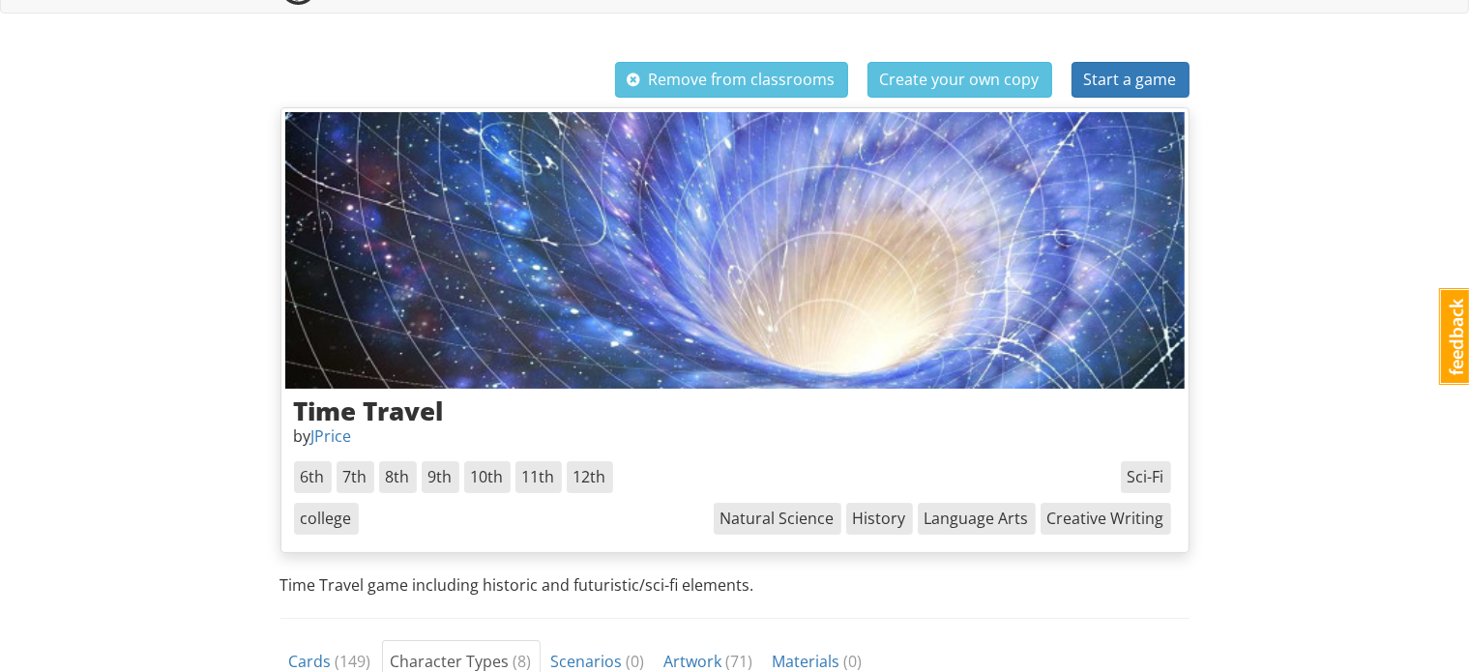
scroll to position [0, 0]
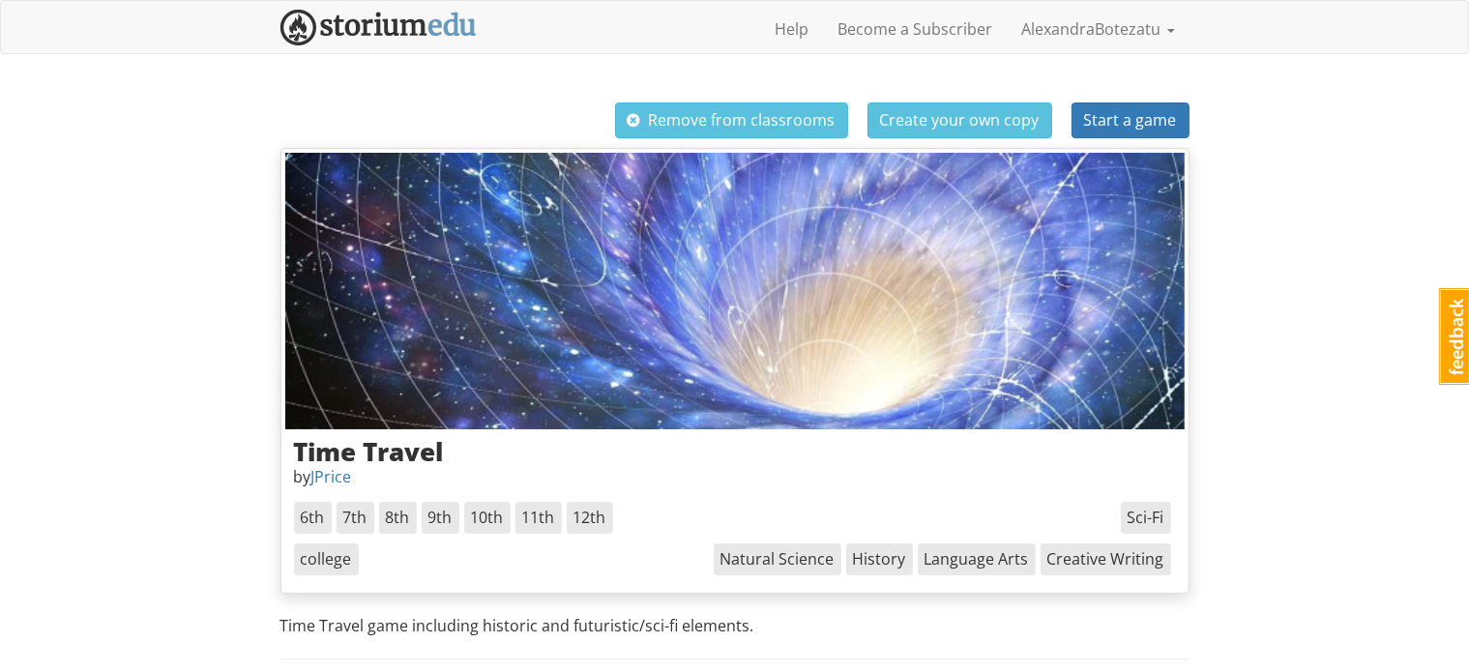
click at [772, 265] on img at bounding box center [735, 291] width 900 height 277
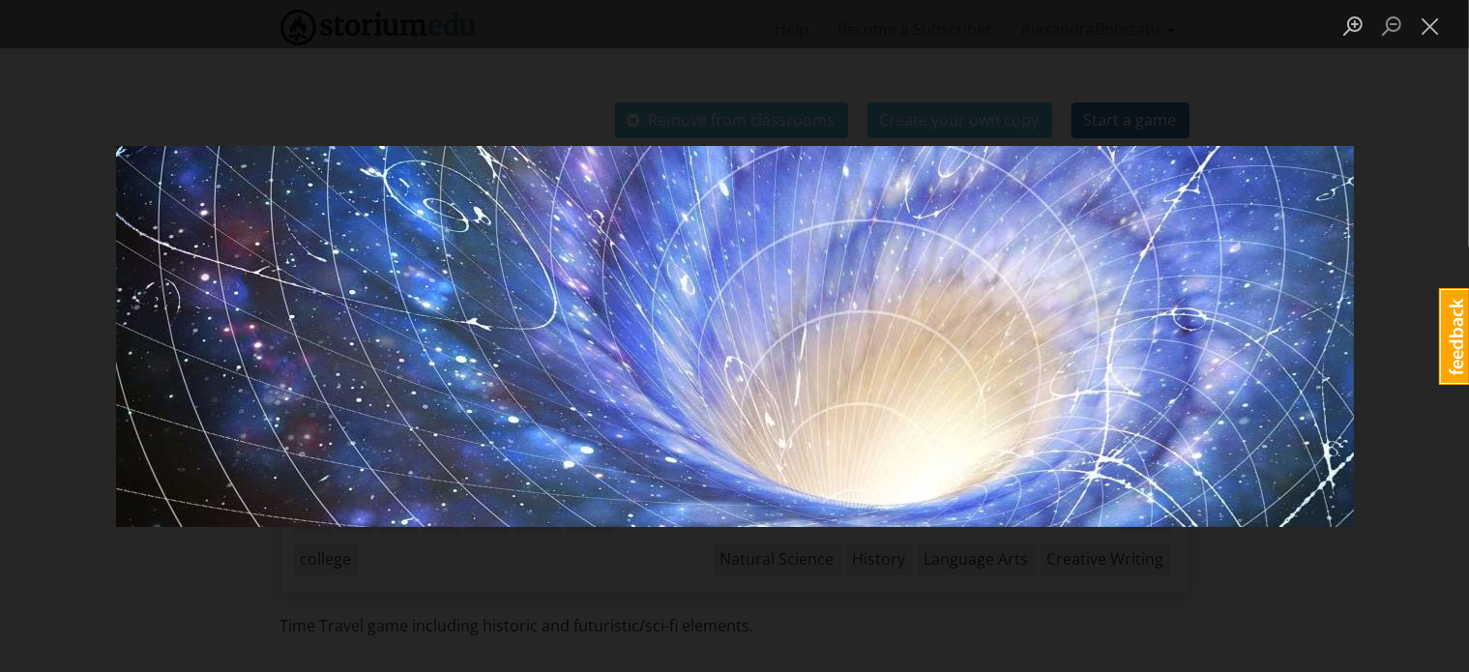
click at [619, 69] on div "Lightbox" at bounding box center [734, 336] width 1469 height 672
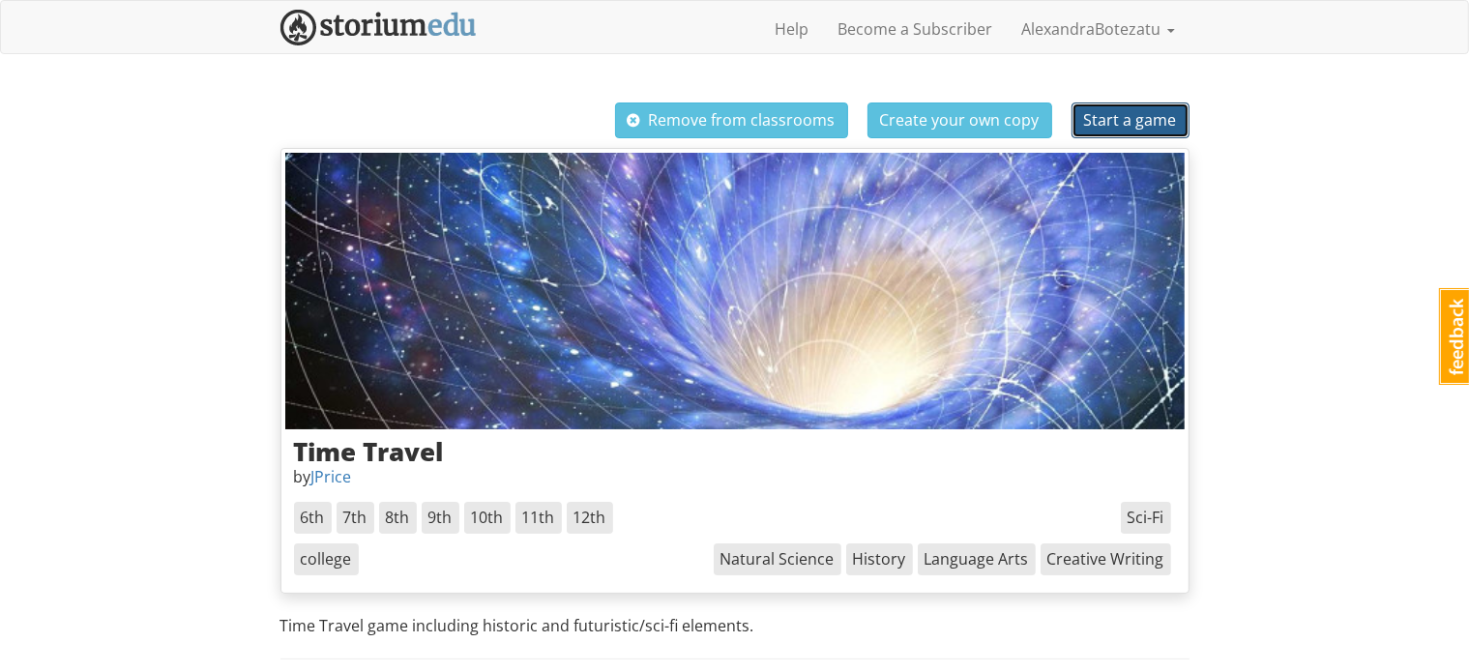
click at [1122, 123] on span "Start a game" at bounding box center [1130, 119] width 93 height 21
select select "p18n3s"
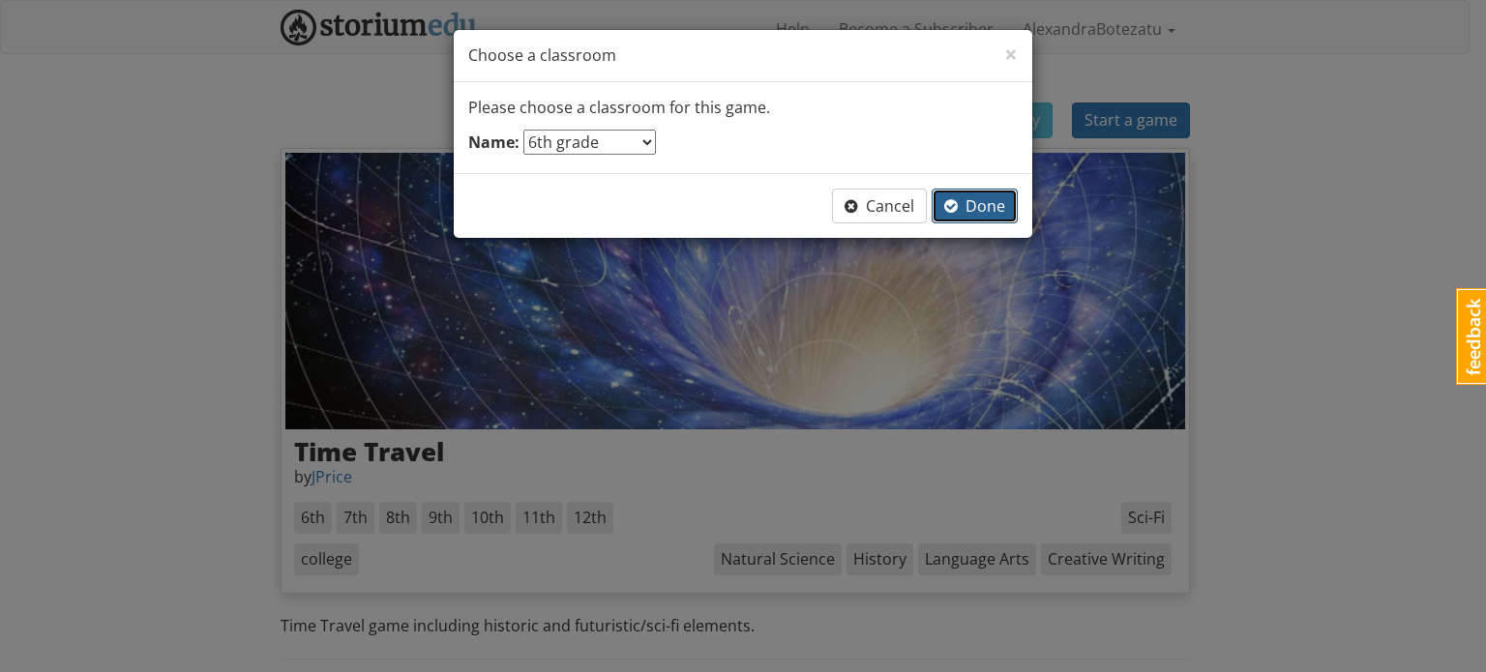
click at [960, 210] on span "Done" at bounding box center [974, 205] width 61 height 21
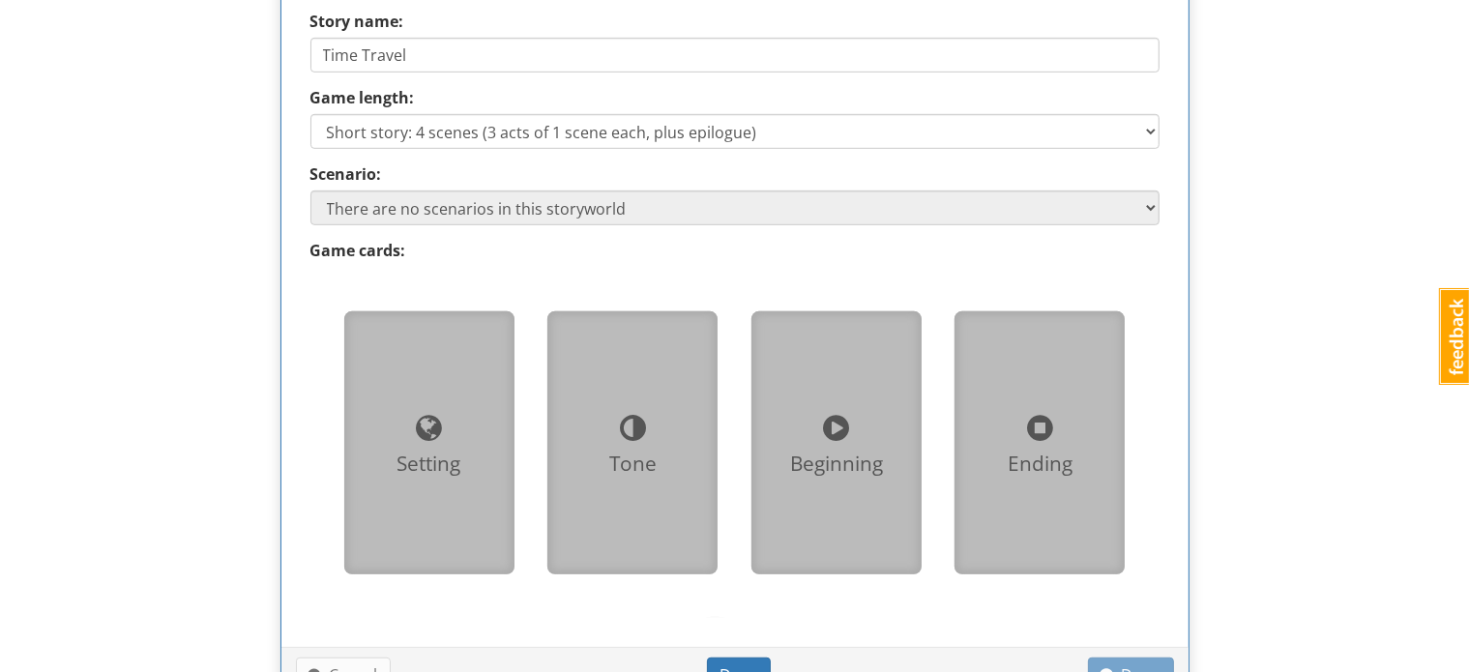
scroll to position [1276, 0]
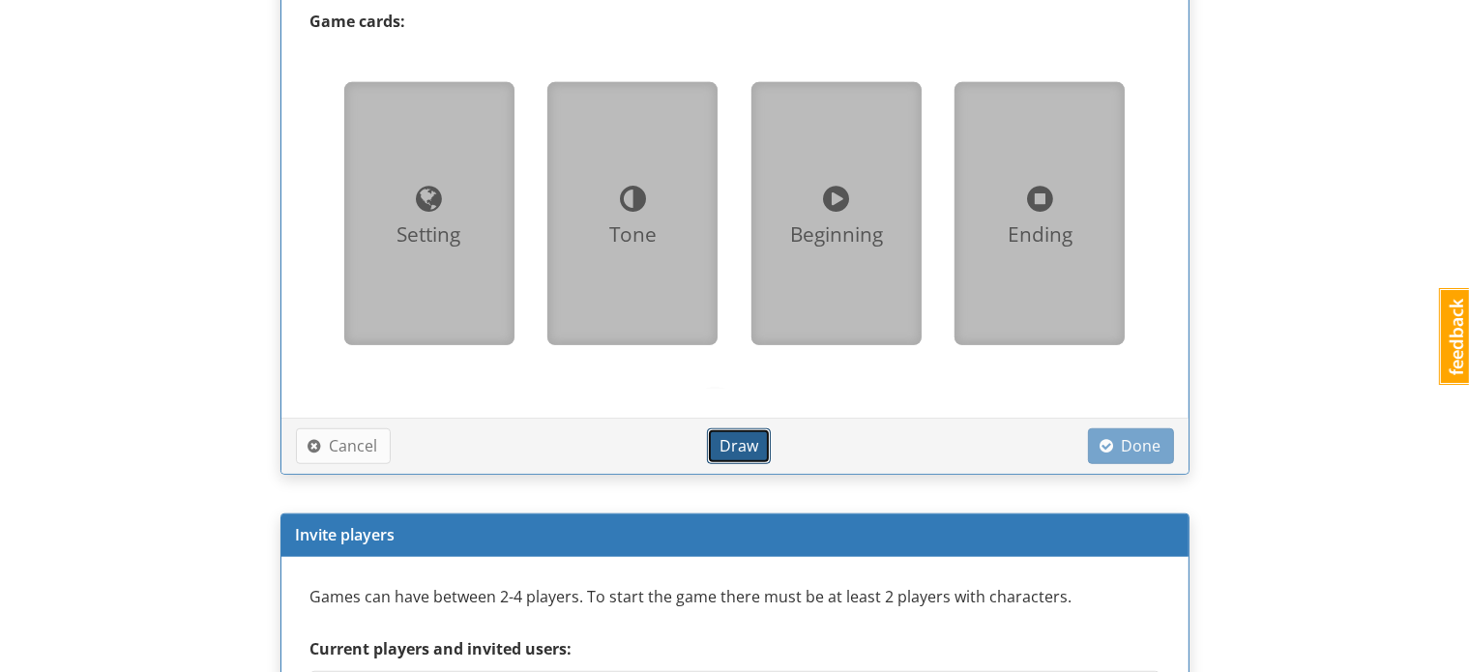
click at [739, 448] on span "Draw" at bounding box center [739, 445] width 39 height 21
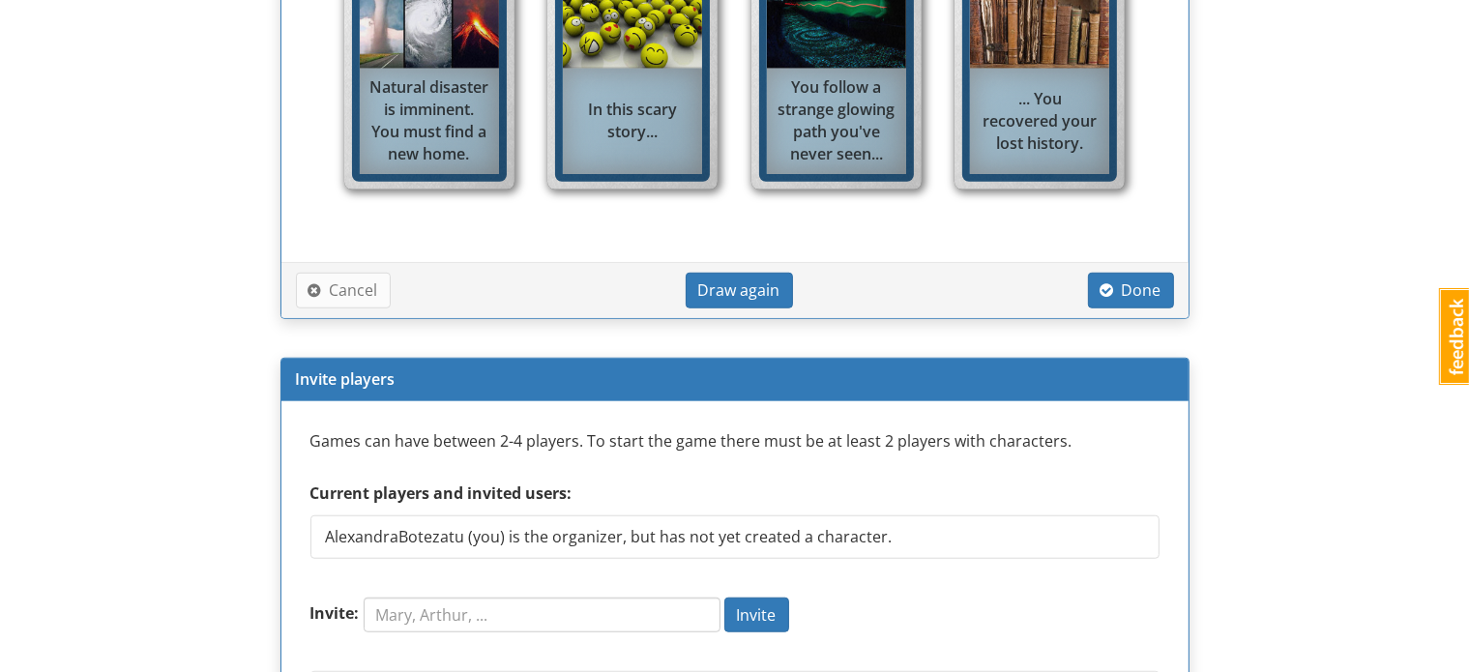
scroll to position [1624, 0]
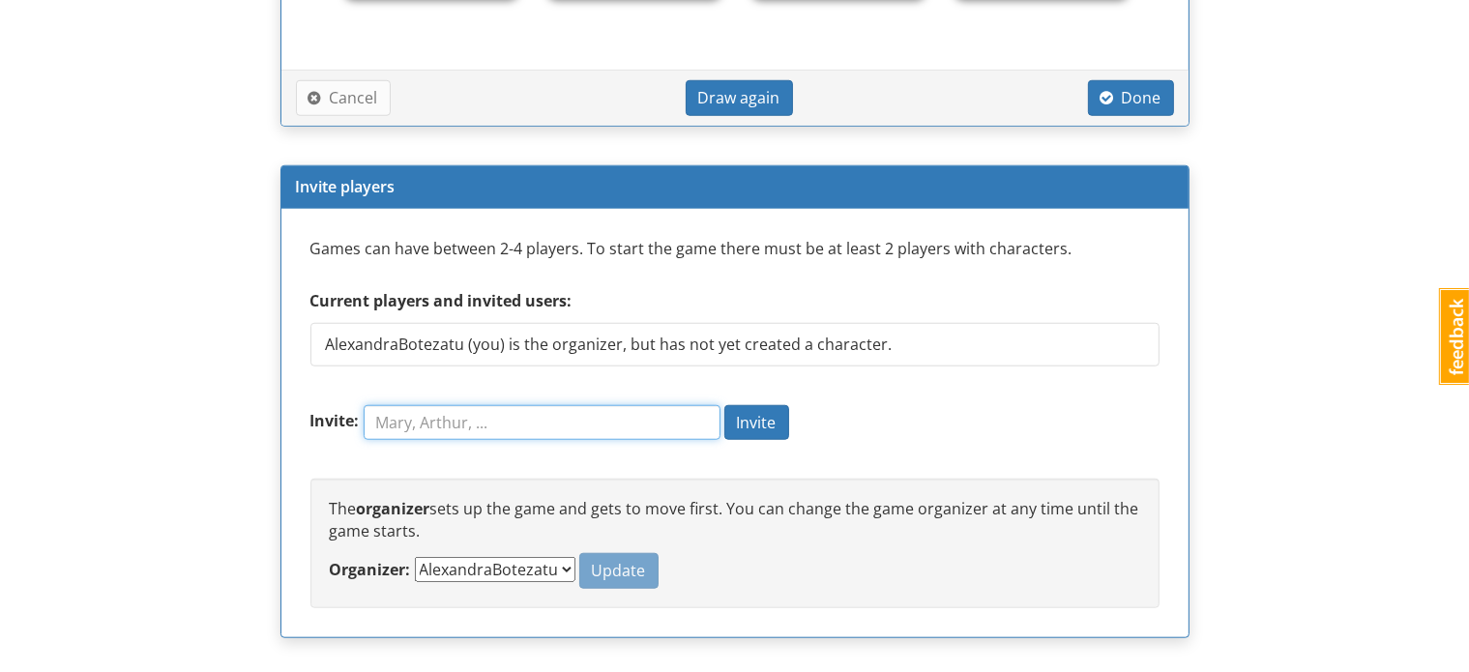
click at [503, 413] on input "Invite:" at bounding box center [542, 422] width 357 height 35
type input "J"
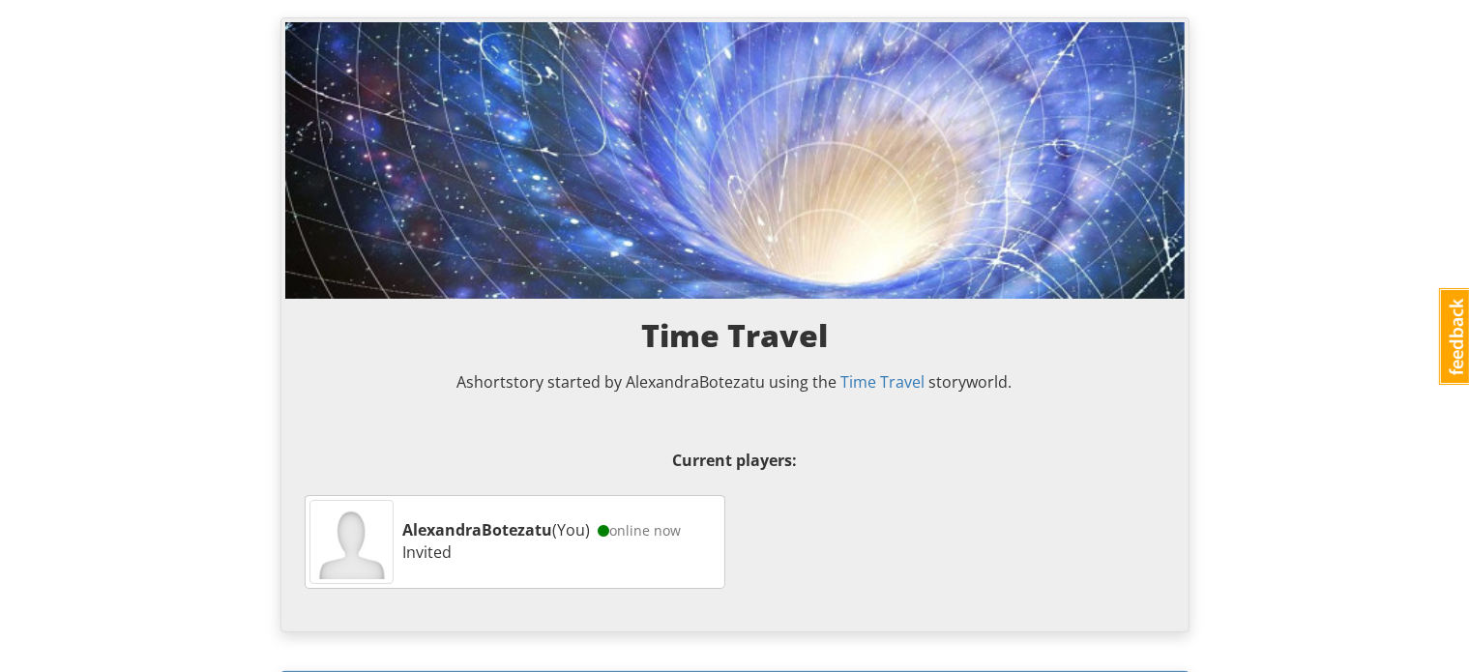
scroll to position [0, 0]
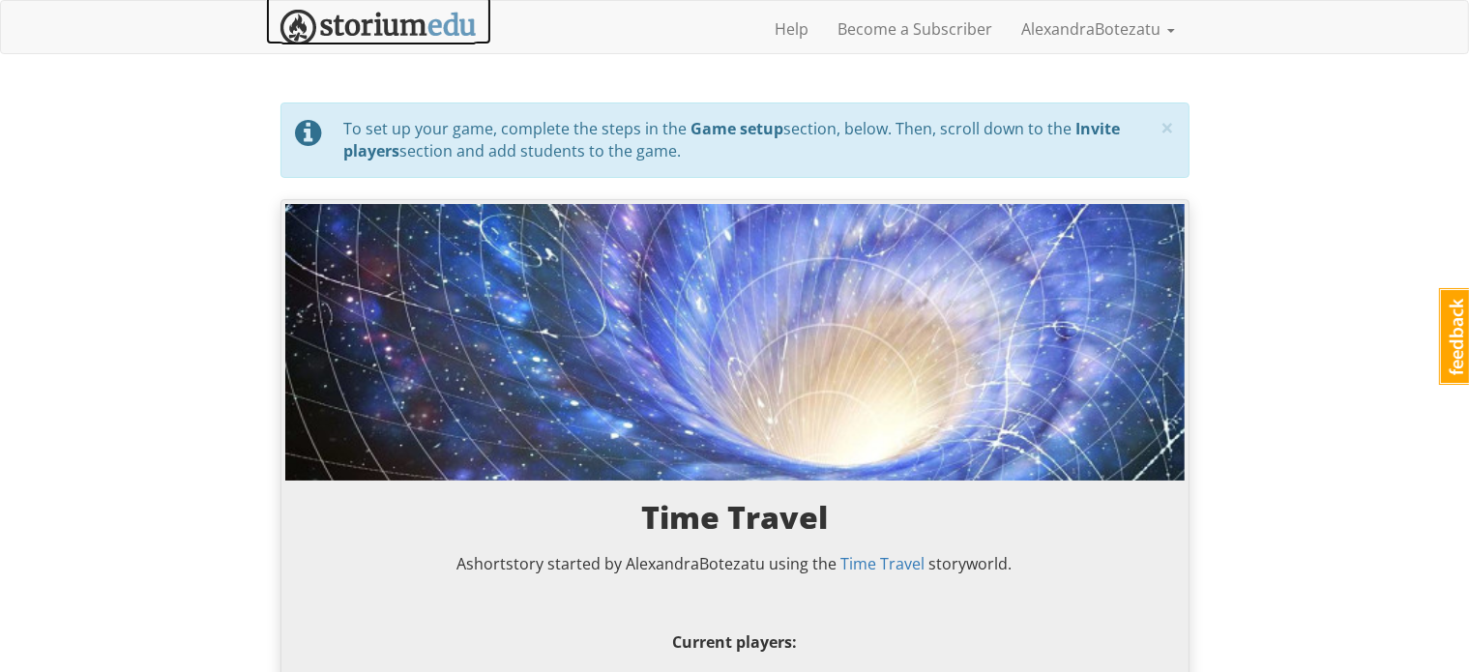
click at [419, 26] on img at bounding box center [379, 28] width 196 height 36
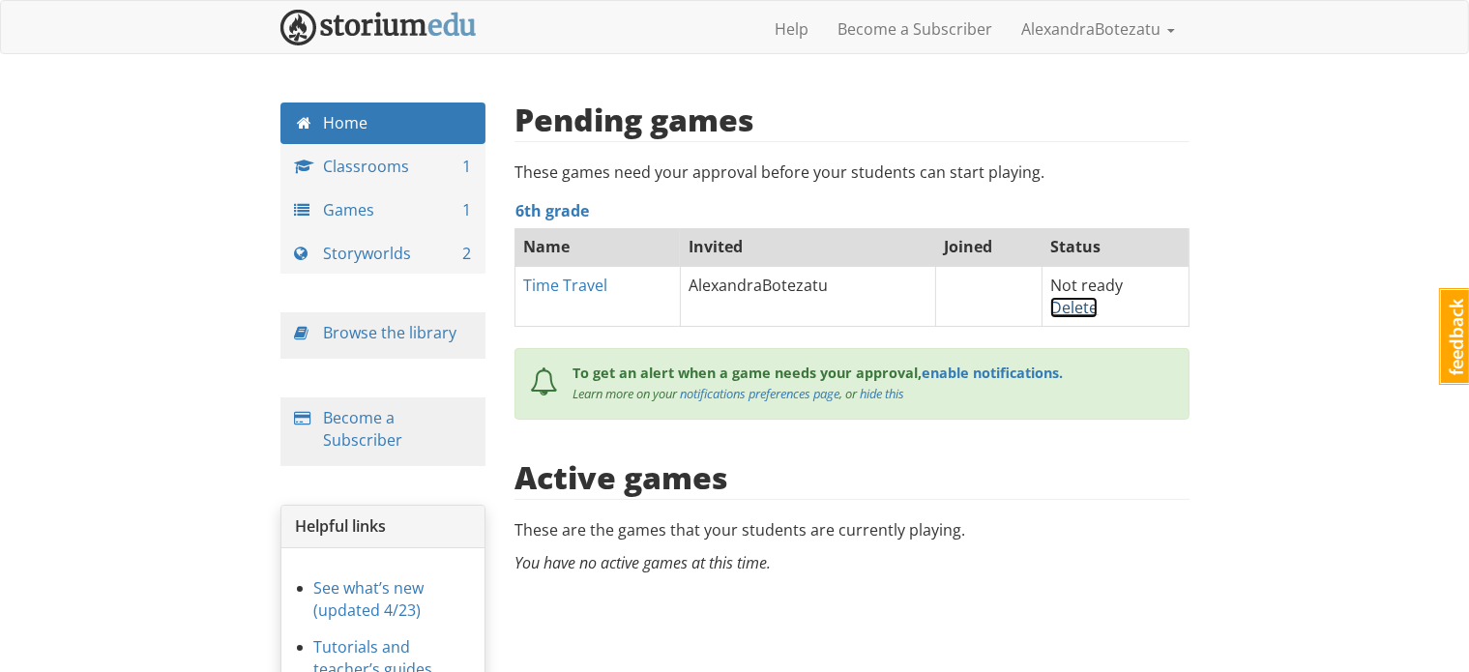
click at [1079, 312] on link "Delete" at bounding box center [1074, 307] width 47 height 21
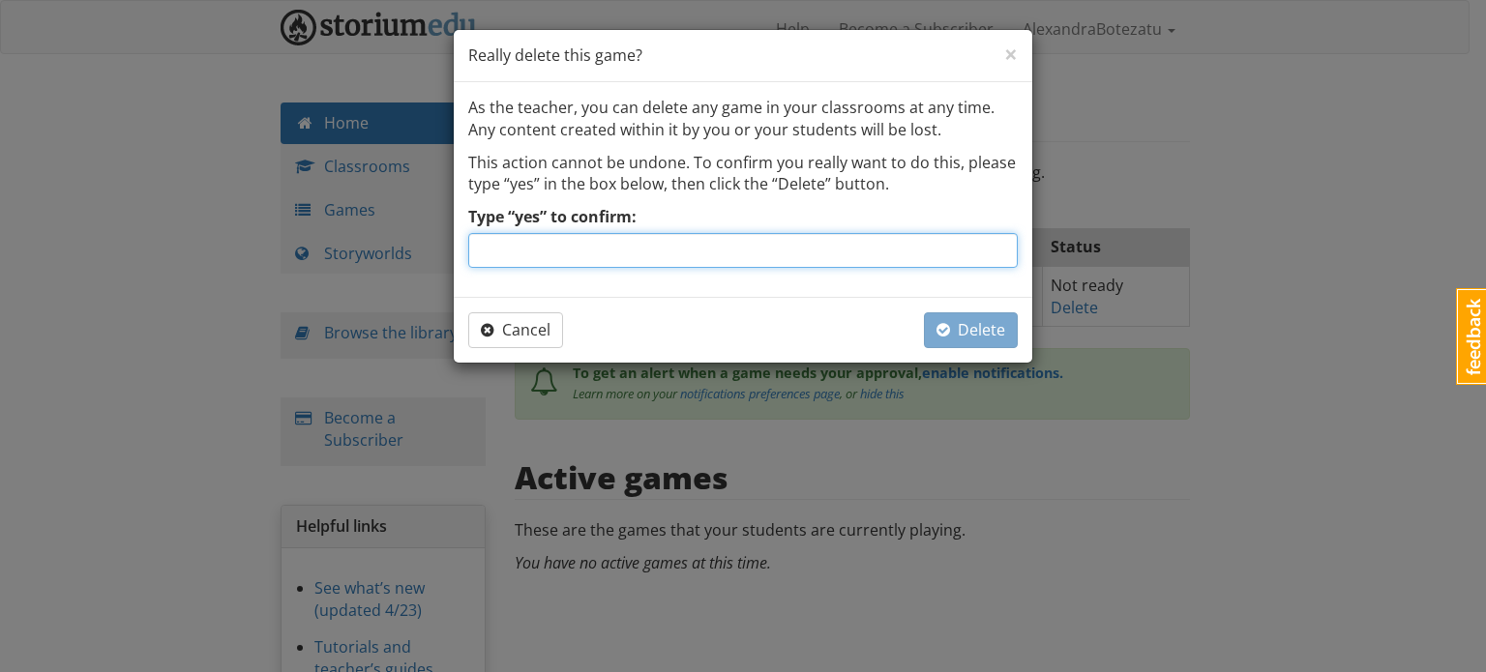
click at [824, 243] on input "Type “yes” to confirm:" at bounding box center [742, 250] width 549 height 35
type input "yes"
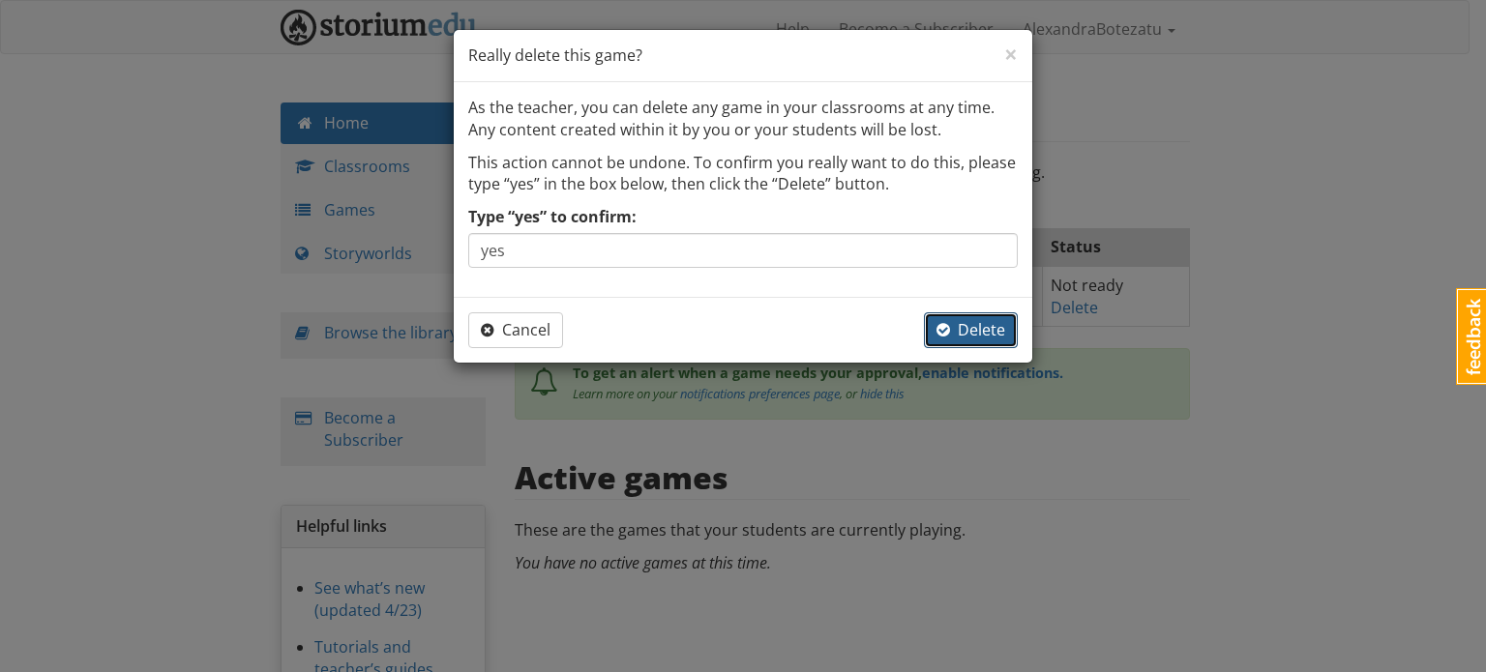
click at [958, 341] on button "Delete" at bounding box center [971, 330] width 94 height 36
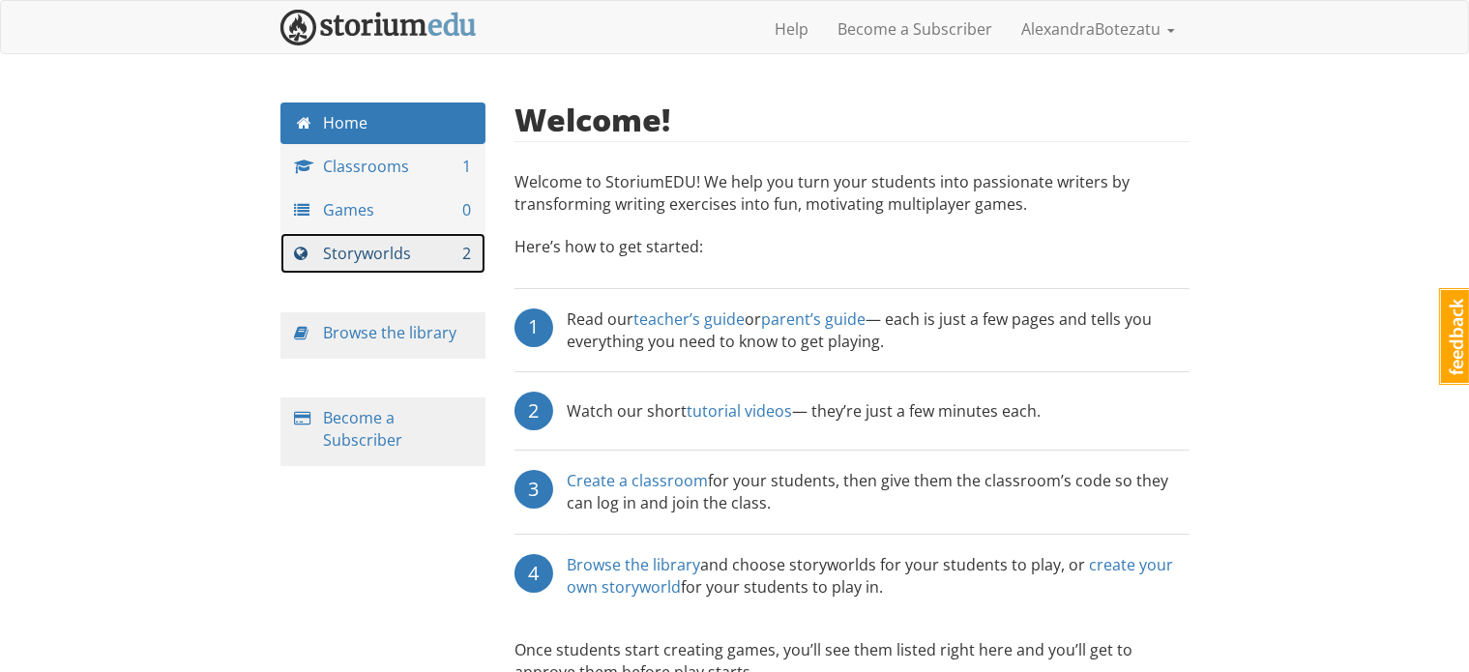
click at [352, 254] on link "Storyworlds 2" at bounding box center [384, 254] width 206 height 42
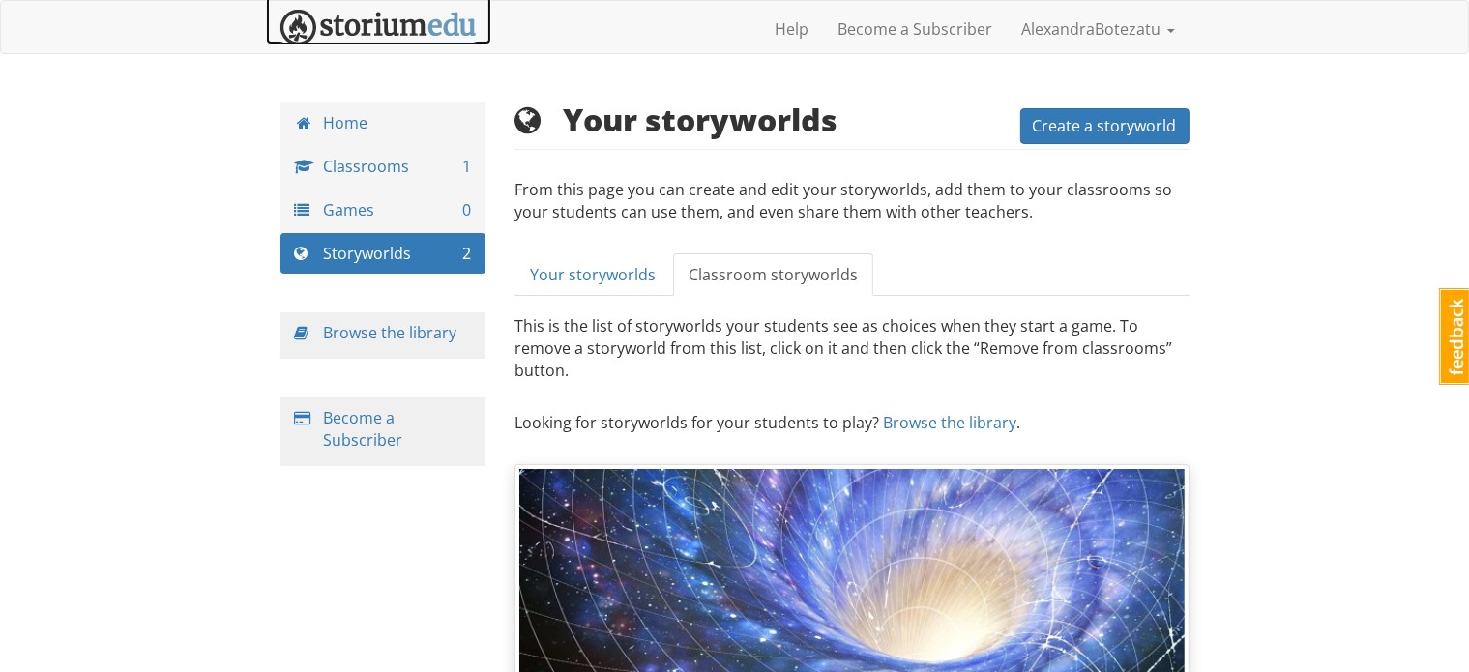
click at [400, 31] on img at bounding box center [379, 28] width 196 height 36
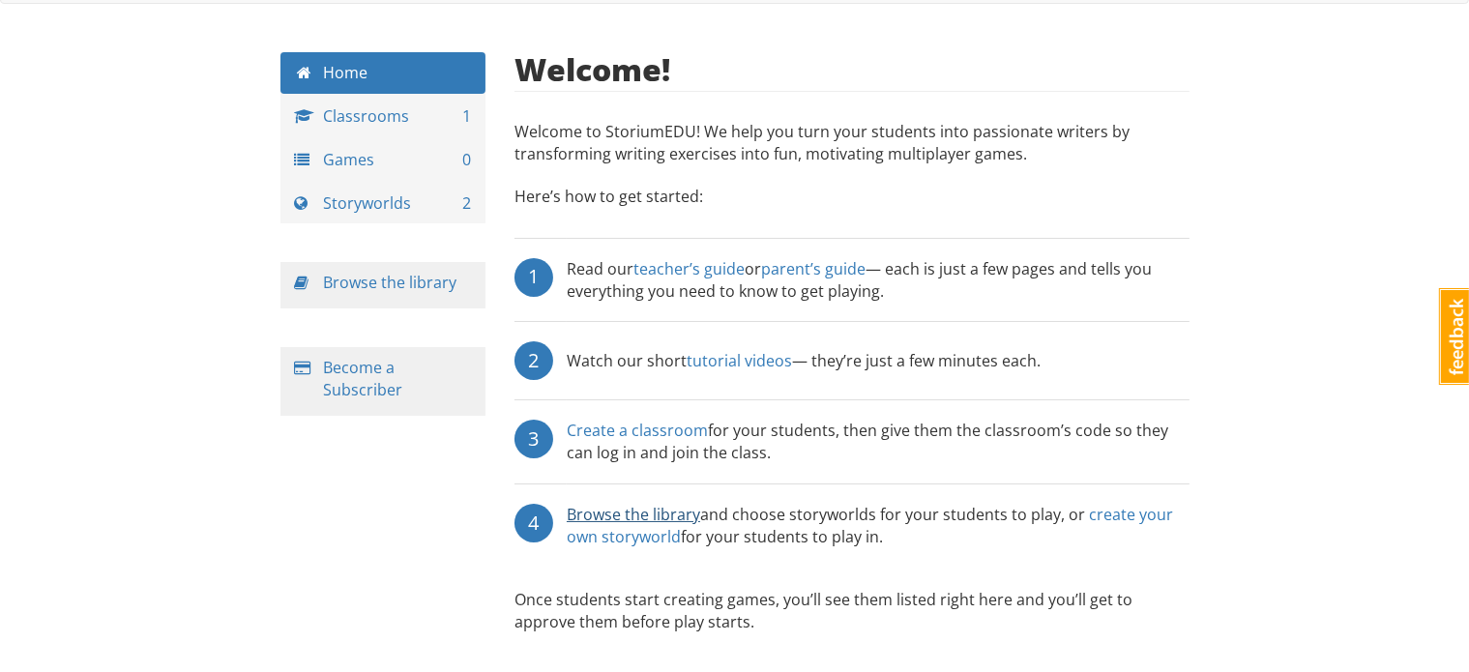
scroll to position [52, 0]
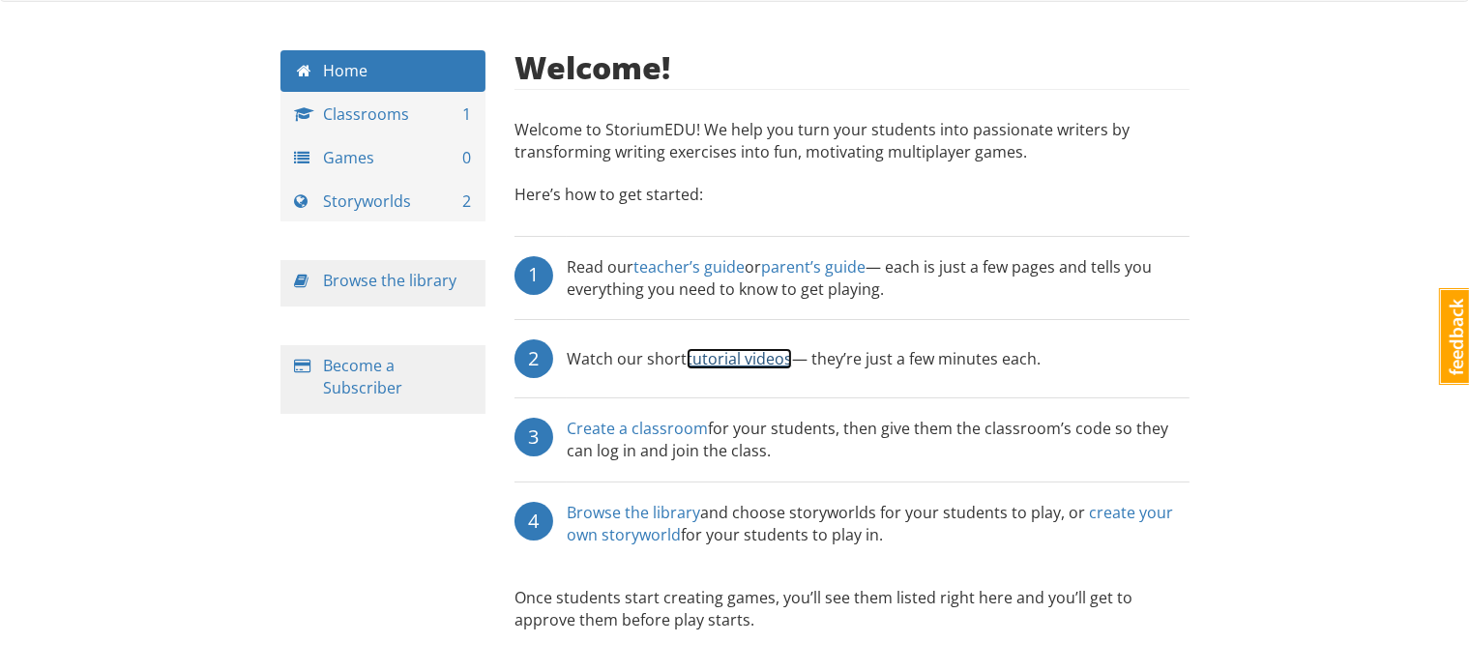
click at [739, 359] on link "tutorial videos" at bounding box center [739, 358] width 105 height 21
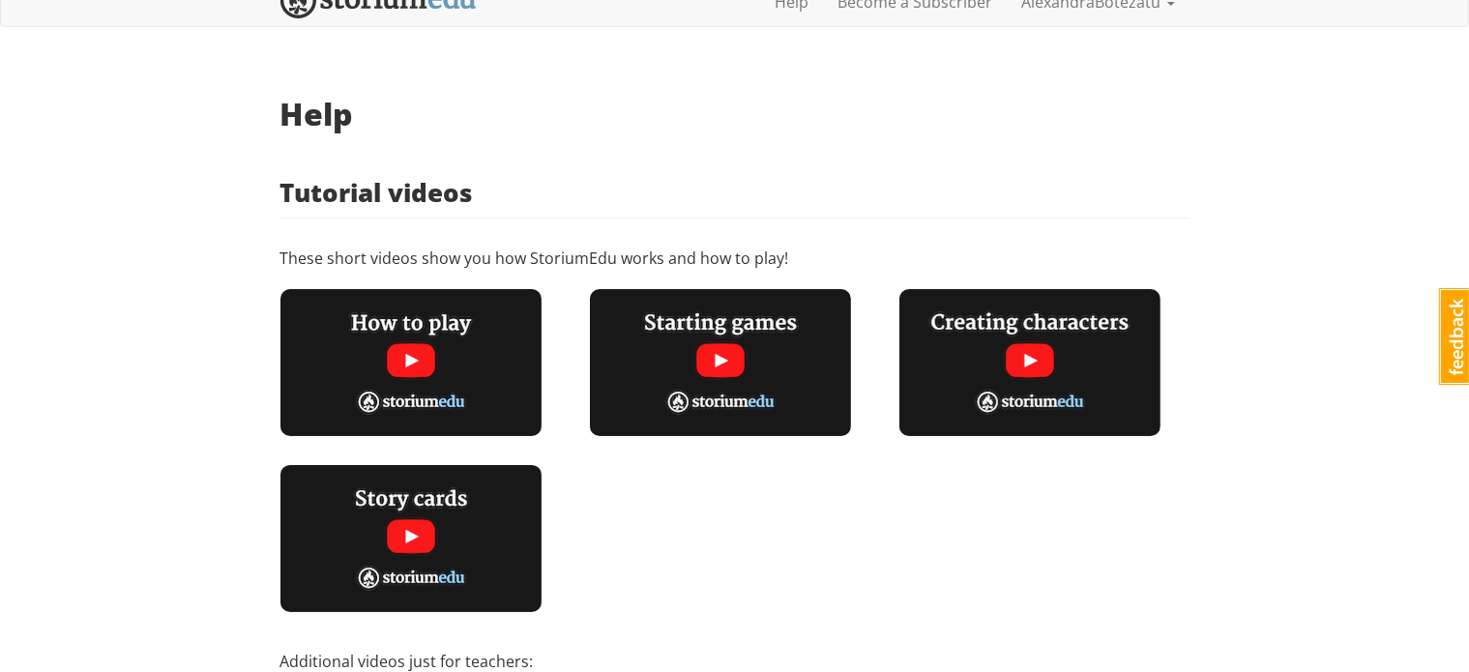
scroll to position [17, 0]
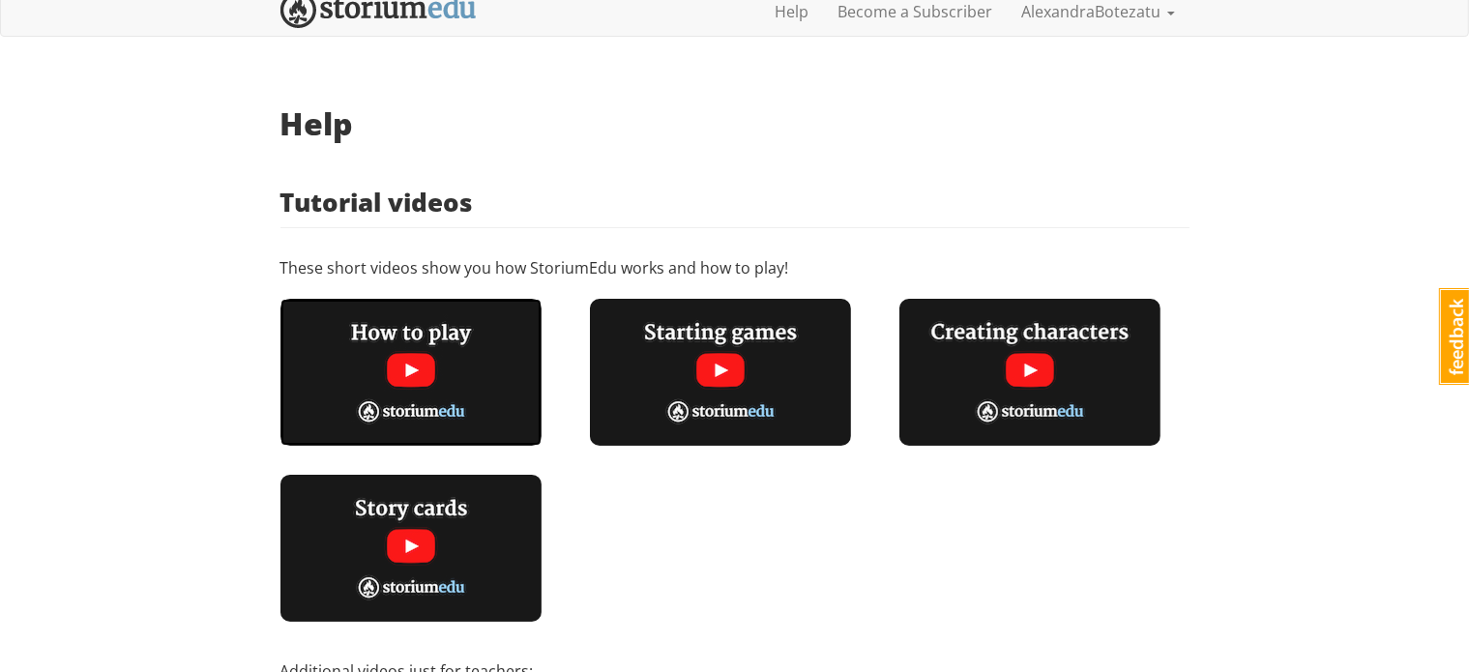
click at [426, 324] on img at bounding box center [411, 372] width 261 height 147
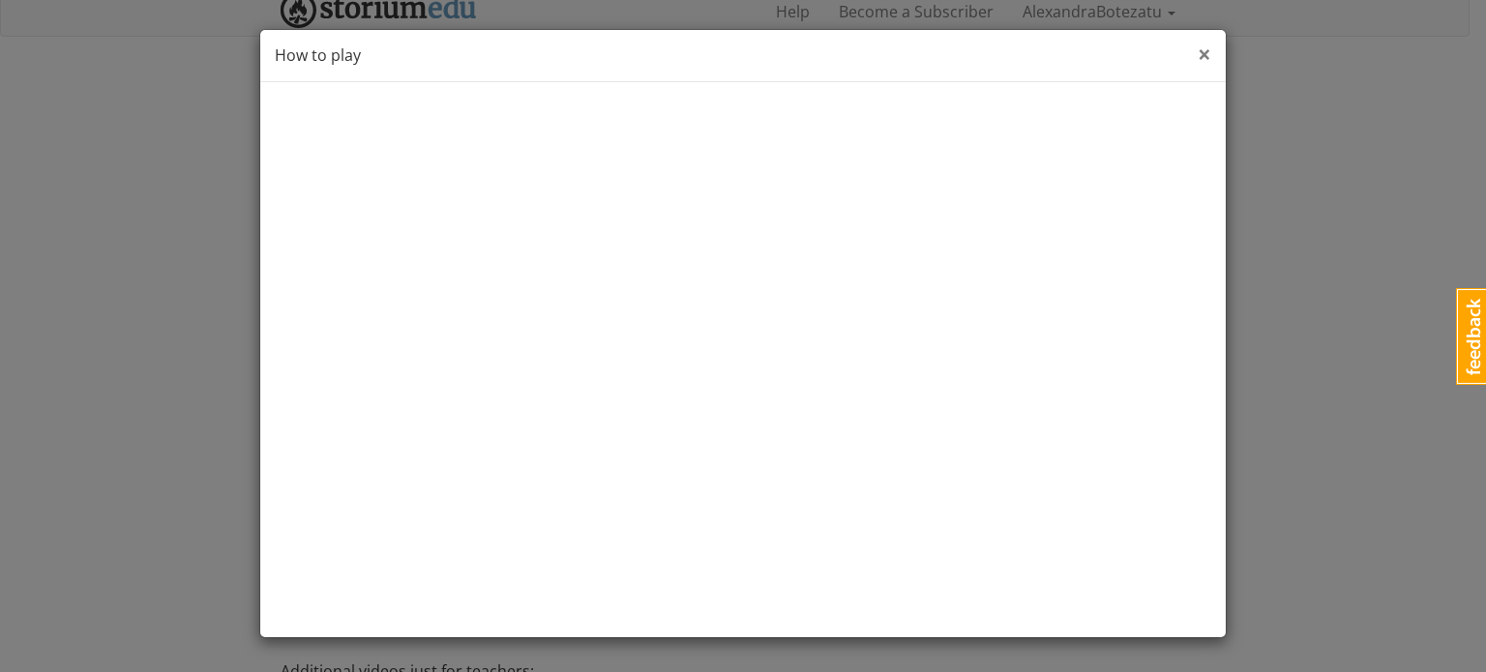
click at [1206, 59] on span "×" at bounding box center [1205, 54] width 14 height 32
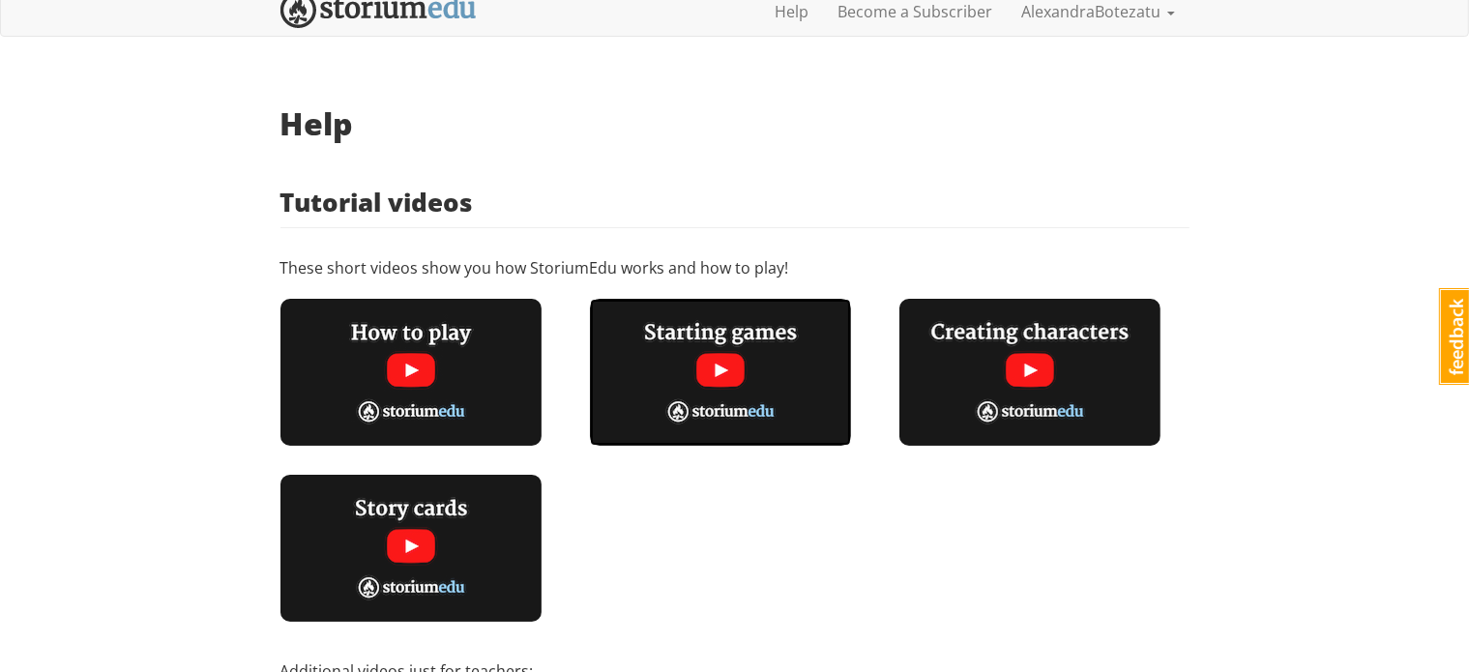
click at [700, 341] on img at bounding box center [720, 372] width 261 height 147
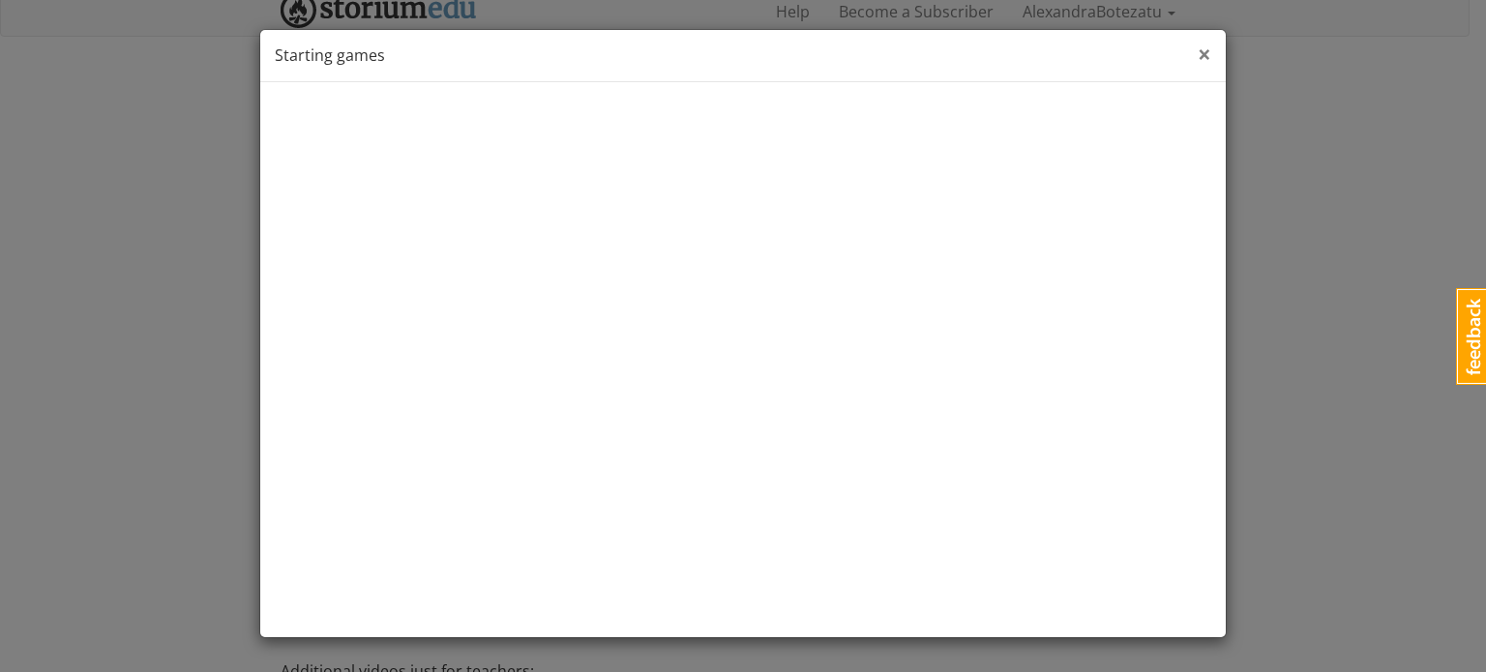
click at [1203, 55] on span "×" at bounding box center [1205, 54] width 14 height 32
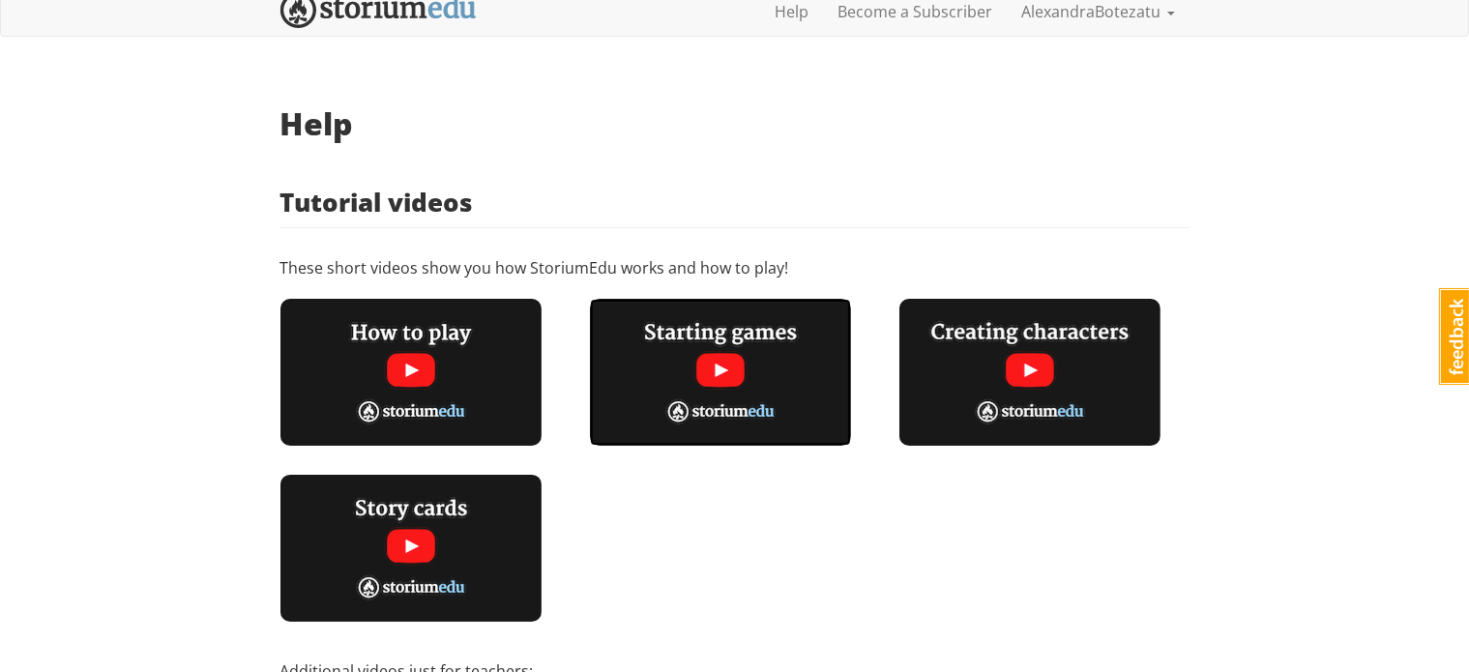
scroll to position [0, 0]
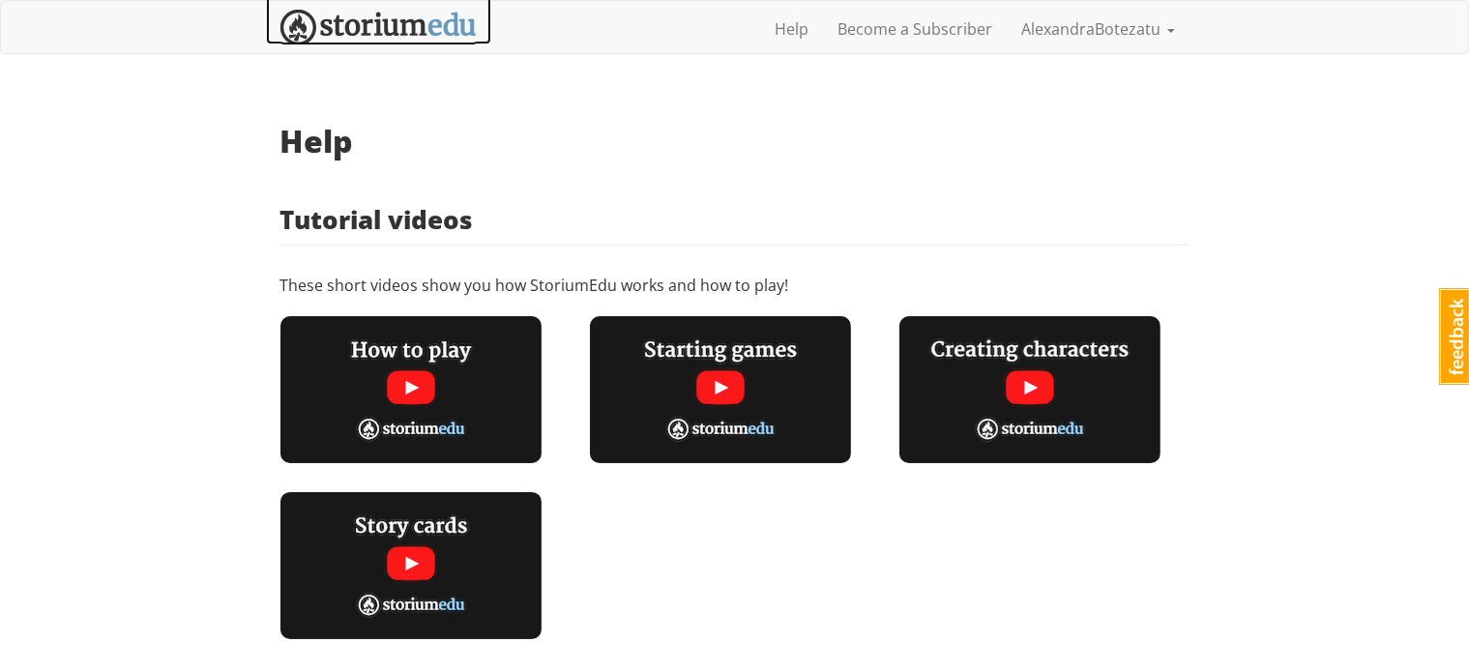
click at [423, 30] on img at bounding box center [379, 28] width 196 height 36
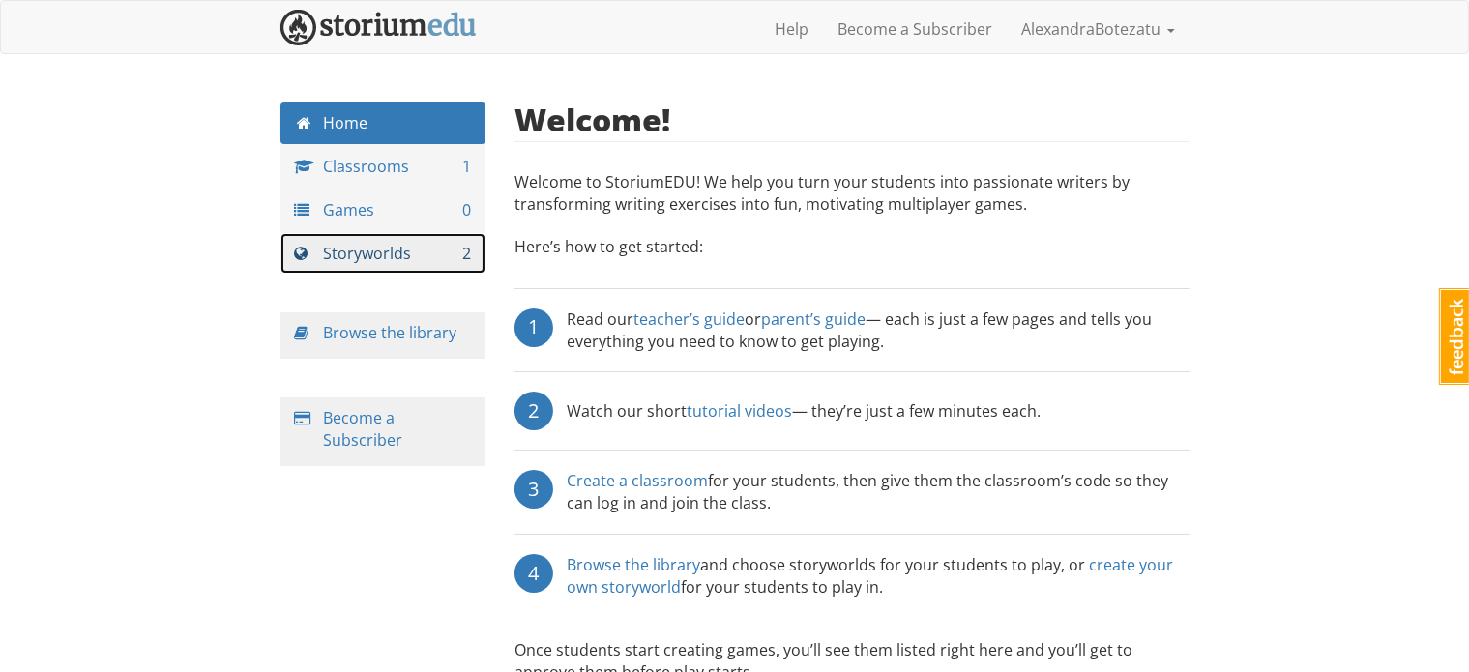
click at [393, 247] on link "Storyworlds 2" at bounding box center [384, 254] width 206 height 42
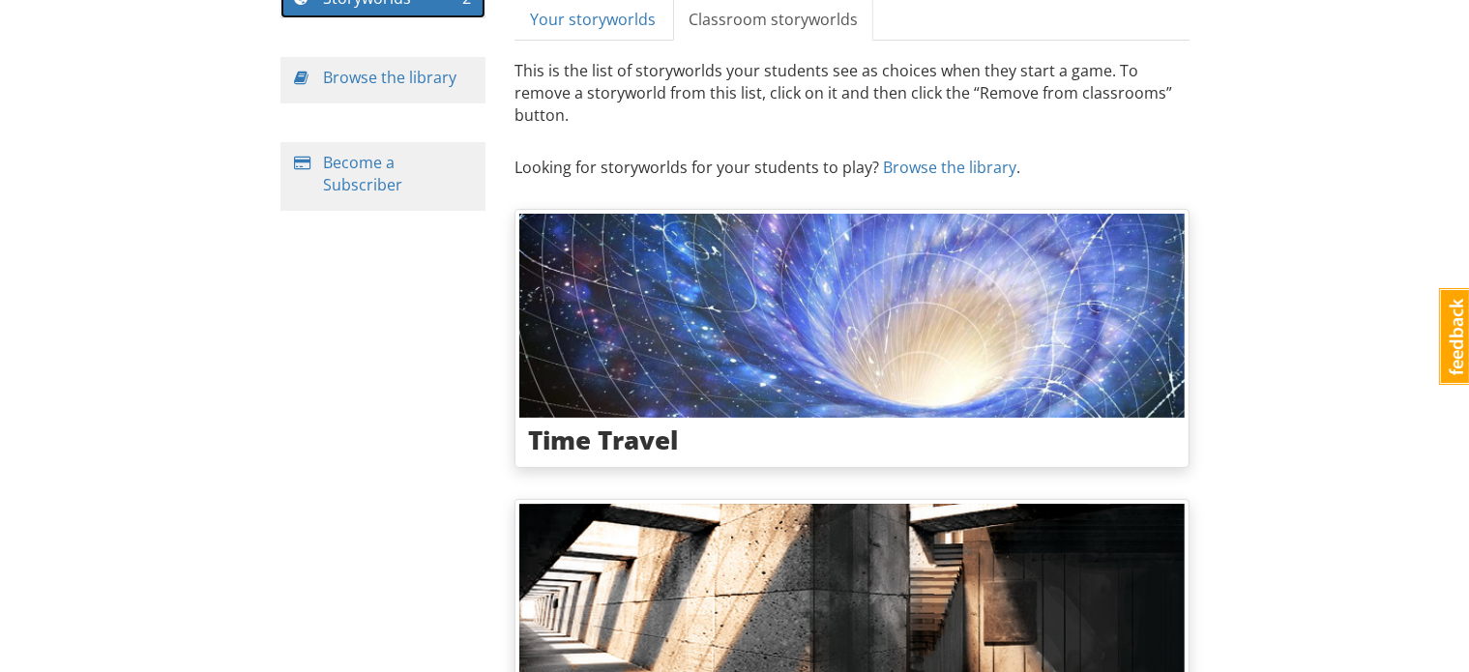
scroll to position [406, 0]
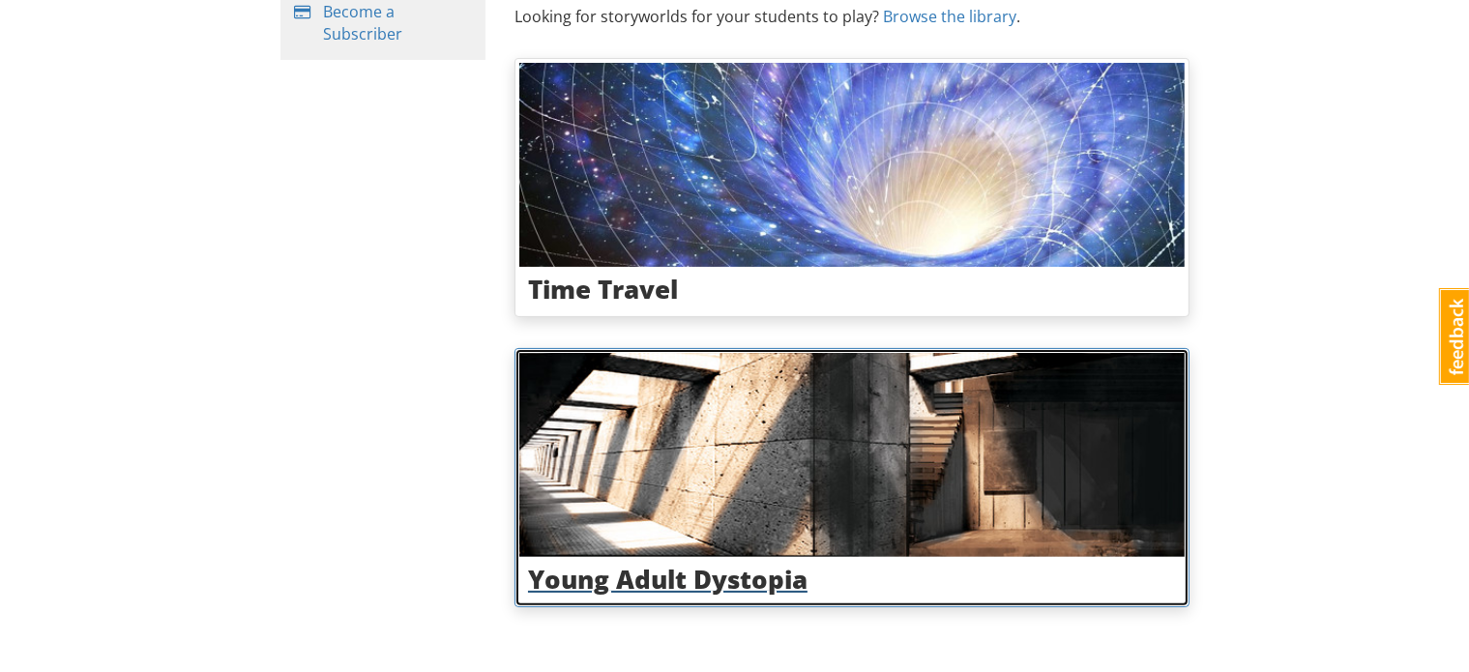
click at [583, 429] on img at bounding box center [852, 455] width 666 height 205
